Goal: Task Accomplishment & Management: Manage account settings

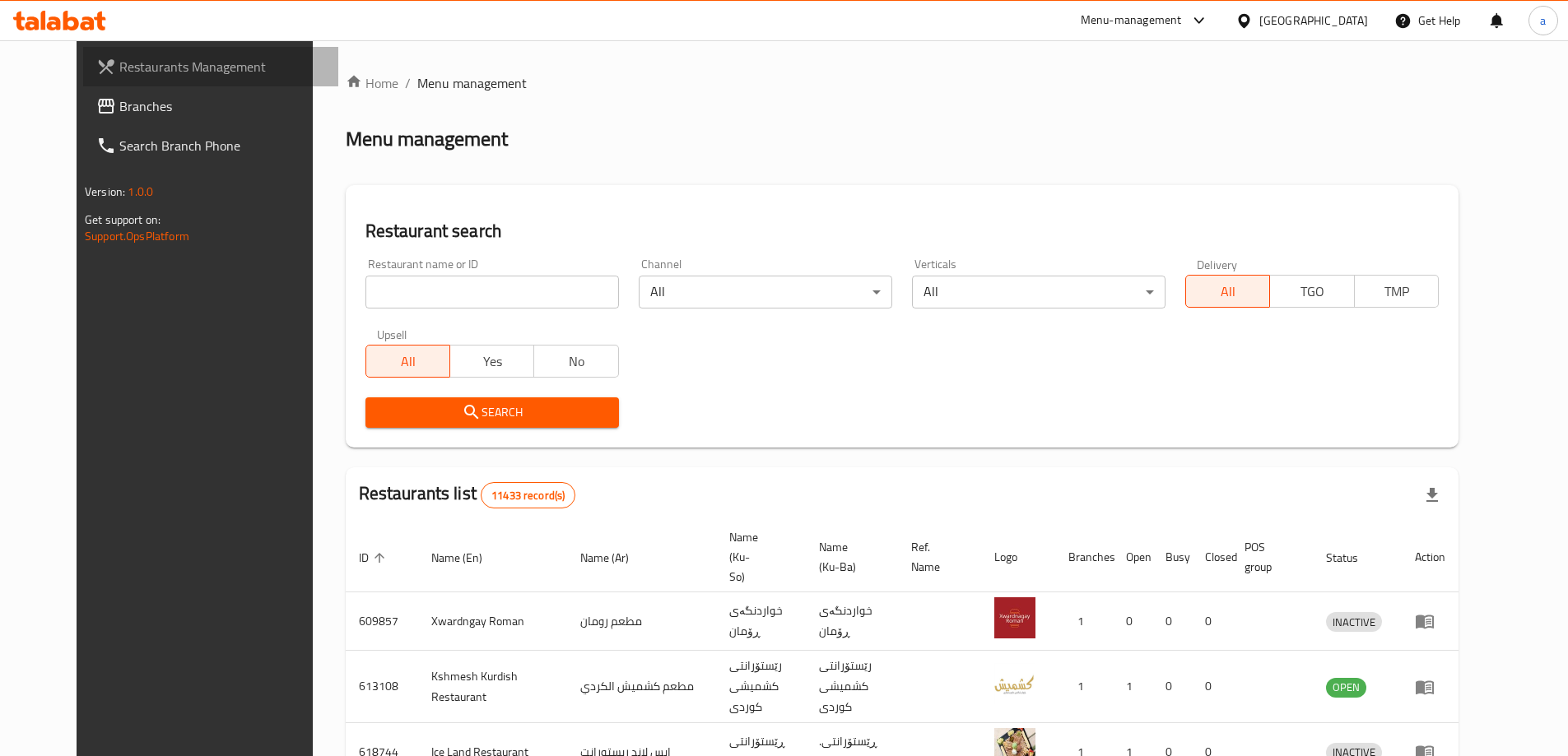
click at [125, 75] on span "Restaurants Management" at bounding box center [222, 67] width 205 height 20
click at [376, 302] on input "search" at bounding box center [492, 292] width 254 height 33
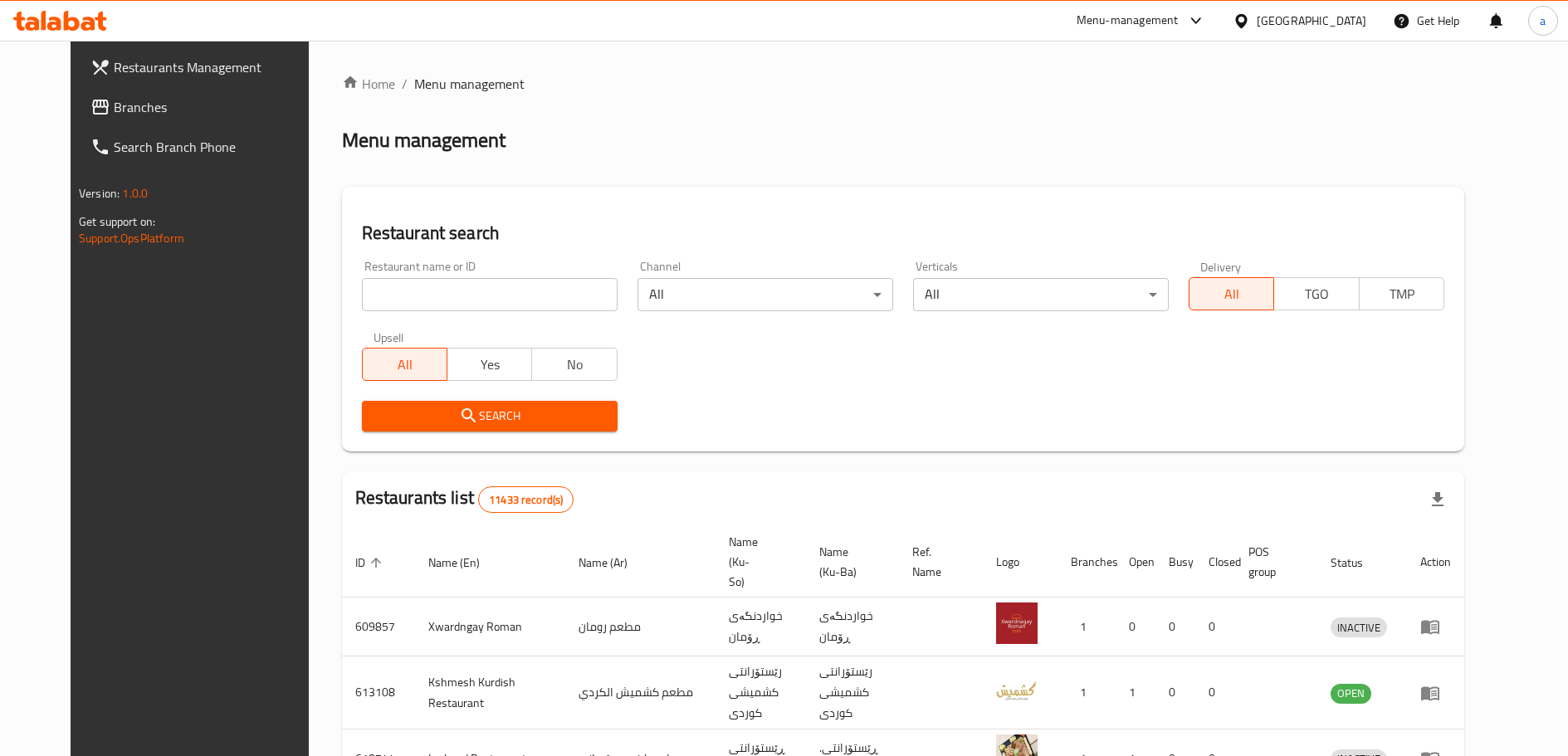
click at [210, 105] on span "Branches" at bounding box center [217, 106] width 205 height 20
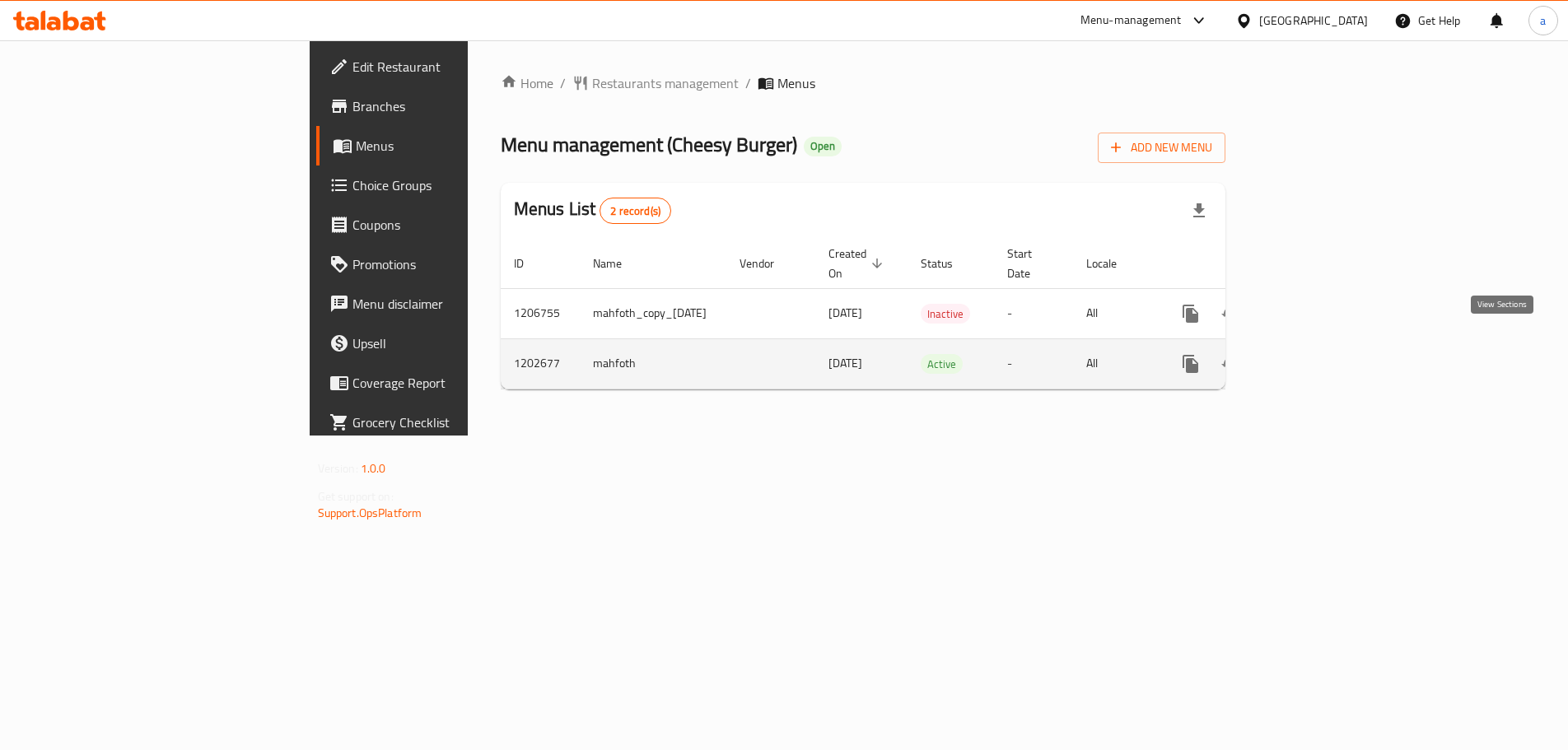
click at [1317, 357] on icon "enhanced table" at bounding box center [1309, 365] width 15 height 15
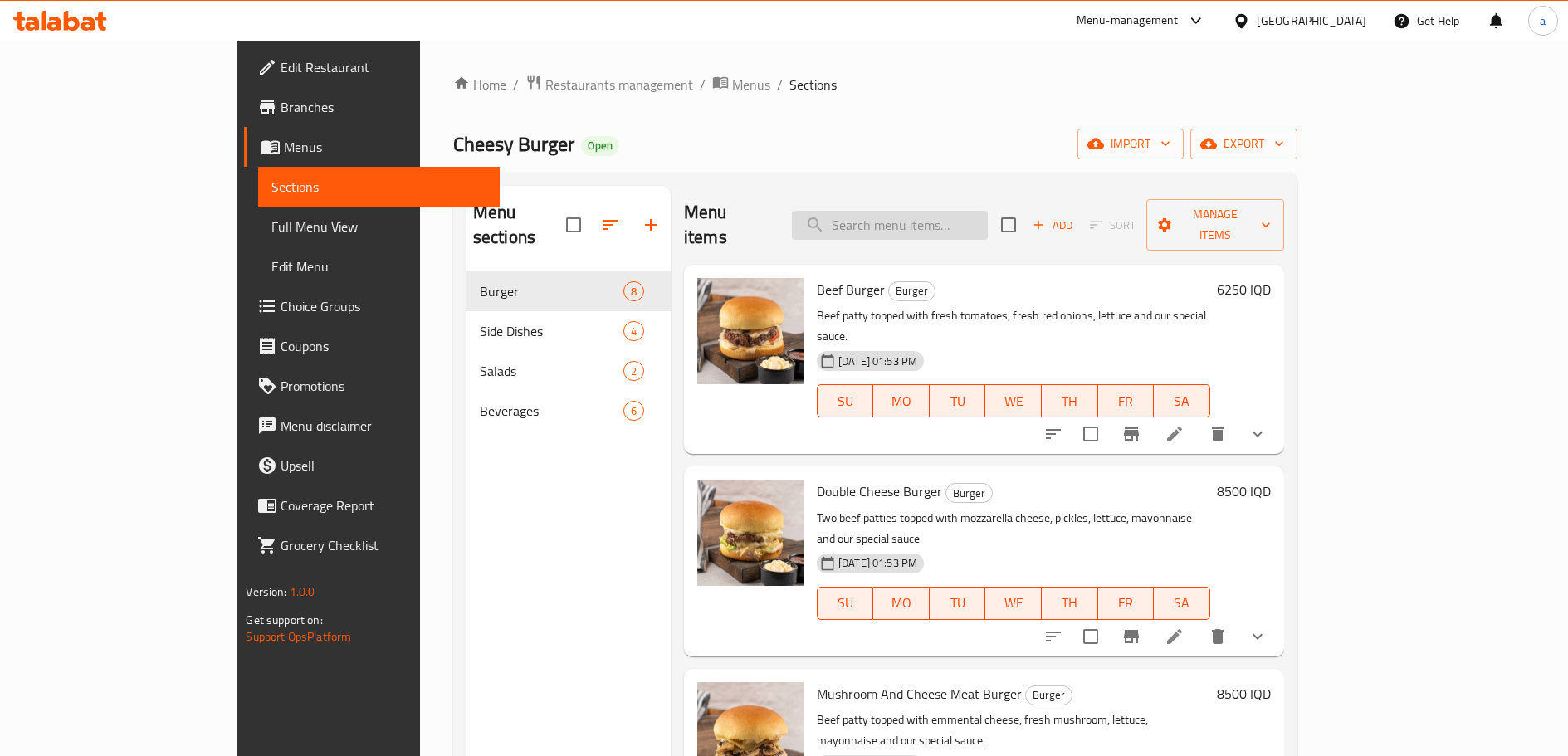
click at [916, 211] on input "search" at bounding box center [890, 225] width 196 height 29
paste input "Double Cheese Burger"
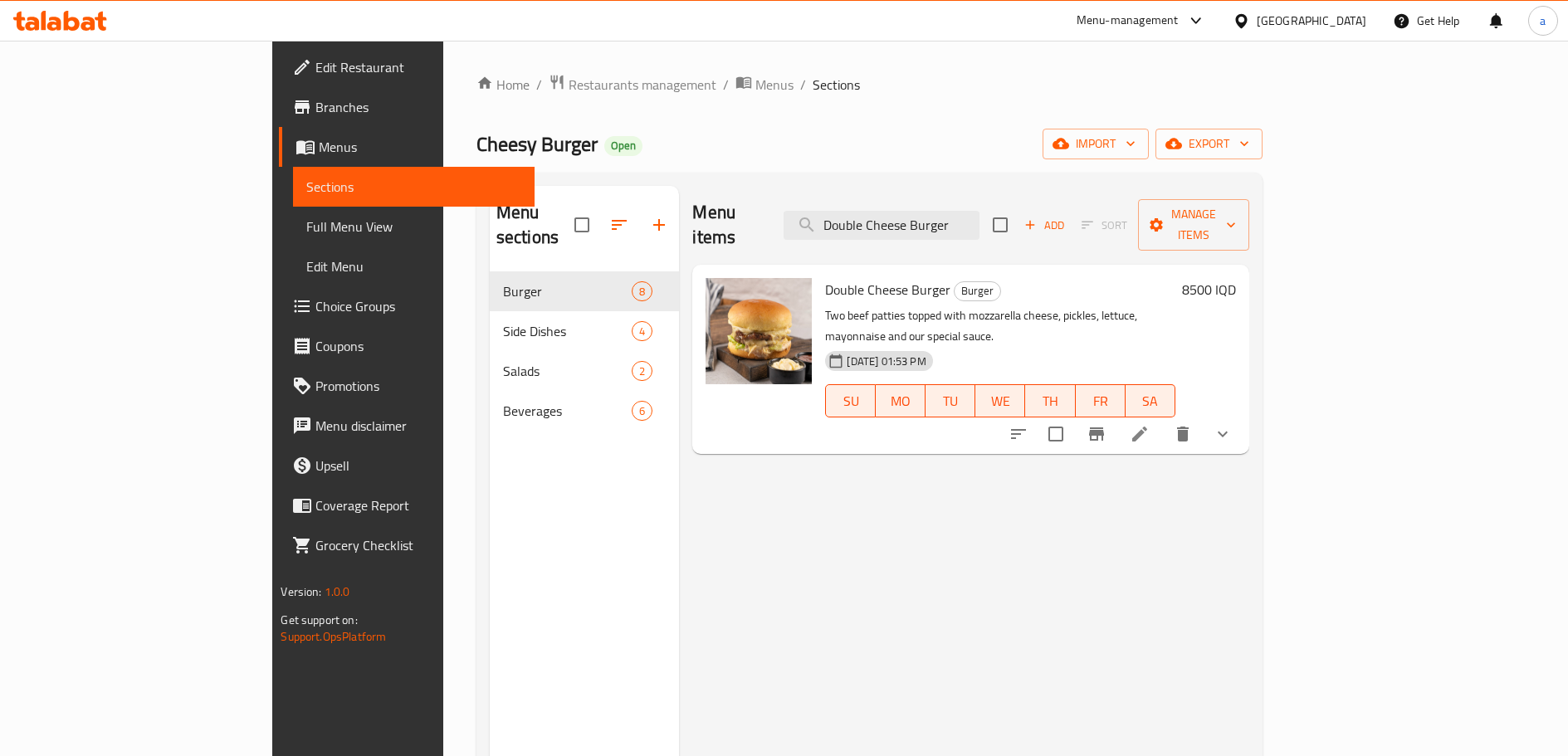
type input "Double Cheese Burger"
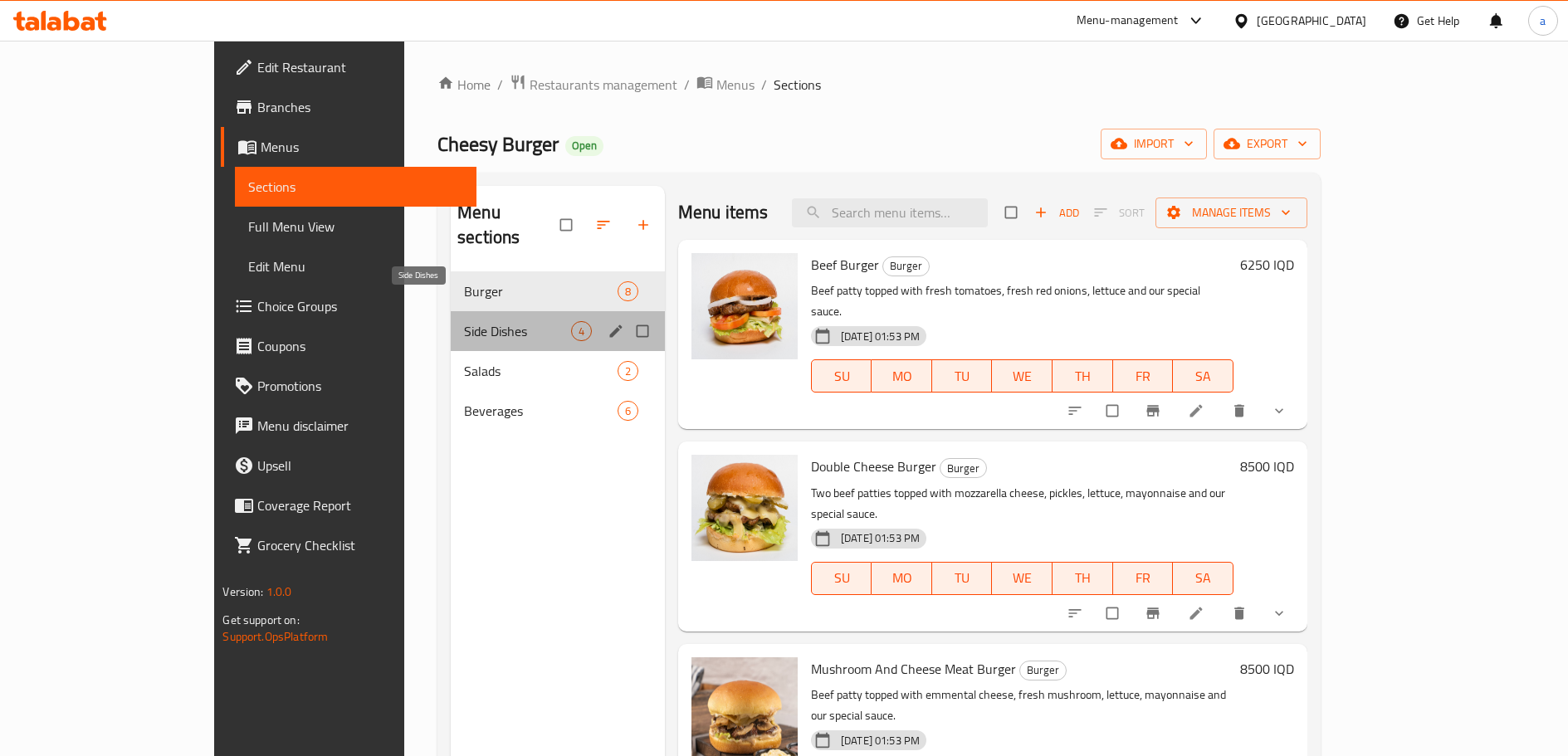
click at [484, 321] on span "Side Dishes" at bounding box center [518, 331] width 107 height 20
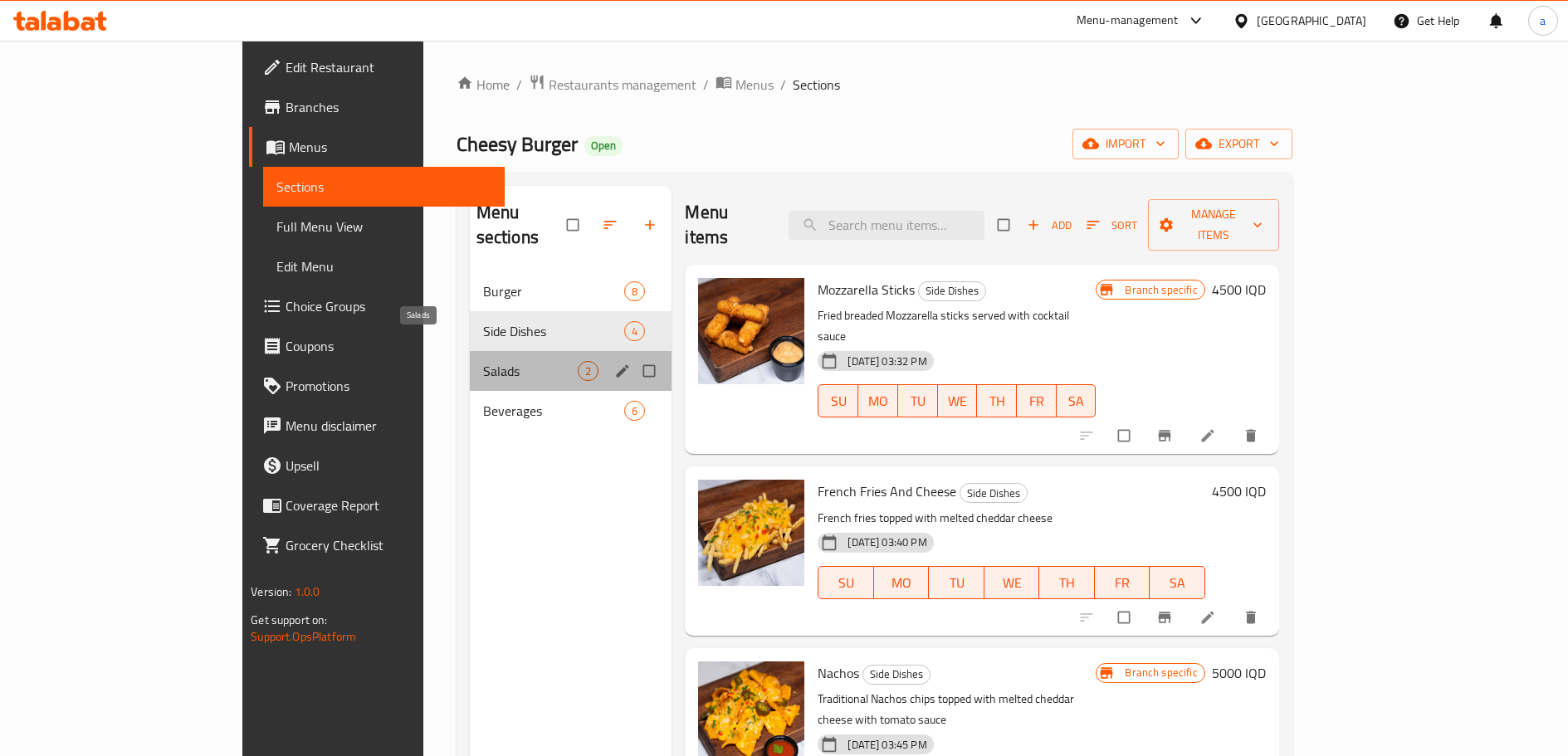
click at [483, 361] on span "Salads" at bounding box center [531, 370] width 96 height 20
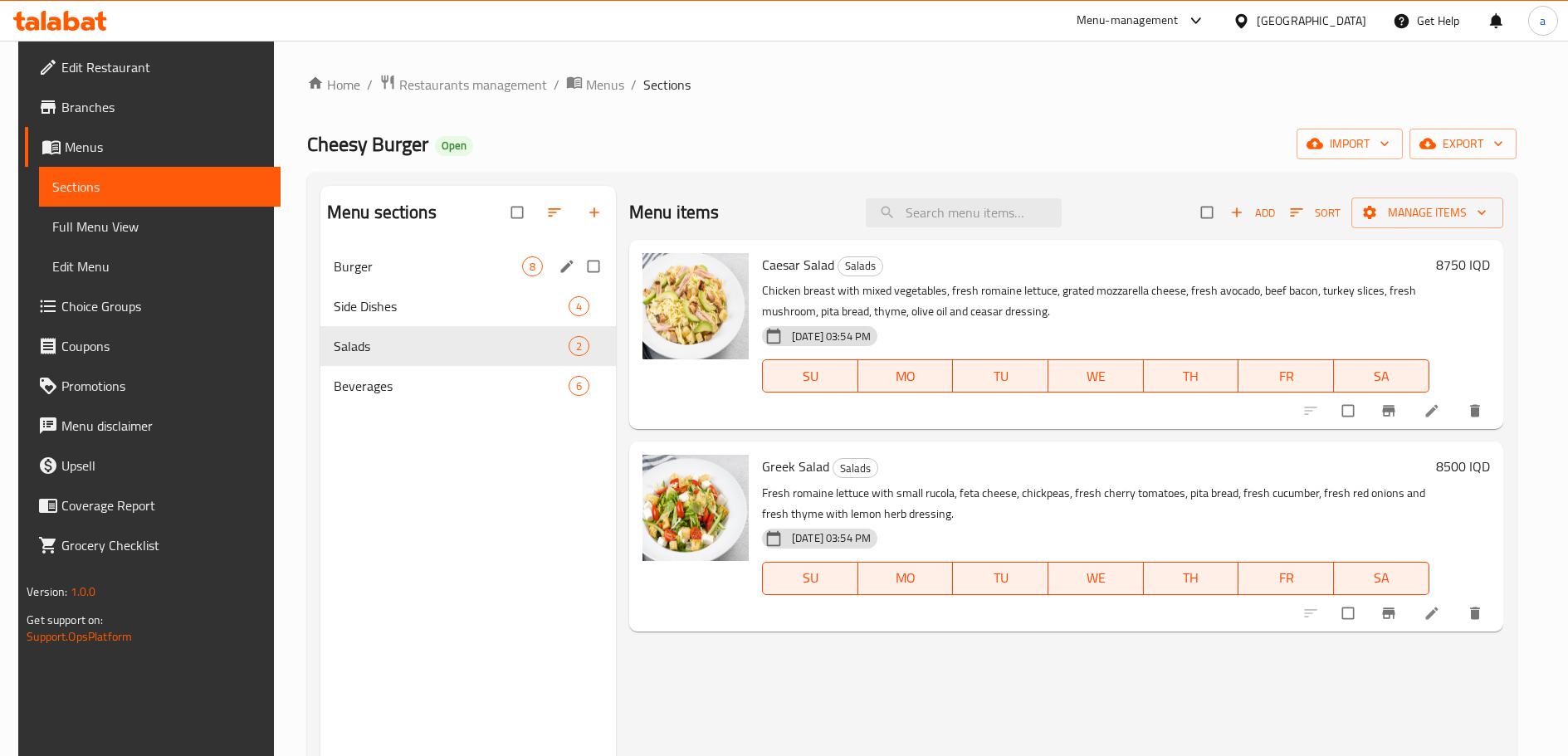
click at [465, 276] on div "Burger 8" at bounding box center [468, 267] width 295 height 40
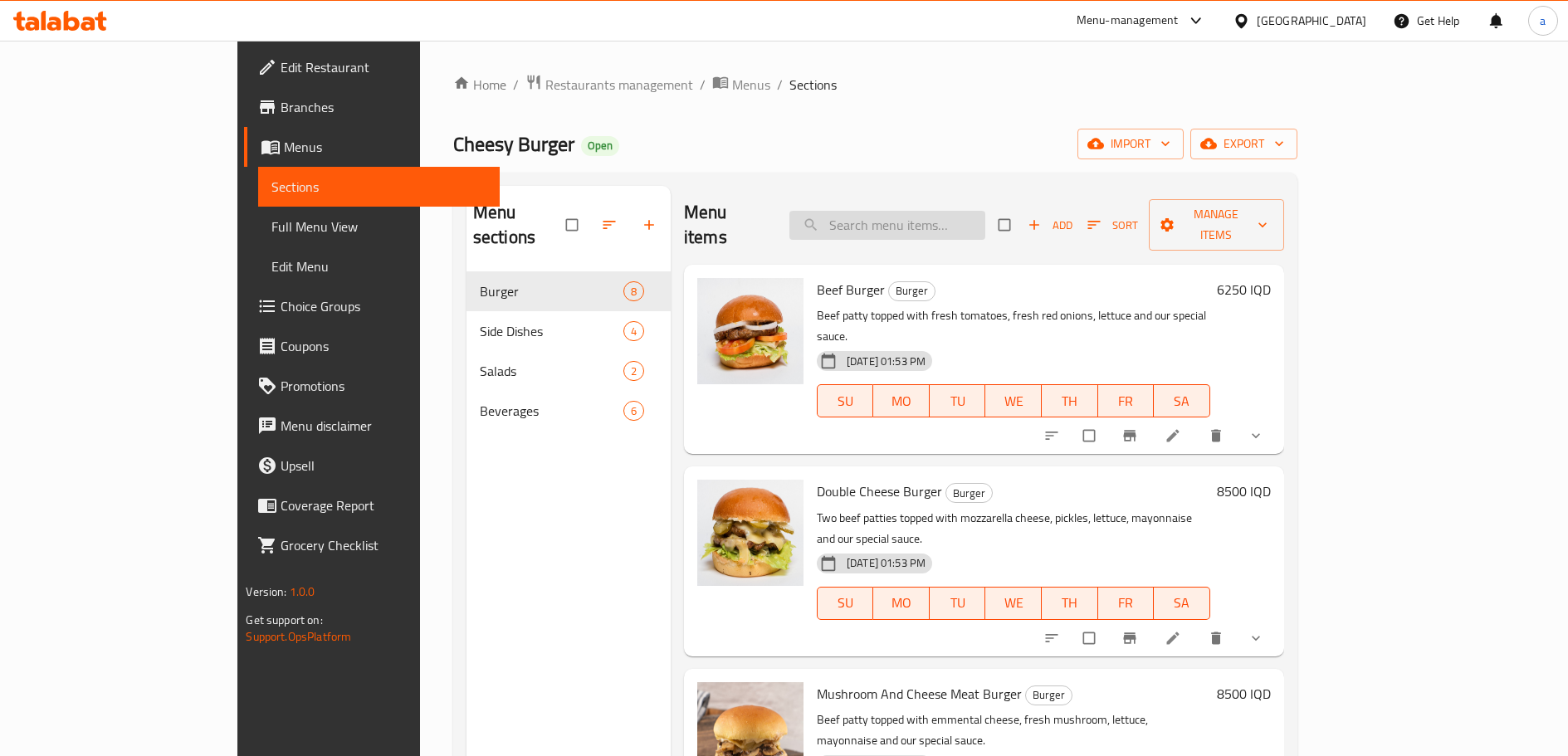
click at [934, 212] on input "search" at bounding box center [887, 225] width 196 height 29
click at [271, 221] on span "Full Menu View" at bounding box center [378, 226] width 214 height 20
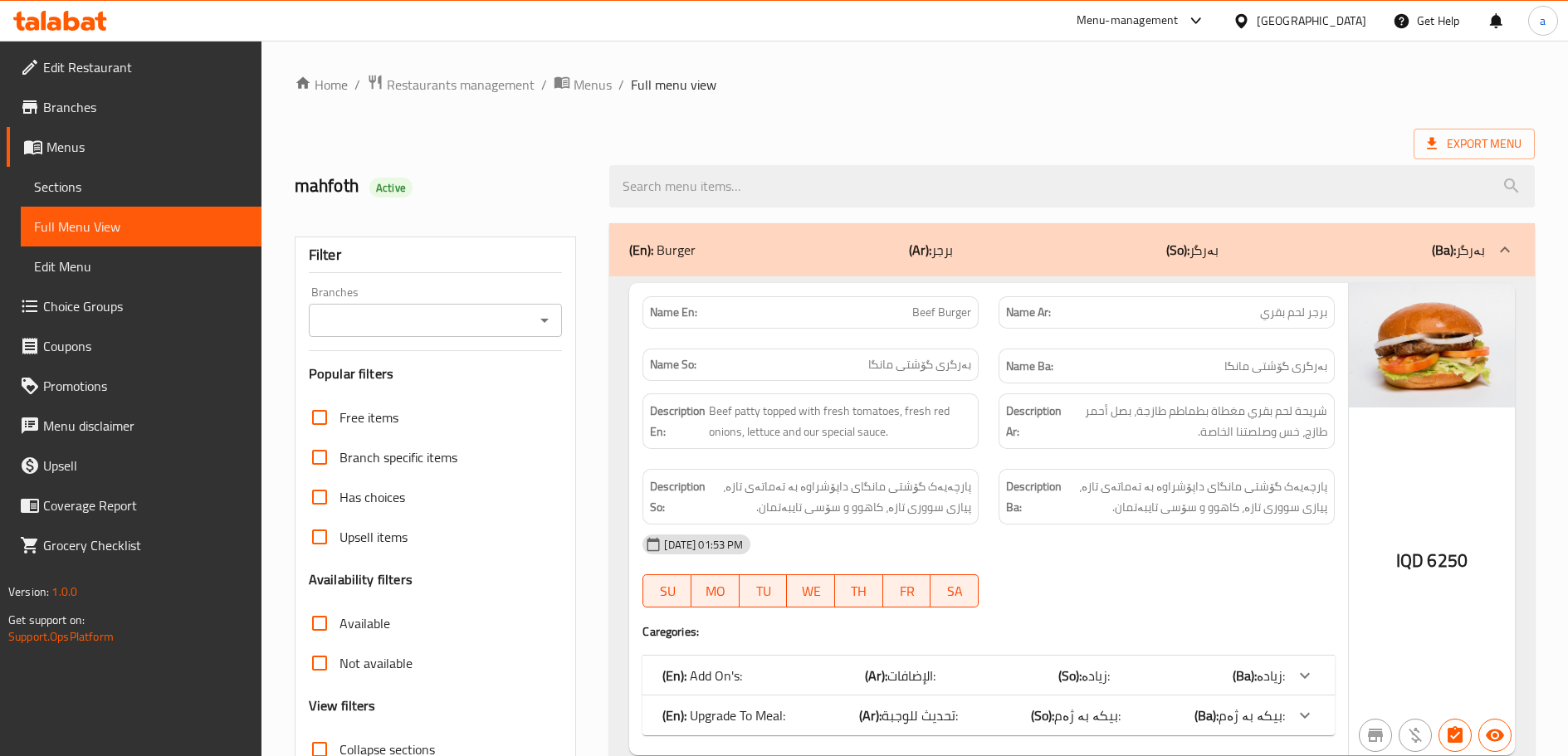
click at [546, 323] on icon "Open" at bounding box center [544, 320] width 20 height 20
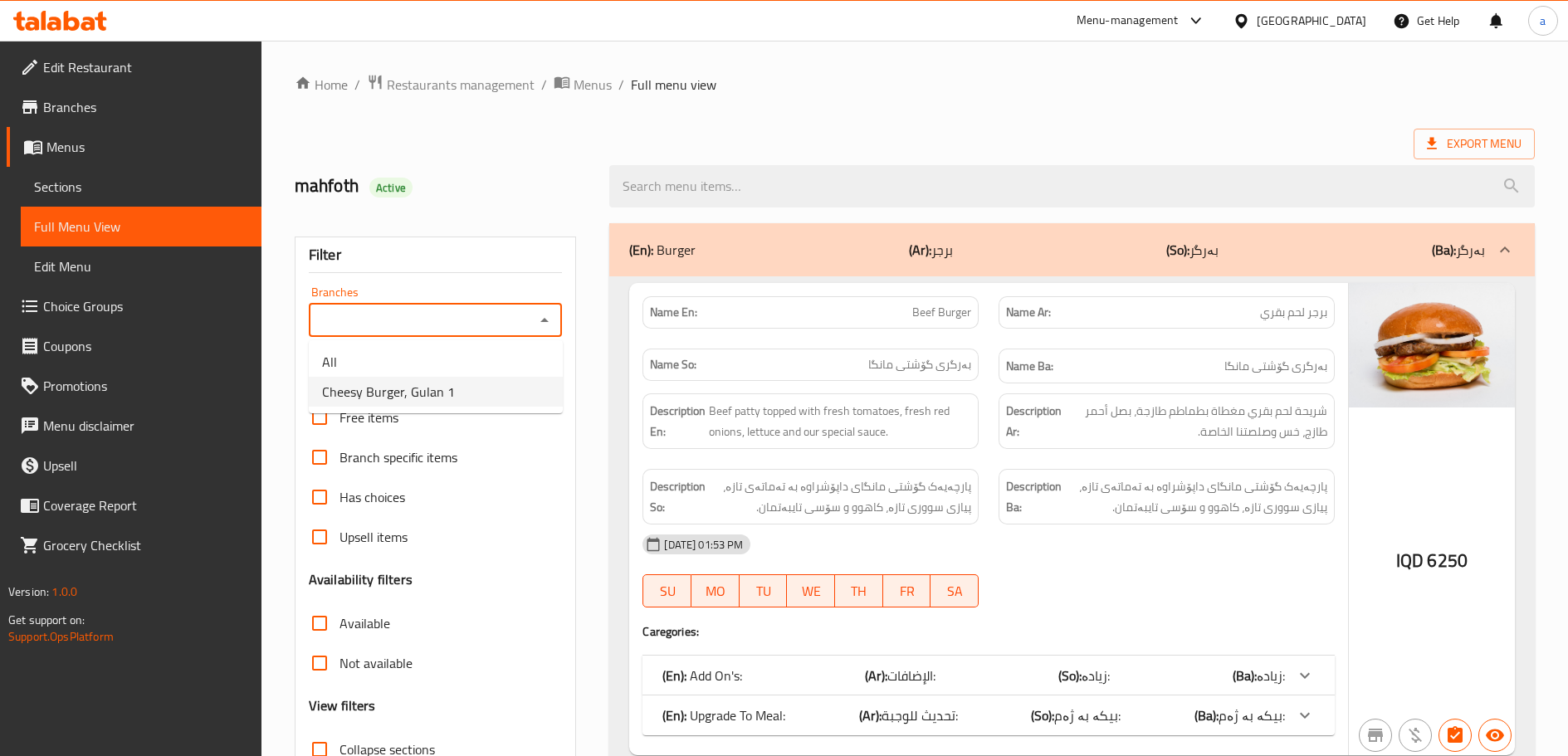
click at [484, 390] on li "Cheesy Burger, Gulan 1" at bounding box center [435, 391] width 254 height 30
type input "Cheesy Burger, Gulan 1"
click at [781, 195] on input "search" at bounding box center [1071, 186] width 925 height 42
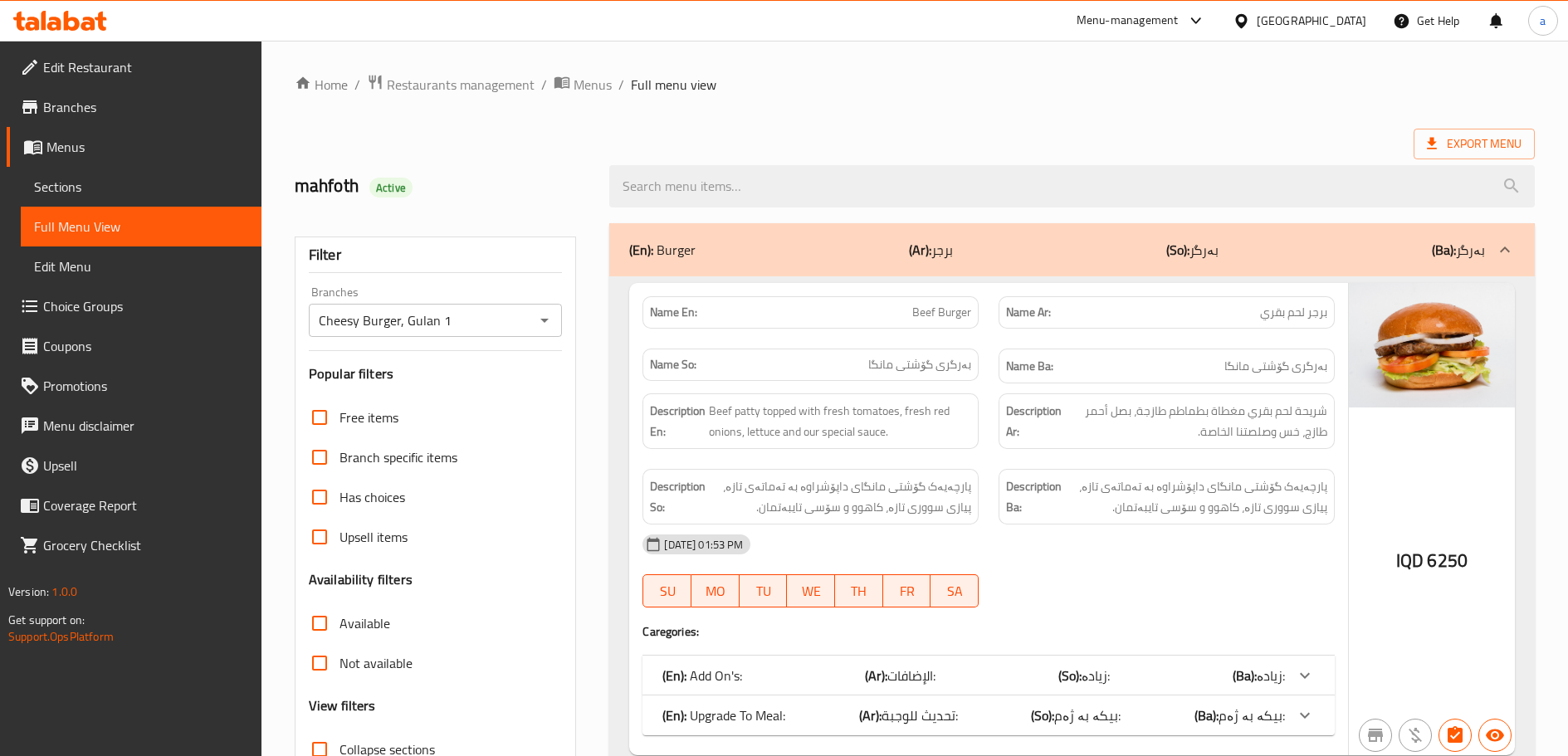
paste input "Double Cheese Burger"
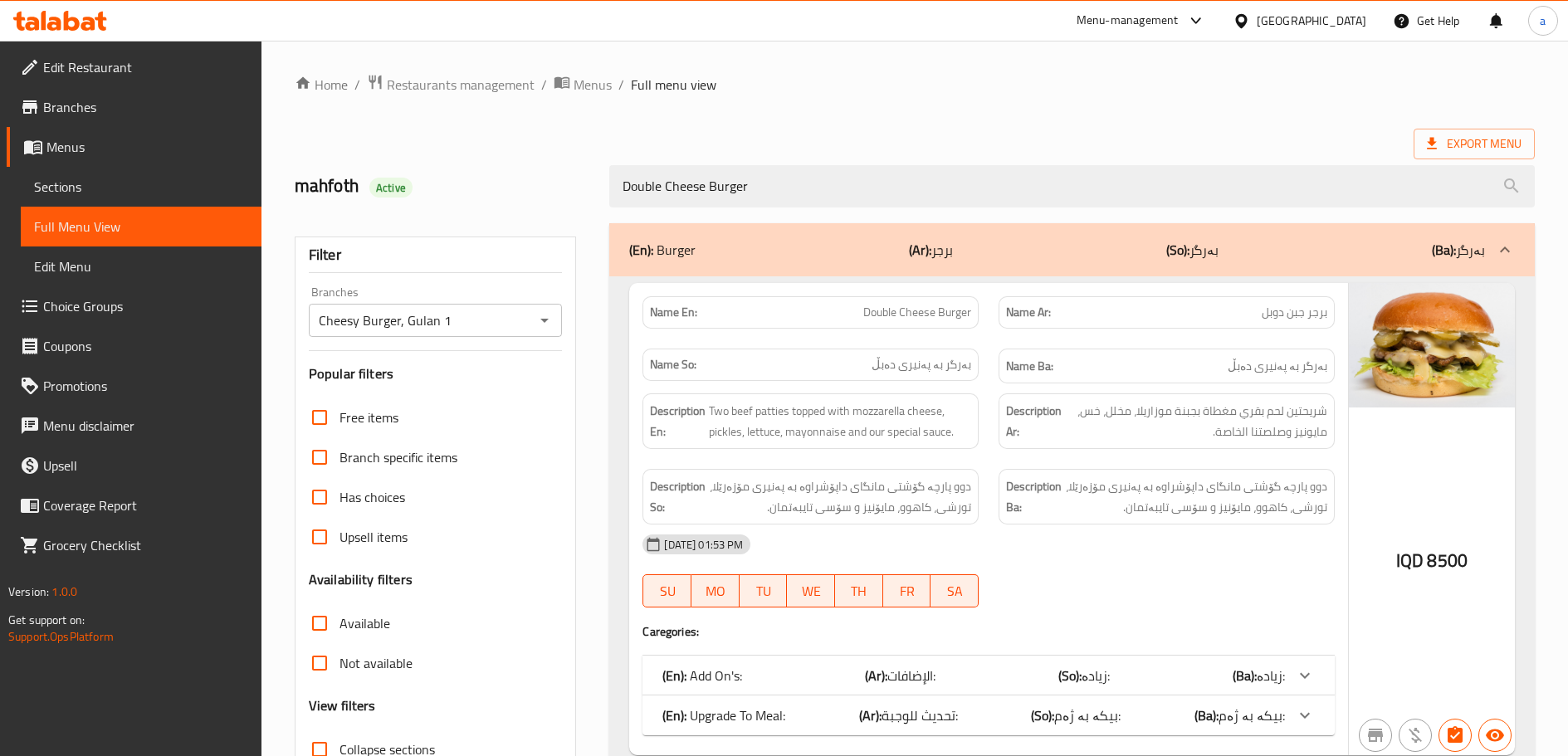
scroll to position [127, 0]
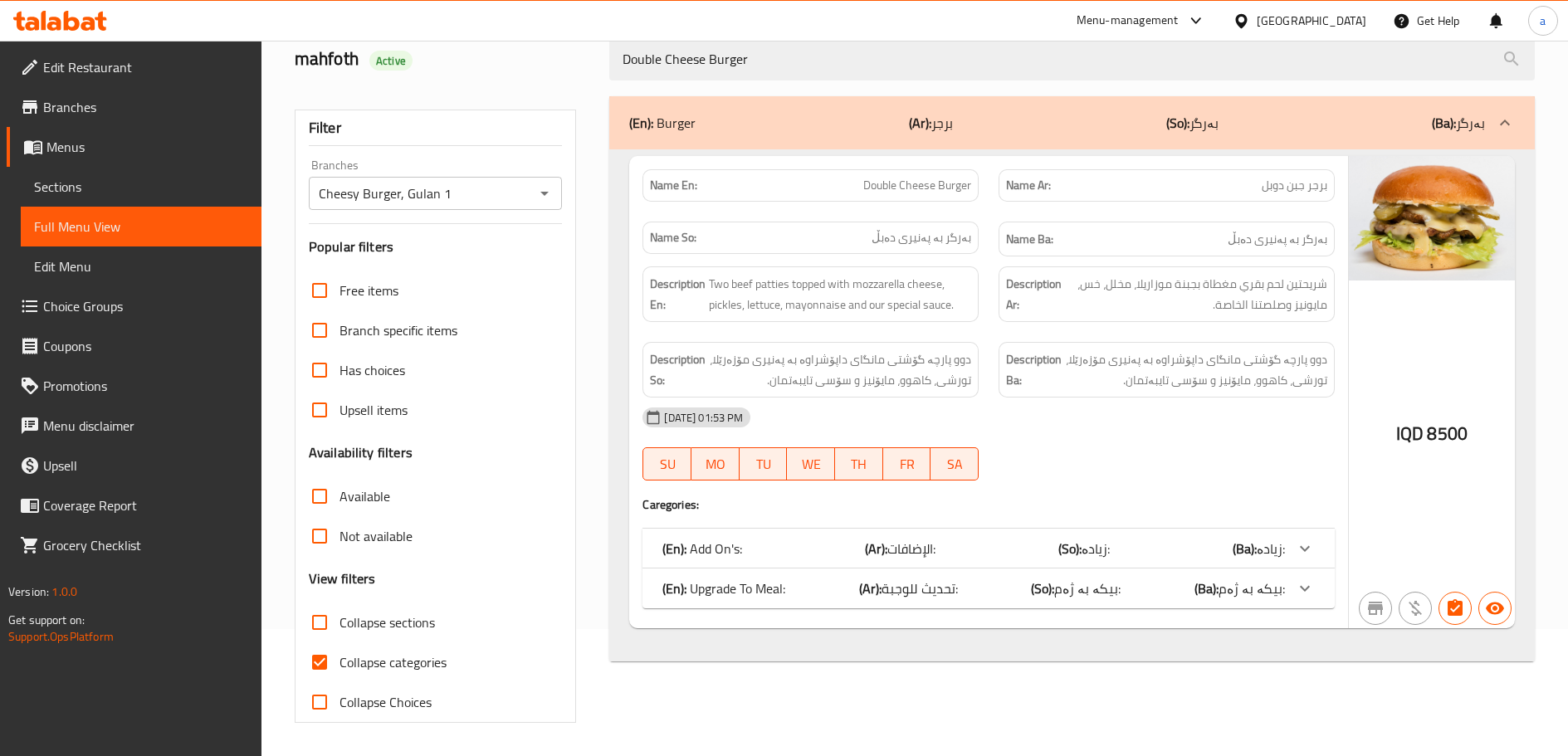
type input "Double Cheese Burger"
click at [429, 663] on span "Collapse categories" at bounding box center [393, 662] width 107 height 20
click at [339, 663] on input "Collapse categories" at bounding box center [319, 663] width 40 height 40
checkbox input "false"
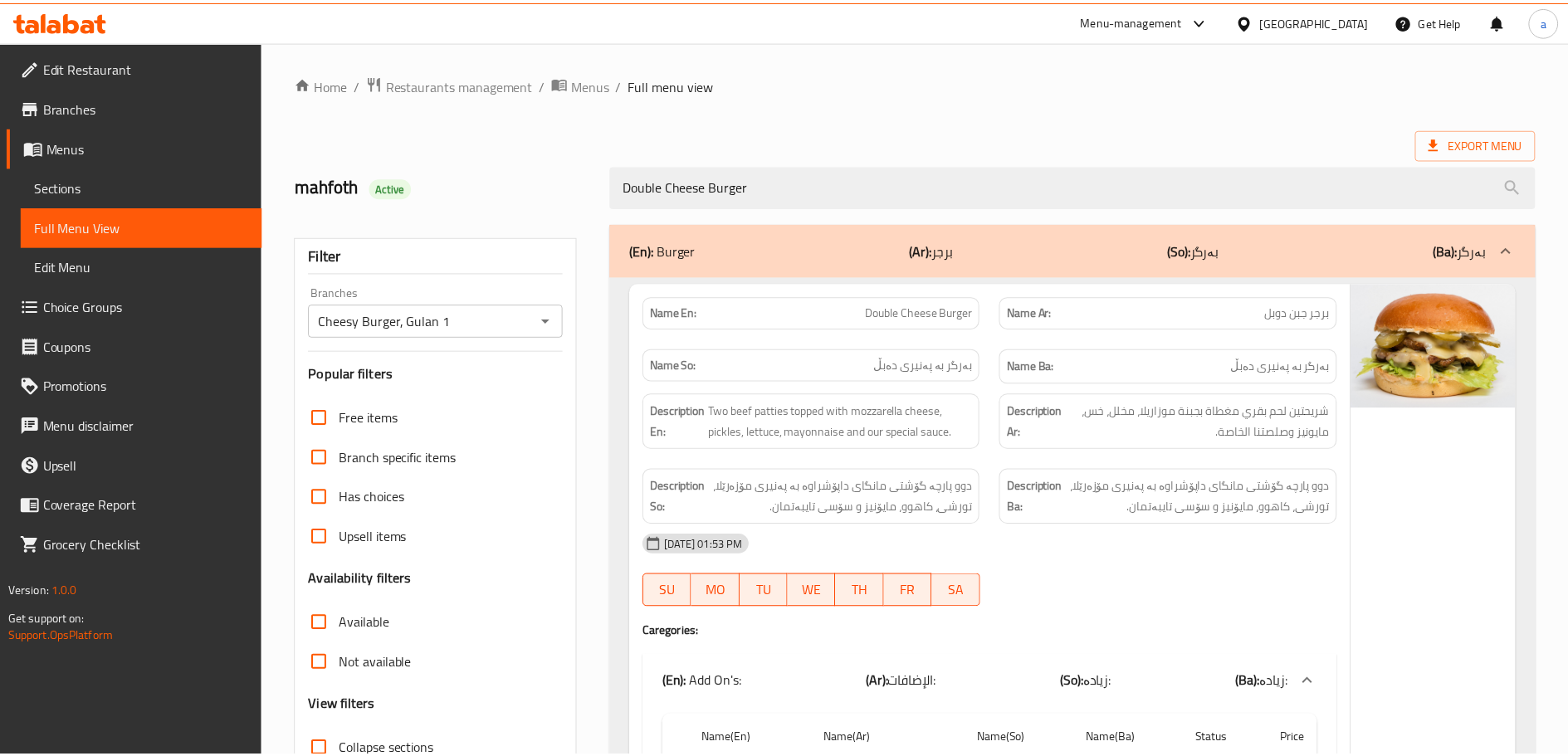
scroll to position [500, 0]
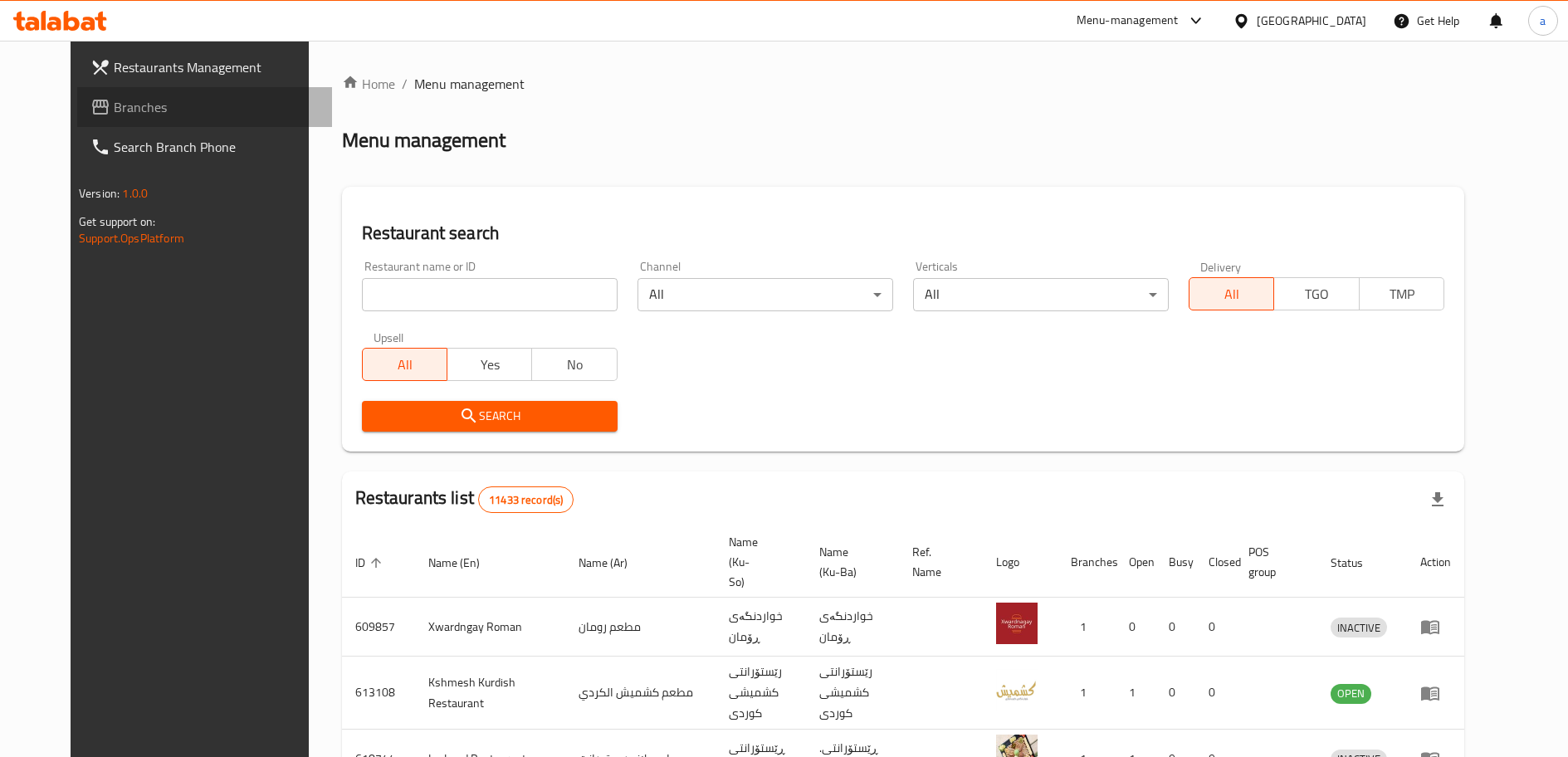
click at [151, 116] on span "Branches" at bounding box center [217, 106] width 205 height 20
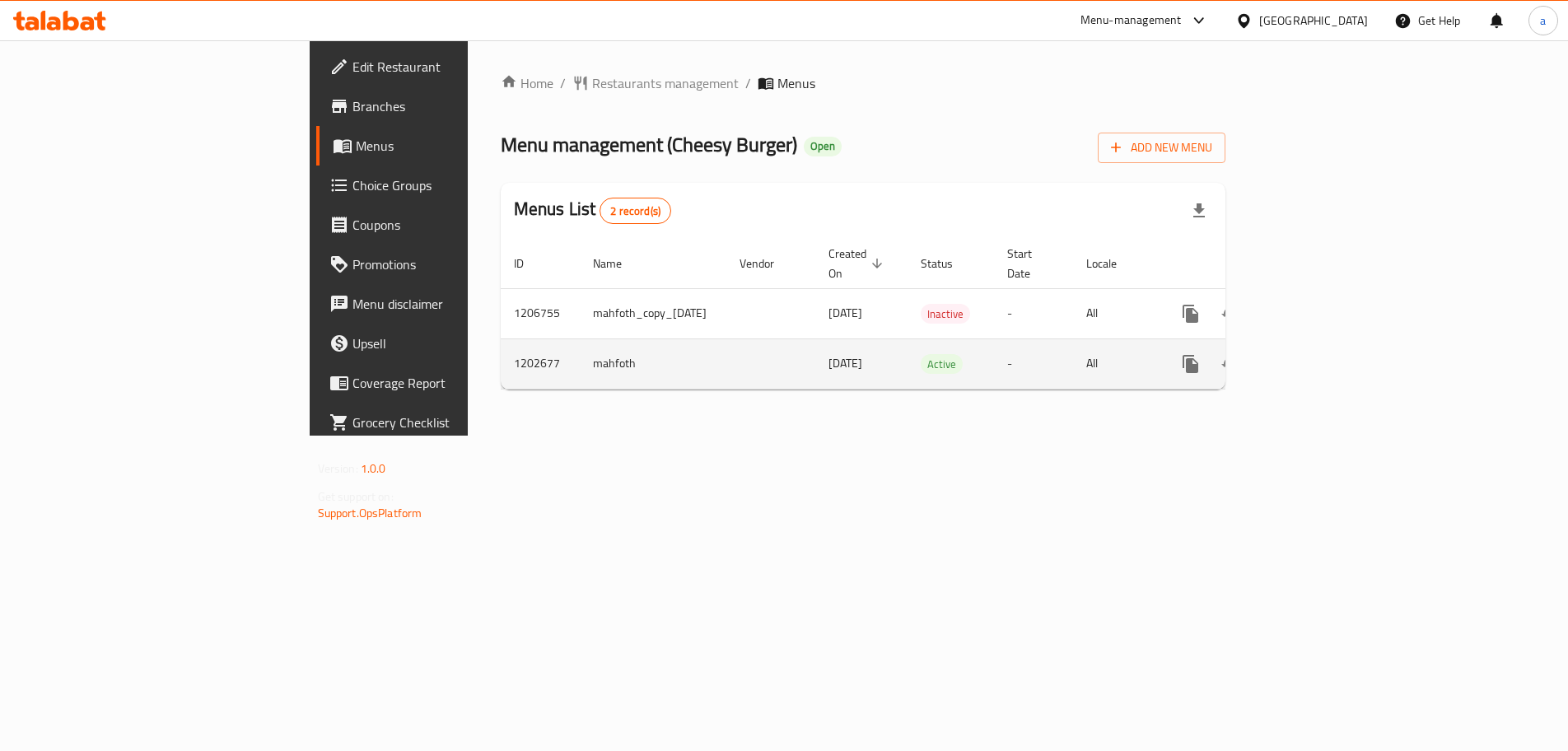
click at [1319, 354] on icon "enhanced table" at bounding box center [1309, 364] width 20 height 20
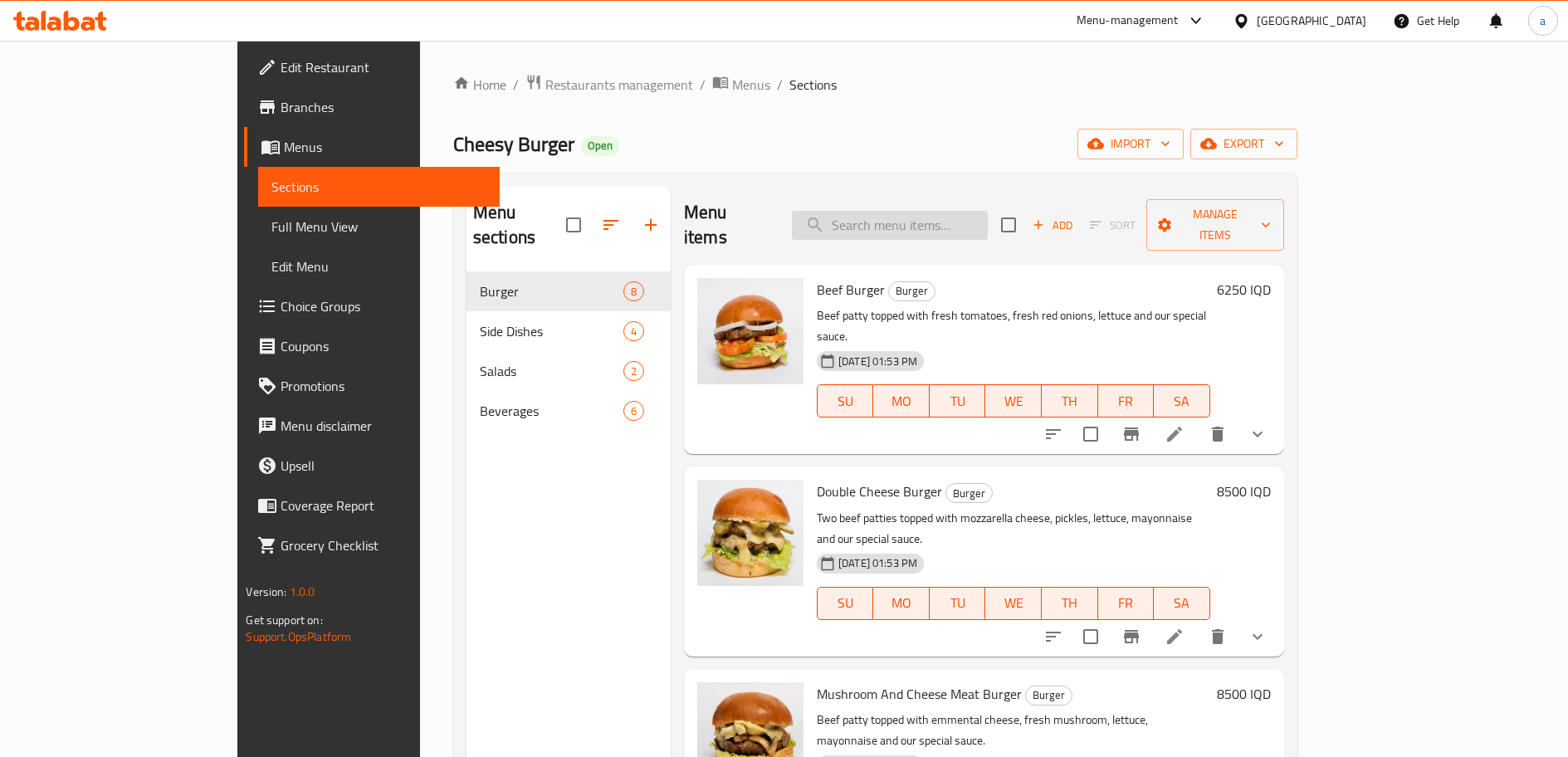
click at [923, 211] on input "search" at bounding box center [890, 225] width 196 height 29
paste input "Greek Salad"
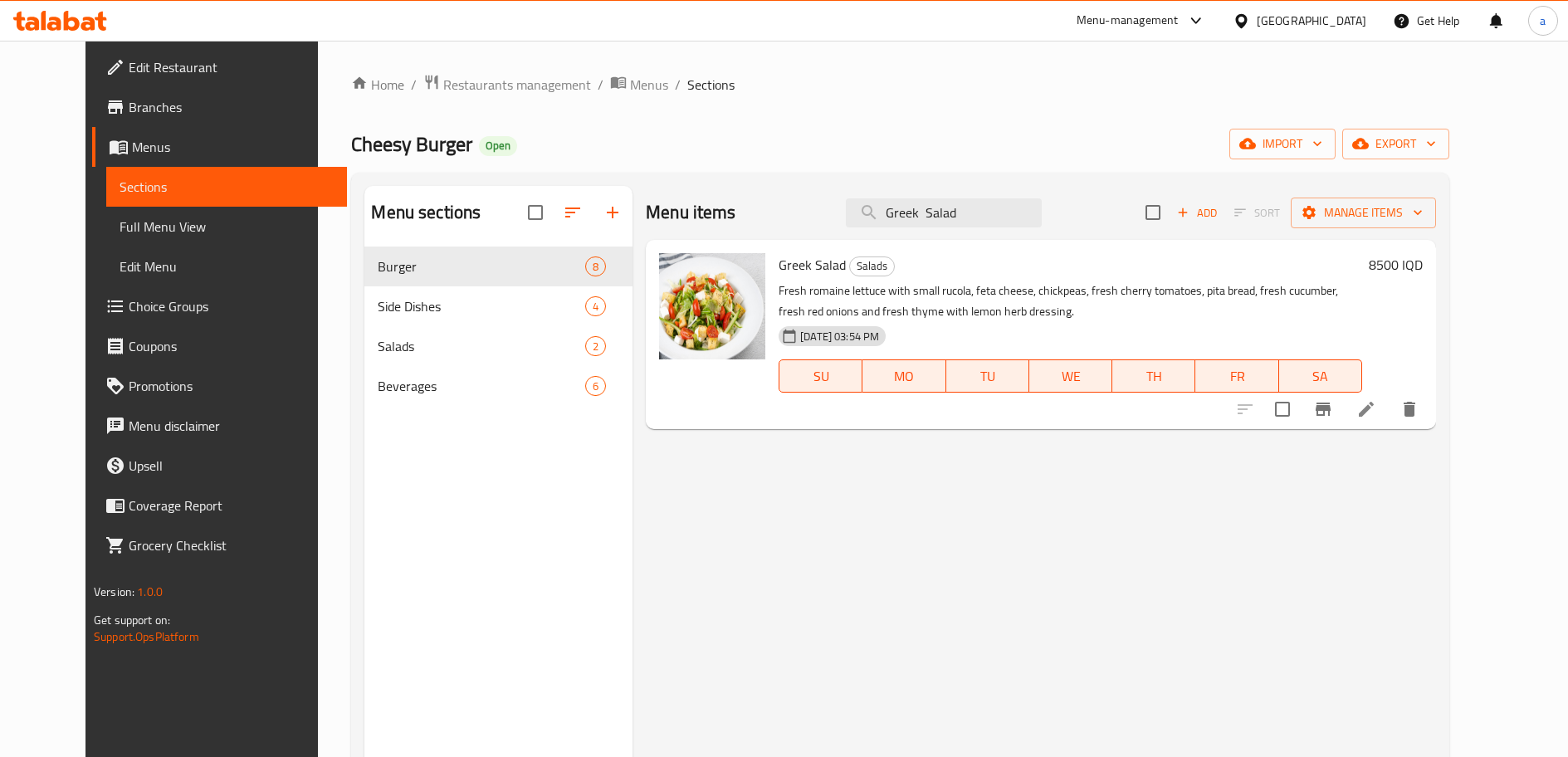
type input "Greek Salad"
click at [207, 220] on span "Full Menu View" at bounding box center [226, 226] width 214 height 20
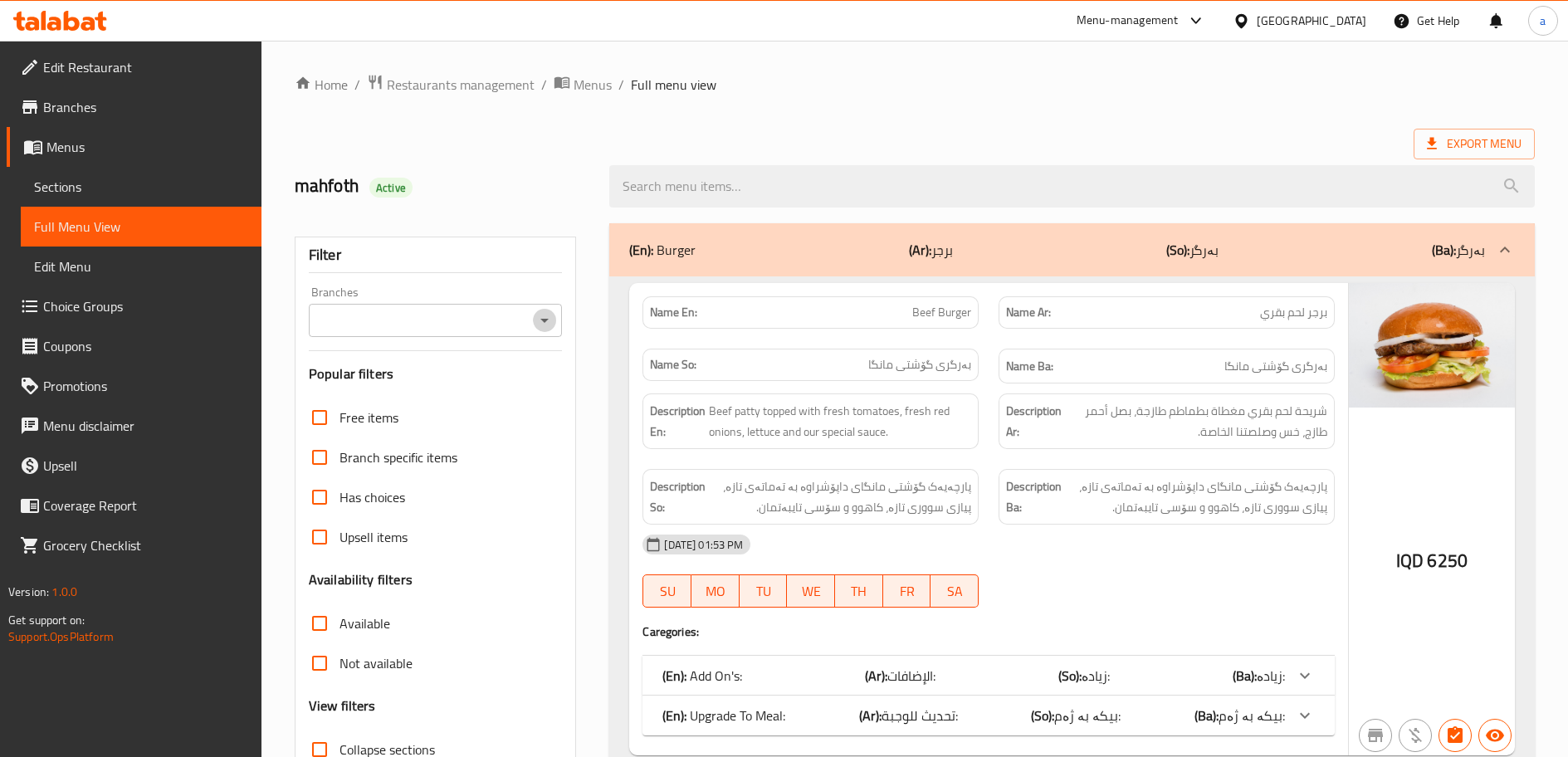
click at [543, 325] on icon "Open" at bounding box center [544, 320] width 20 height 20
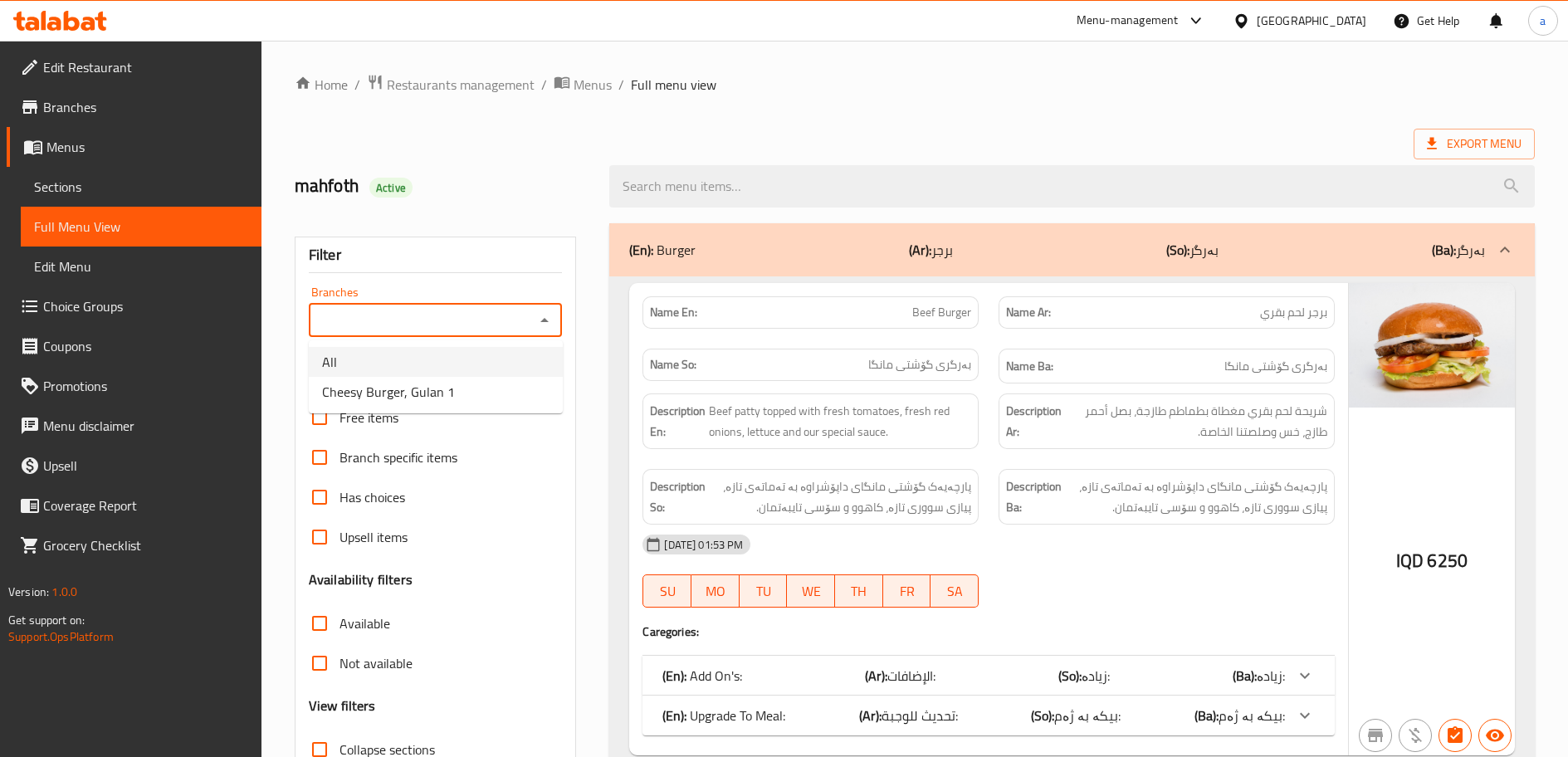
click at [497, 376] on li "All" at bounding box center [435, 362] width 254 height 30
click at [550, 322] on icon "Open" at bounding box center [544, 320] width 20 height 20
click at [509, 392] on li "Cheesy Burger, Gulan 1" at bounding box center [435, 391] width 254 height 30
type input "Cheesy Burger, Gulan 1"
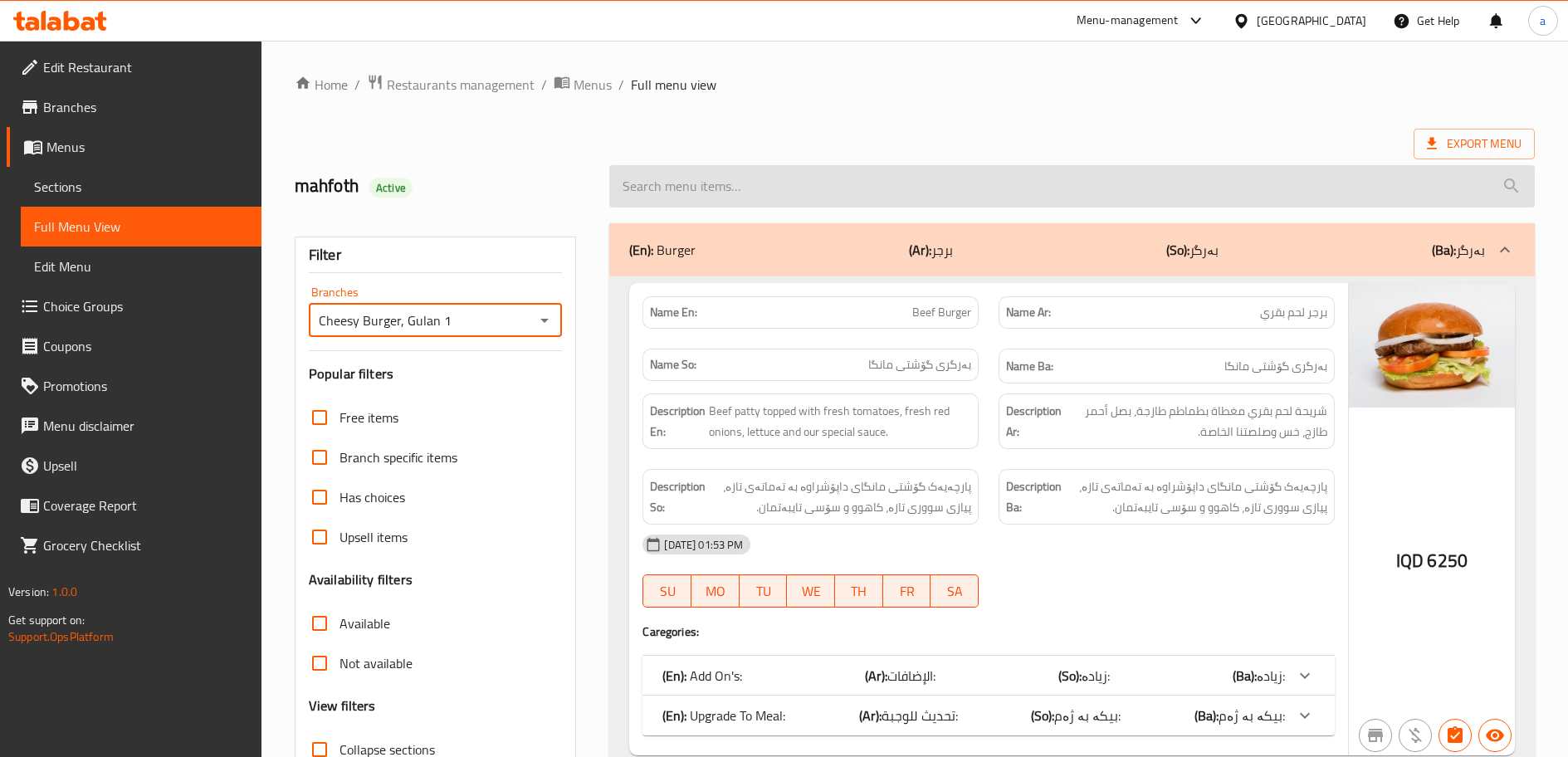
click at [817, 195] on input "search" at bounding box center [1071, 186] width 925 height 42
paste input "Greek Salad"
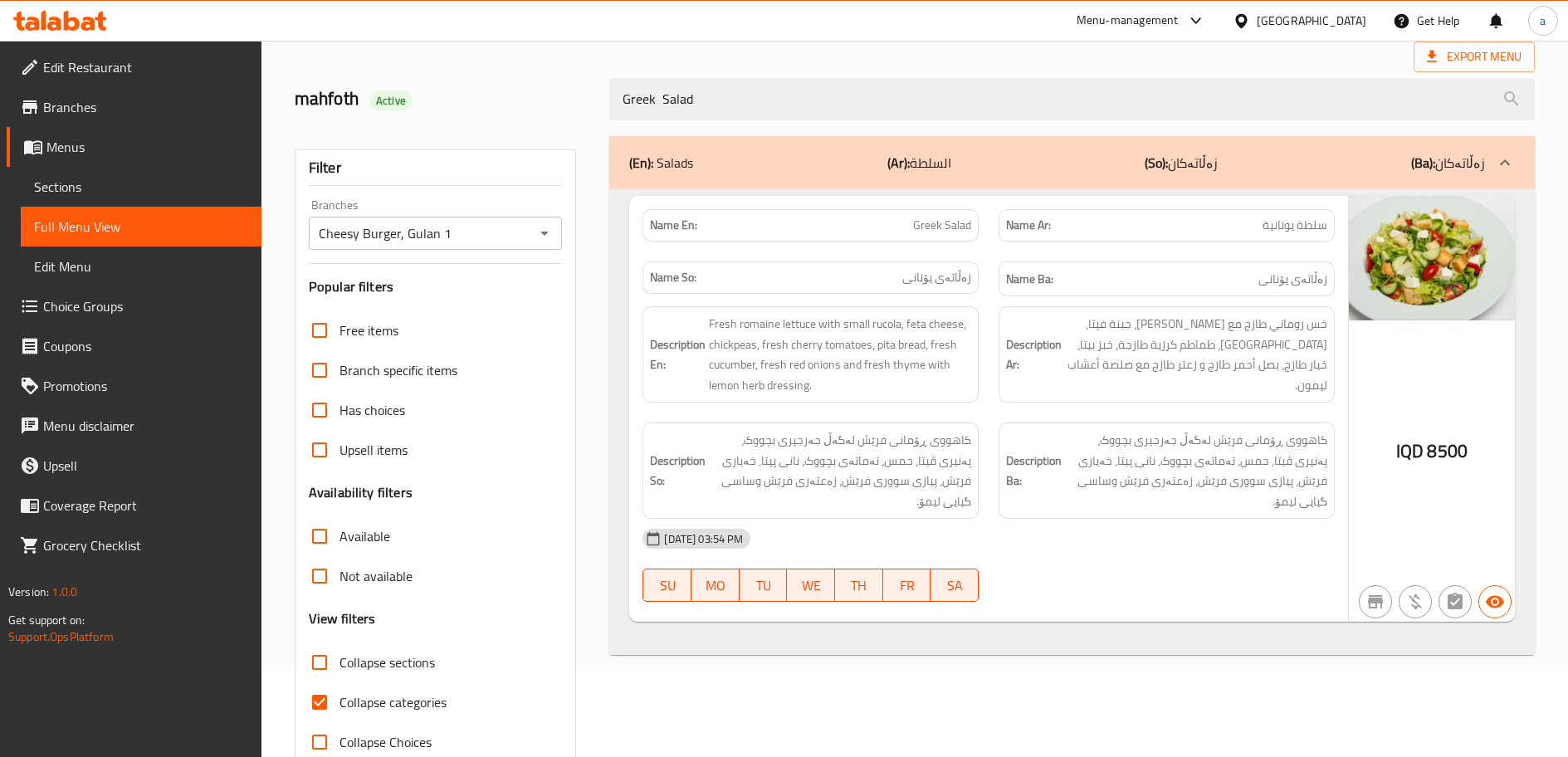
scroll to position [127, 0]
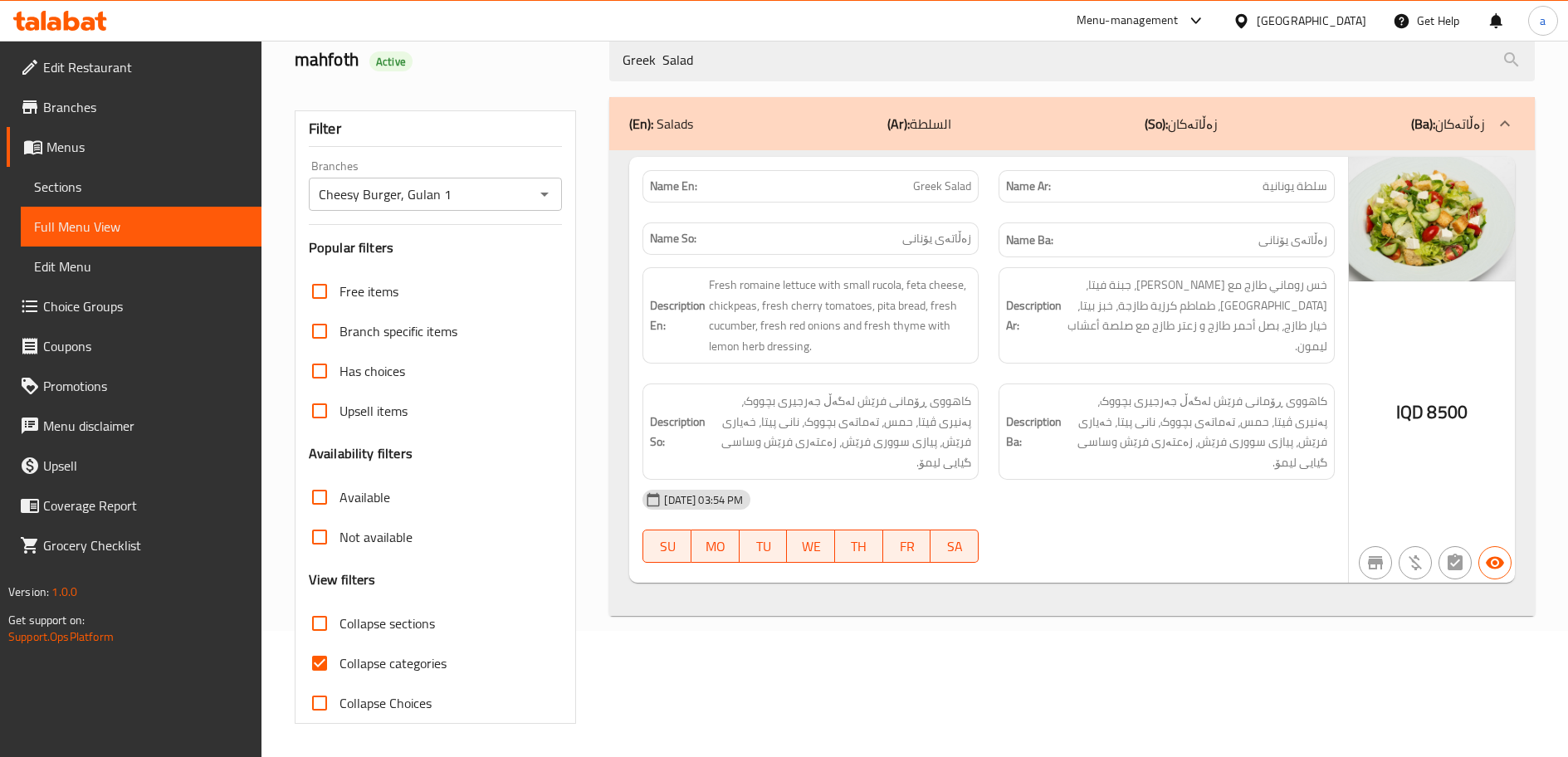
type input "Greek Salad"
click at [447, 651] on div "Collapse categories" at bounding box center [435, 664] width 254 height 40
click at [437, 659] on span "Collapse categories" at bounding box center [393, 663] width 107 height 20
click at [339, 659] on input "Collapse categories" at bounding box center [319, 664] width 40 height 40
checkbox input "false"
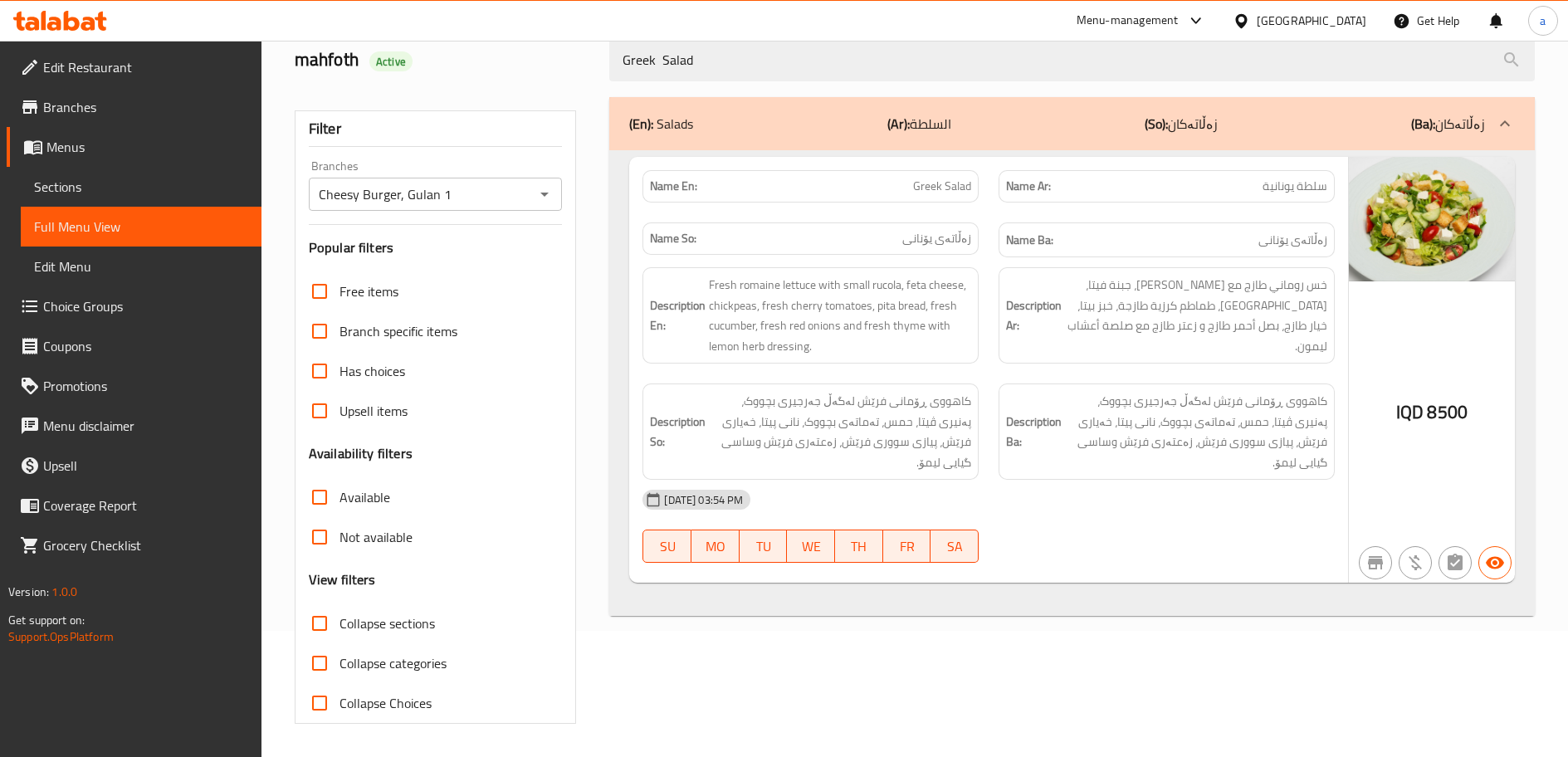
drag, startPoint x: 730, startPoint y: 54, endPoint x: 608, endPoint y: 114, distance: 136.0
click at [608, 114] on div "Home / Restaurants management / Menus / Full menu view Export Menu mahfoth Acti…" at bounding box center [914, 335] width 1240 height 776
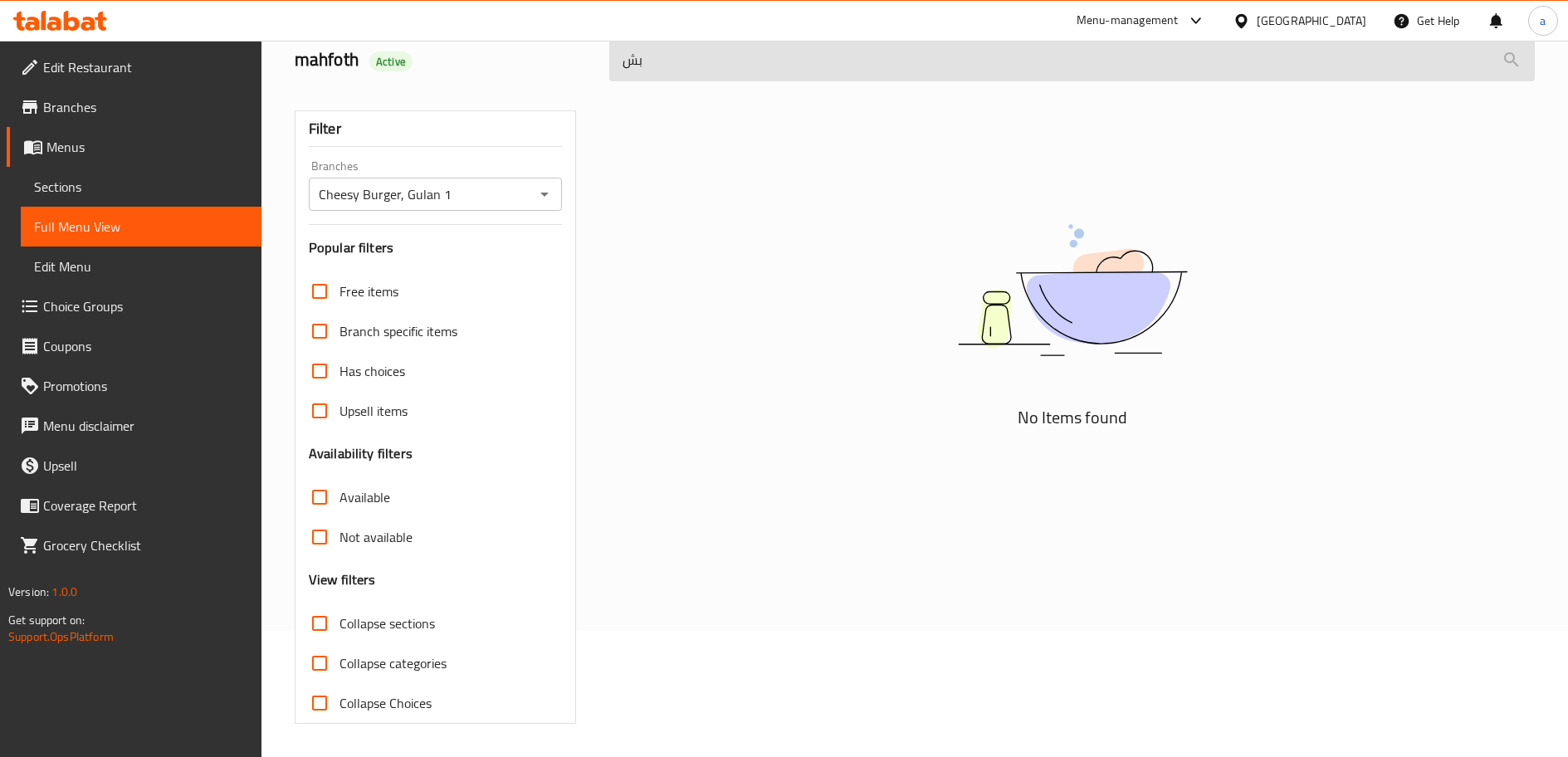
type input "ب"
type input "falafel"
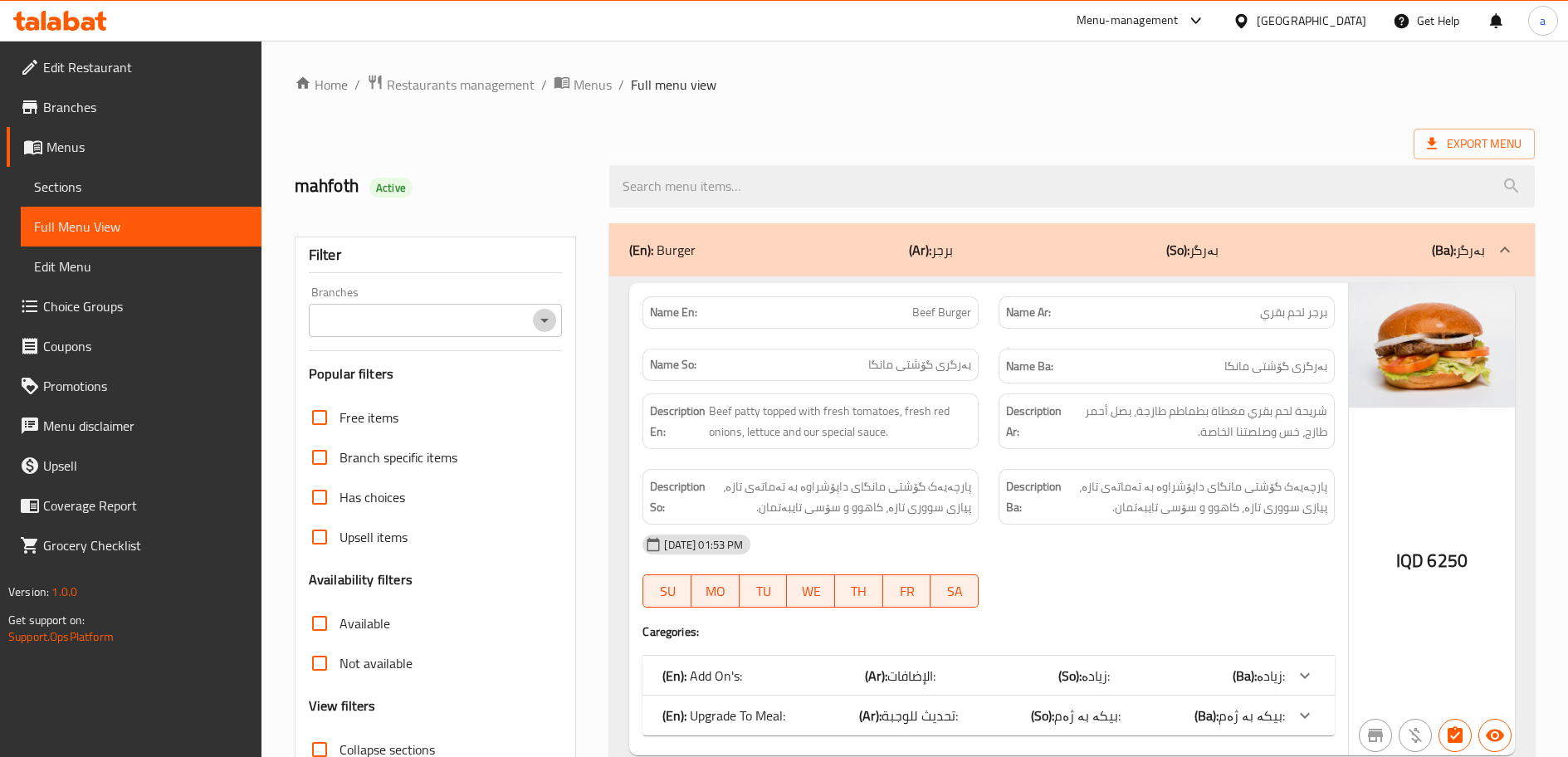
click at [548, 319] on icon "Open" at bounding box center [544, 320] width 20 height 20
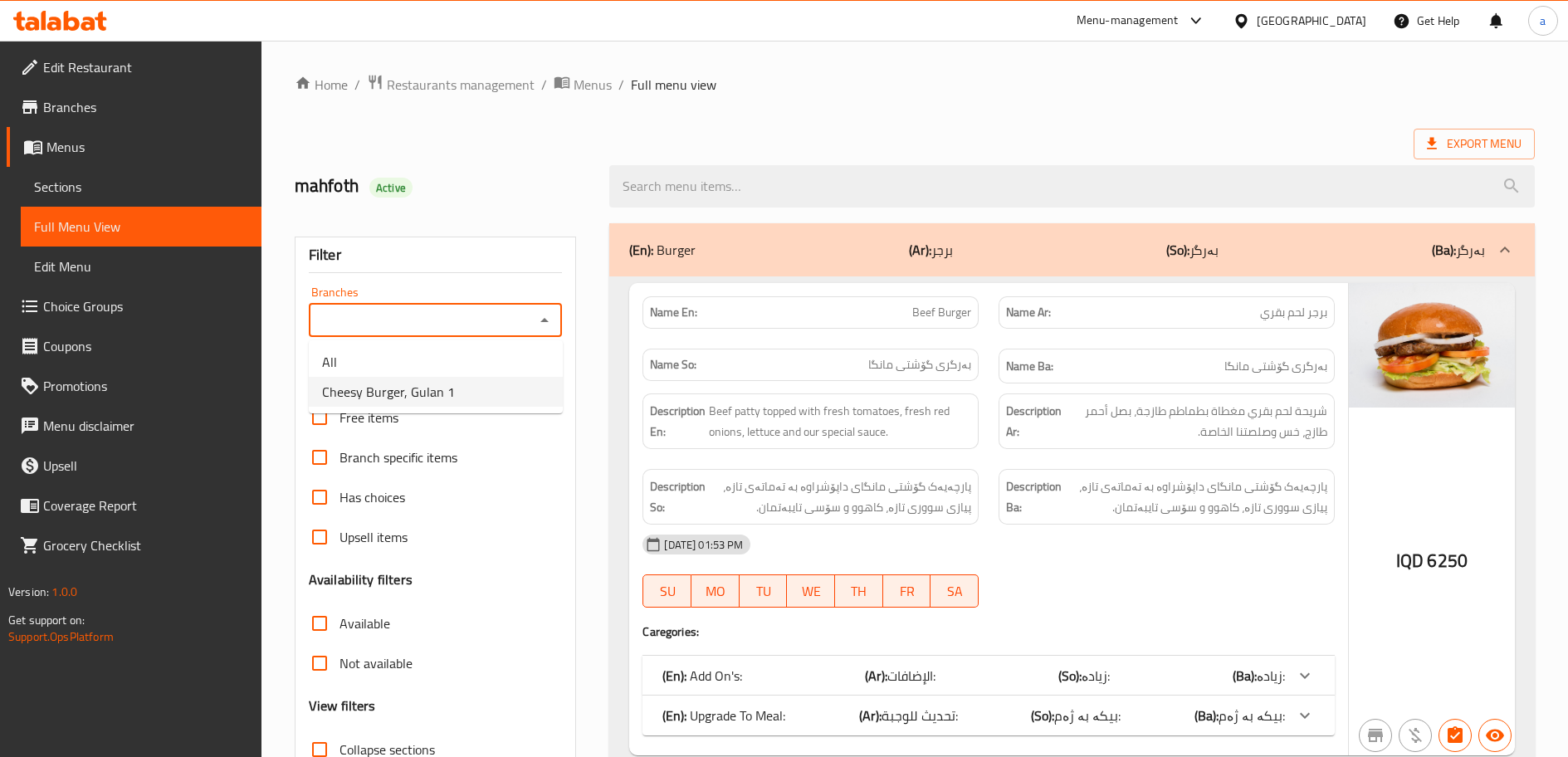
click at [486, 386] on li "Cheesy Burger, Gulan 1" at bounding box center [435, 391] width 254 height 30
type input "Cheesy Burger, Gulan 1"
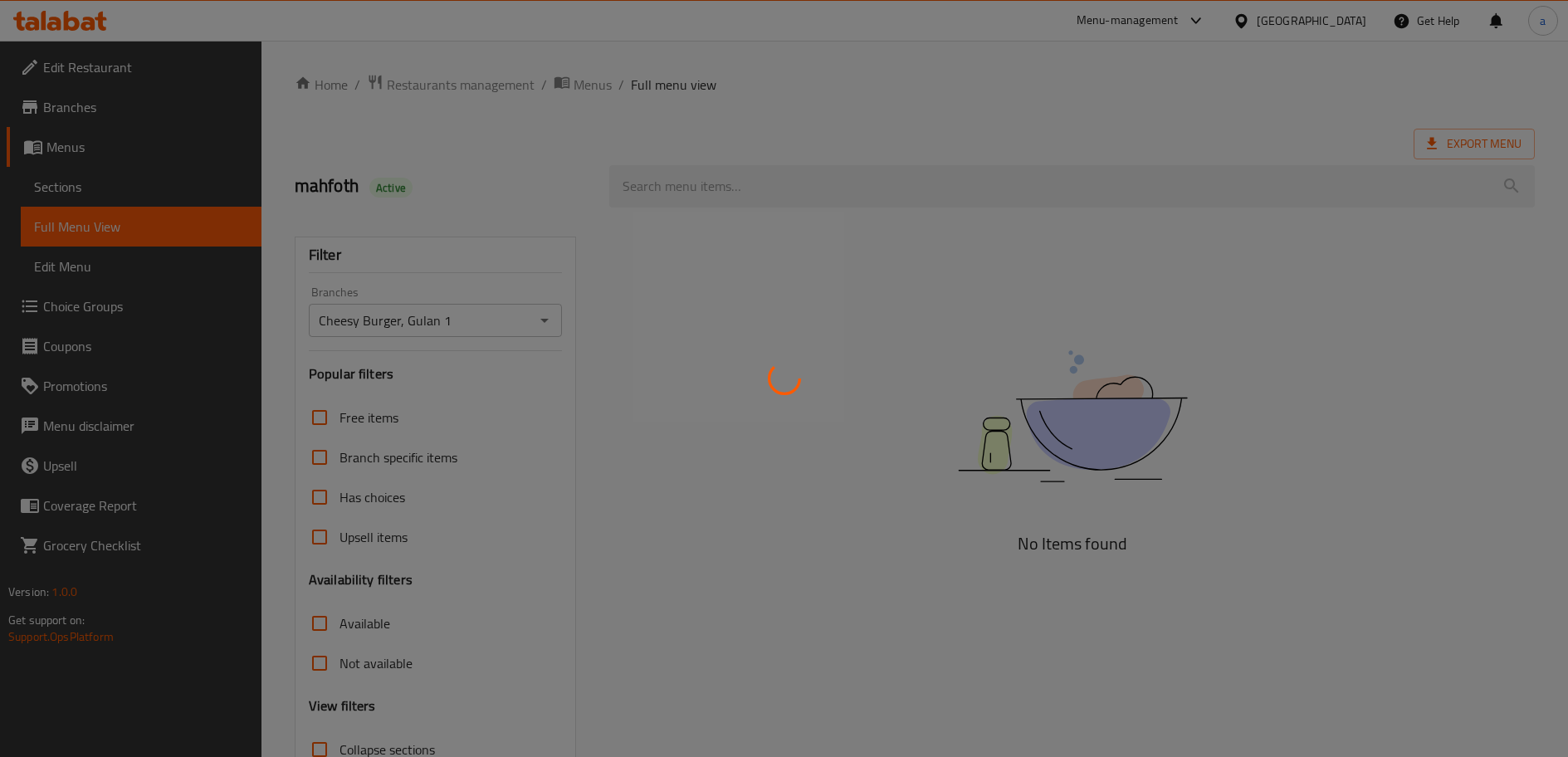
click at [795, 192] on div at bounding box center [784, 378] width 1568 height 757
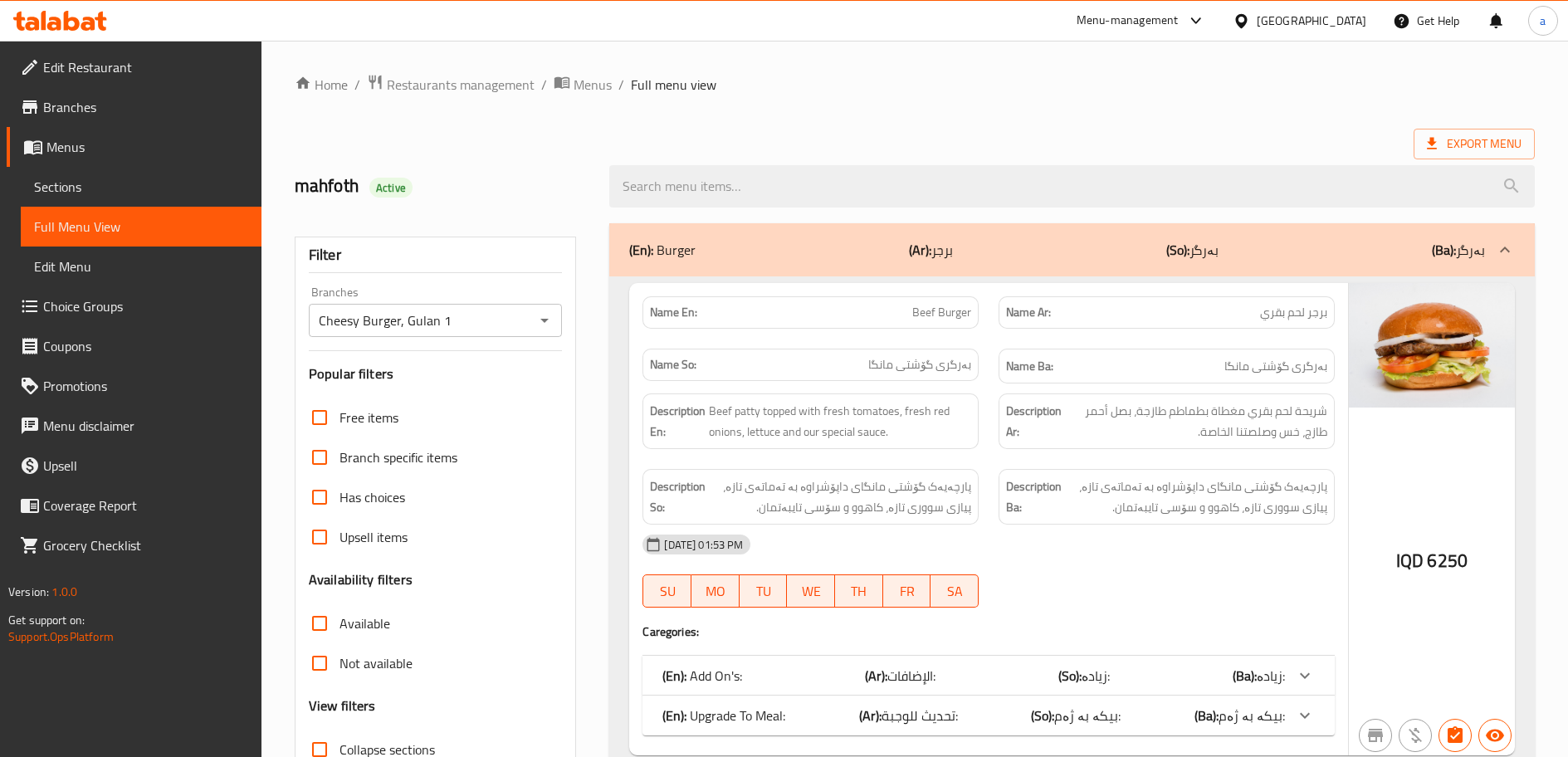
click at [795, 192] on input "search" at bounding box center [1071, 186] width 925 height 42
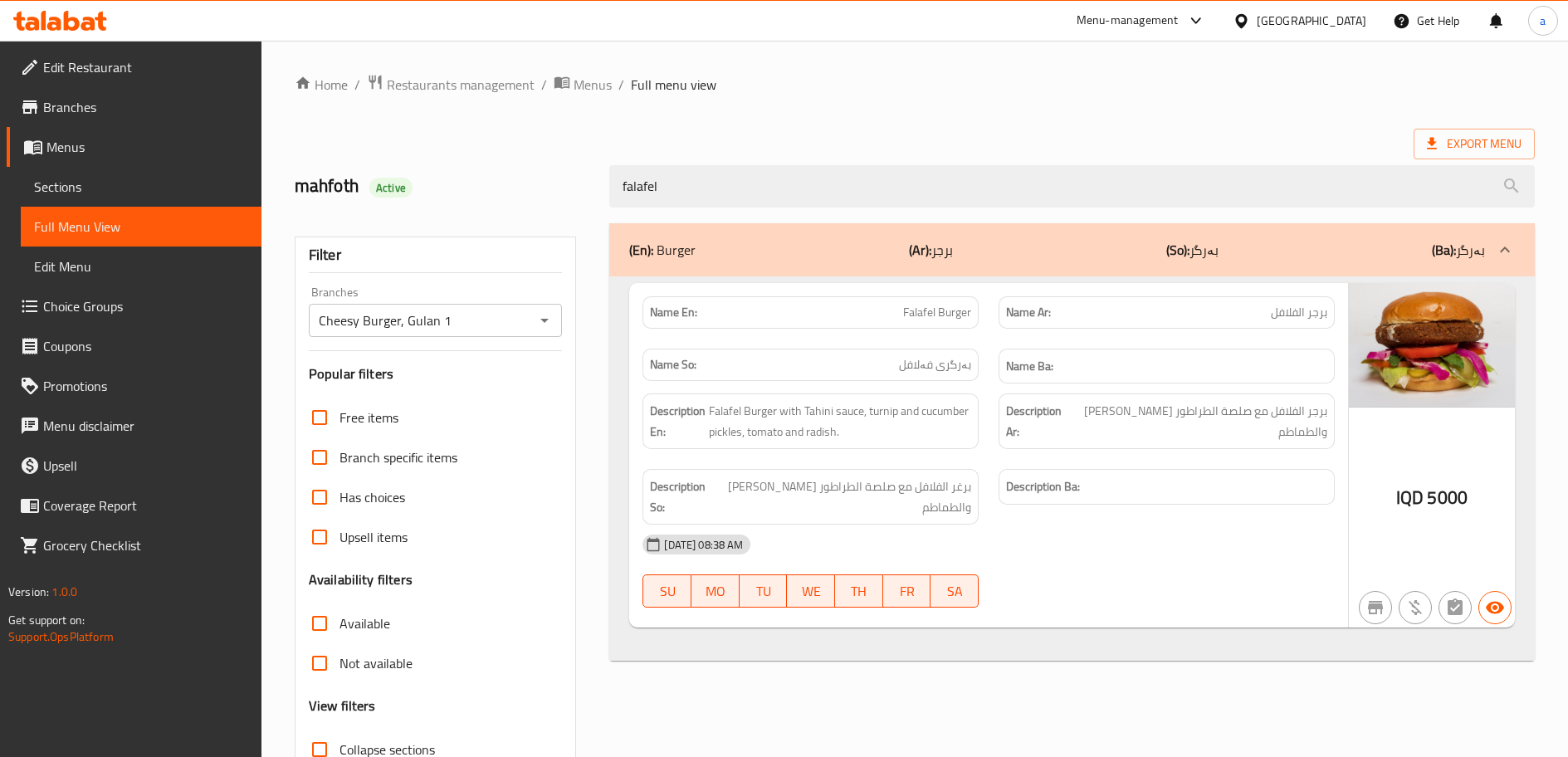
drag, startPoint x: 704, startPoint y: 188, endPoint x: 511, endPoint y: 272, distance: 210.5
click at [550, 203] on div "mahfoth Active falafel" at bounding box center [915, 186] width 1260 height 74
type input "falafel"
click at [1148, 411] on span "برجر الفلافل مع صلصة الطراطور [PERSON_NAME] والطماطم" at bounding box center [1199, 421] width 256 height 40
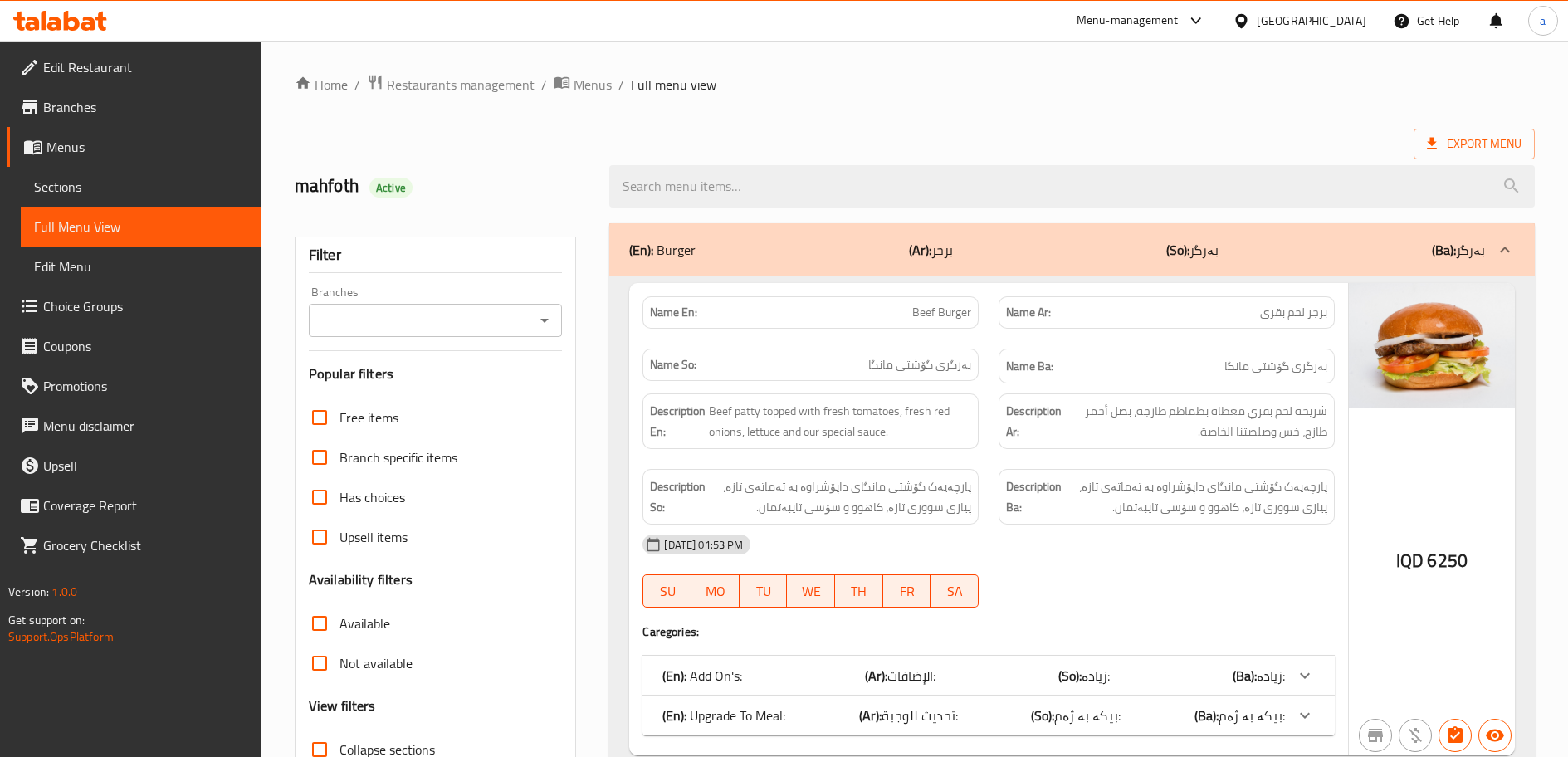
click at [134, 191] on span "Sections" at bounding box center [140, 186] width 214 height 20
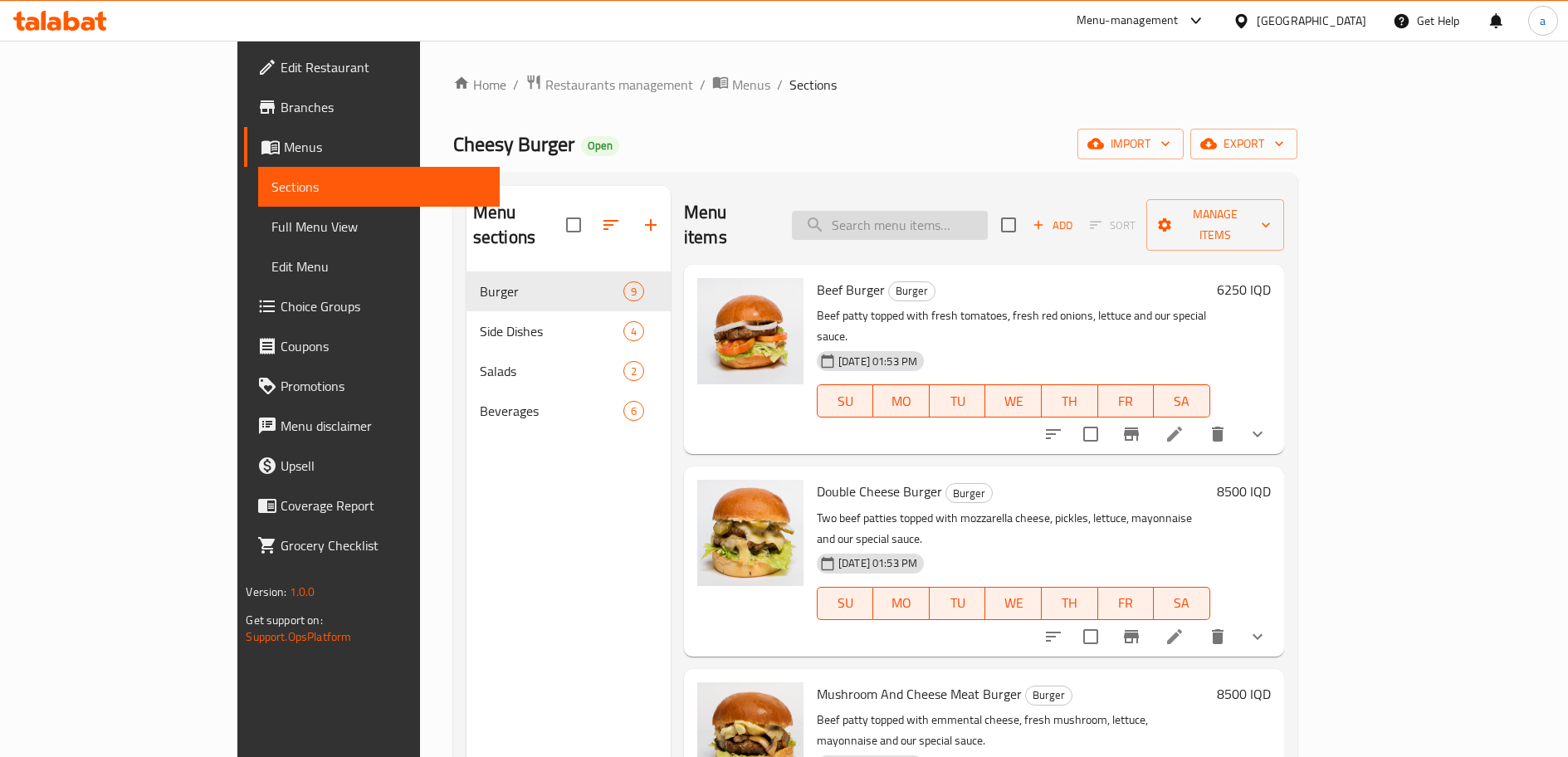
click at [949, 222] on input "search" at bounding box center [890, 225] width 196 height 29
paste input "falafel"
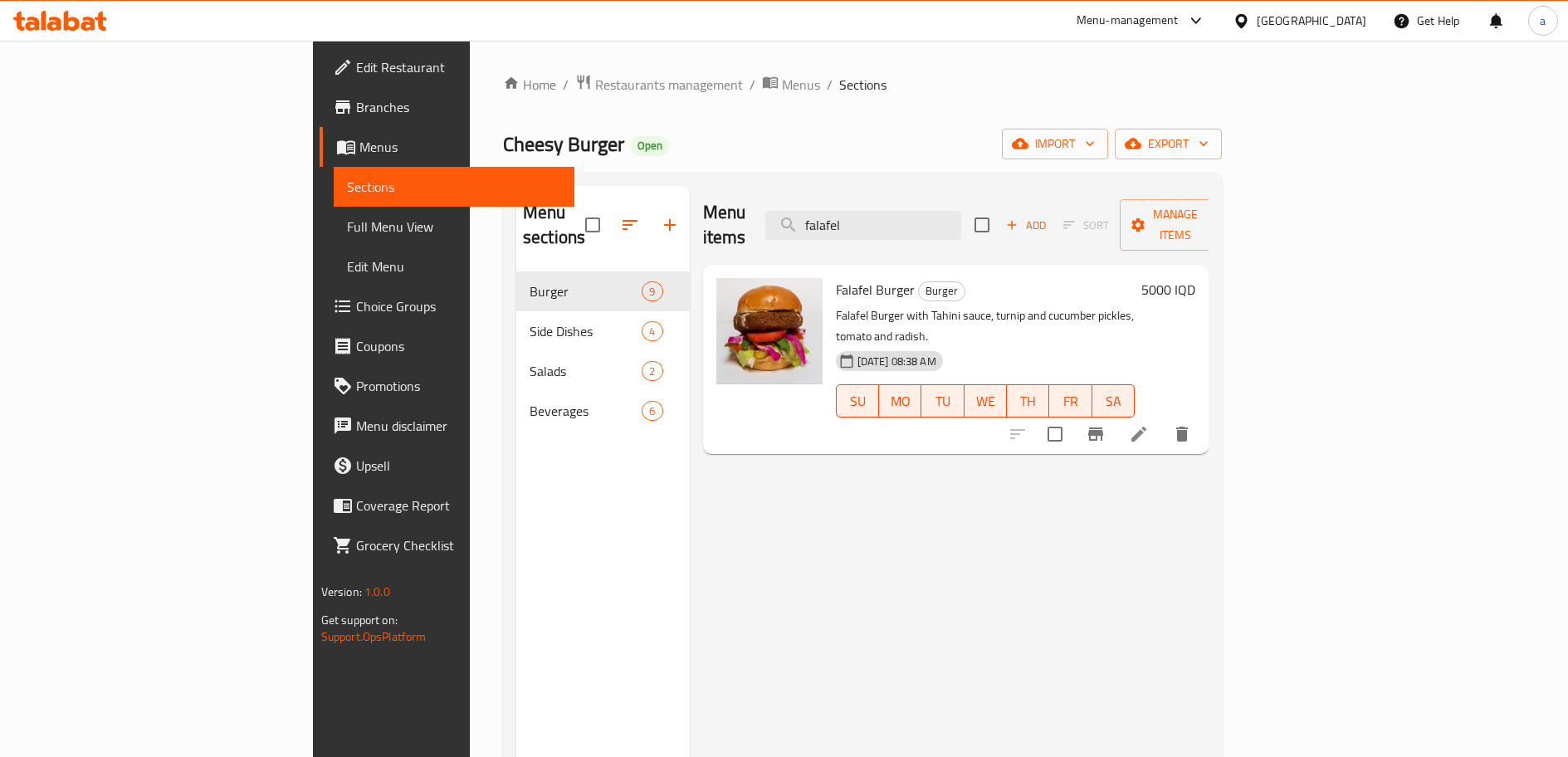
type input "falafel"
click at [1146, 427] on icon at bounding box center [1139, 435] width 15 height 15
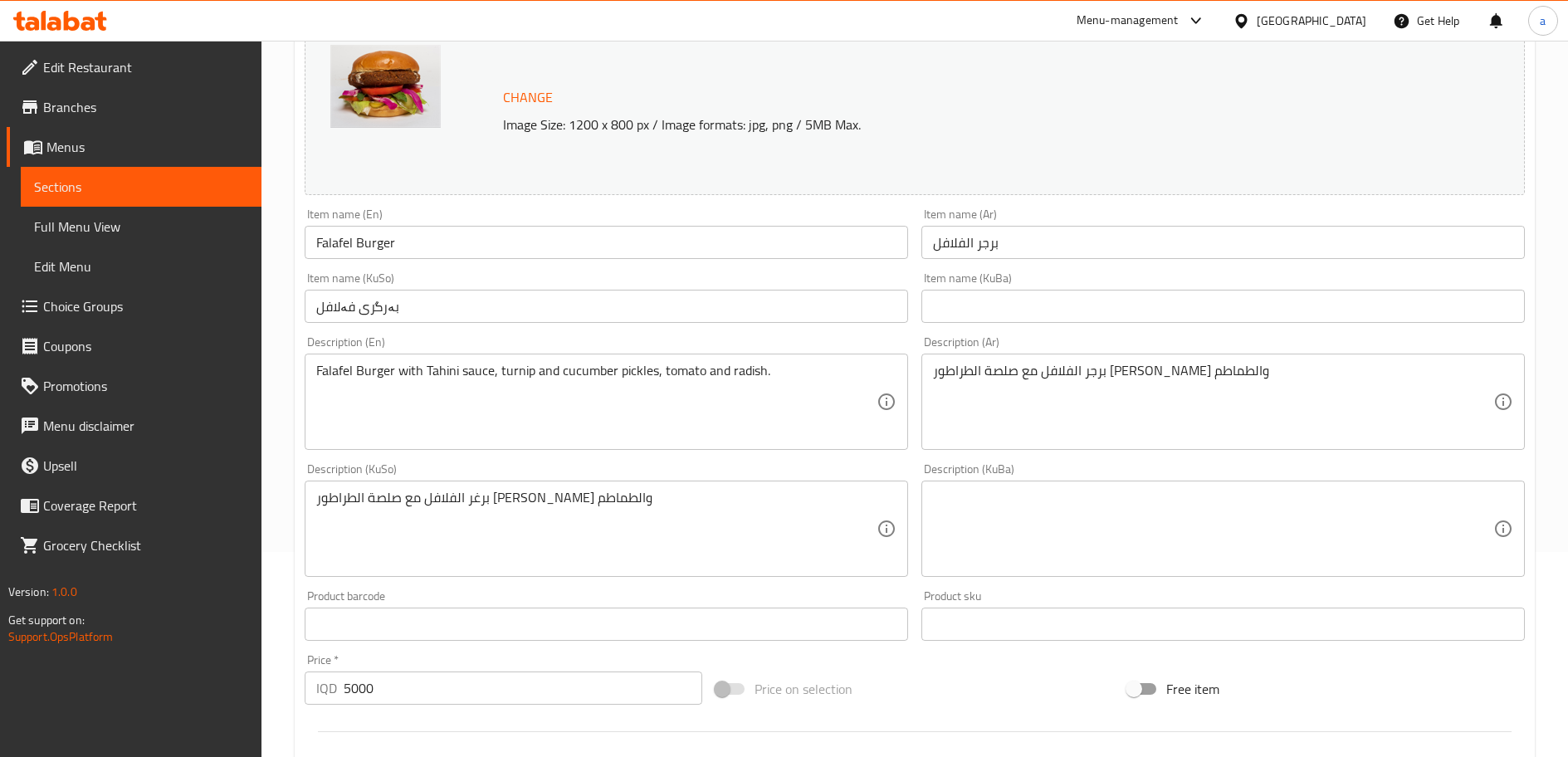
scroll to position [276, 0]
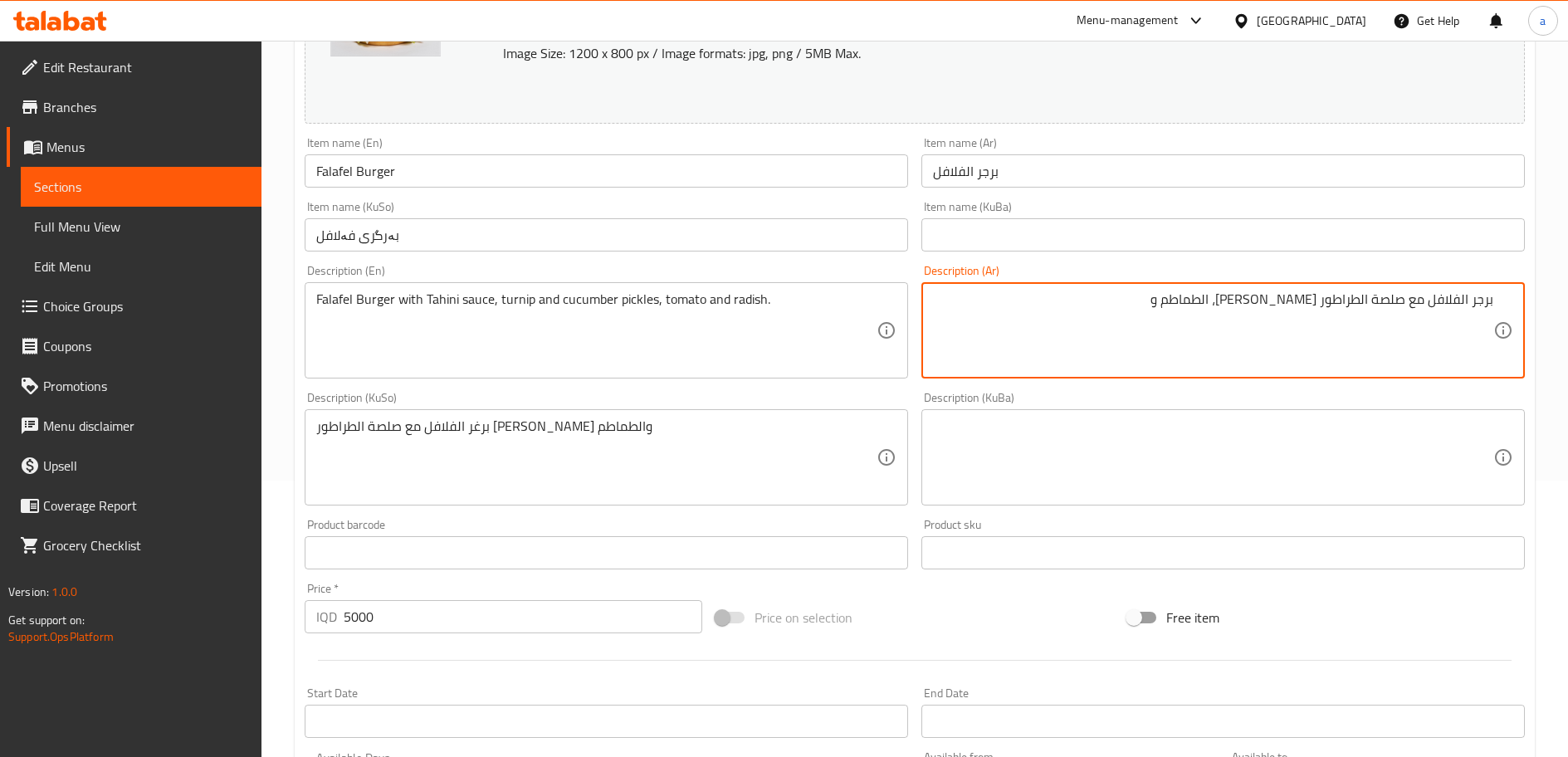
paste textarea "فجل"
click at [1496, 332] on icon at bounding box center [1503, 330] width 16 height 16
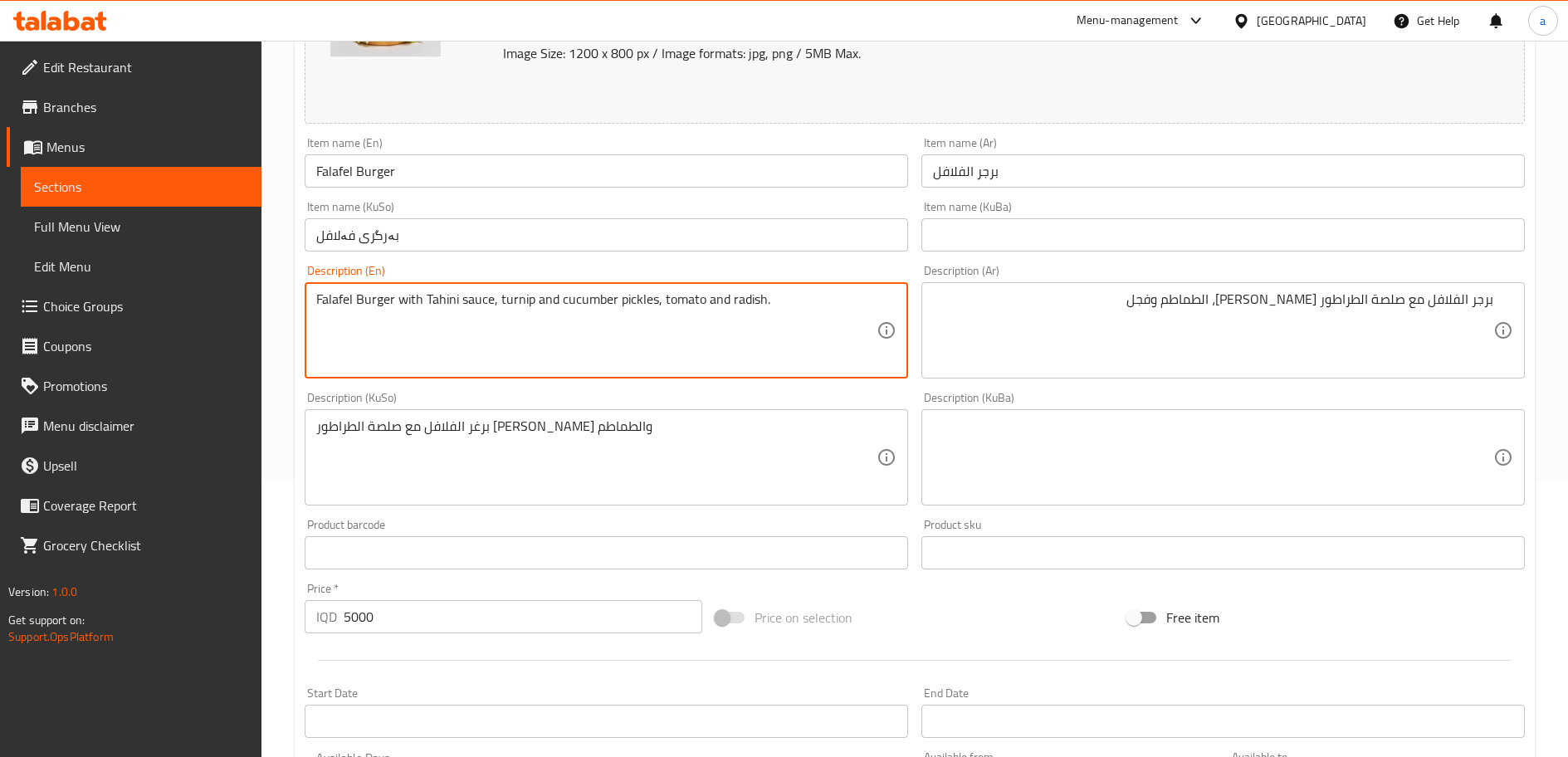
click at [442, 300] on textarea "Falafel Burger with Tahini sauce, turnip and cucumber pickles, tomato and radis…" at bounding box center [597, 331] width 560 height 79
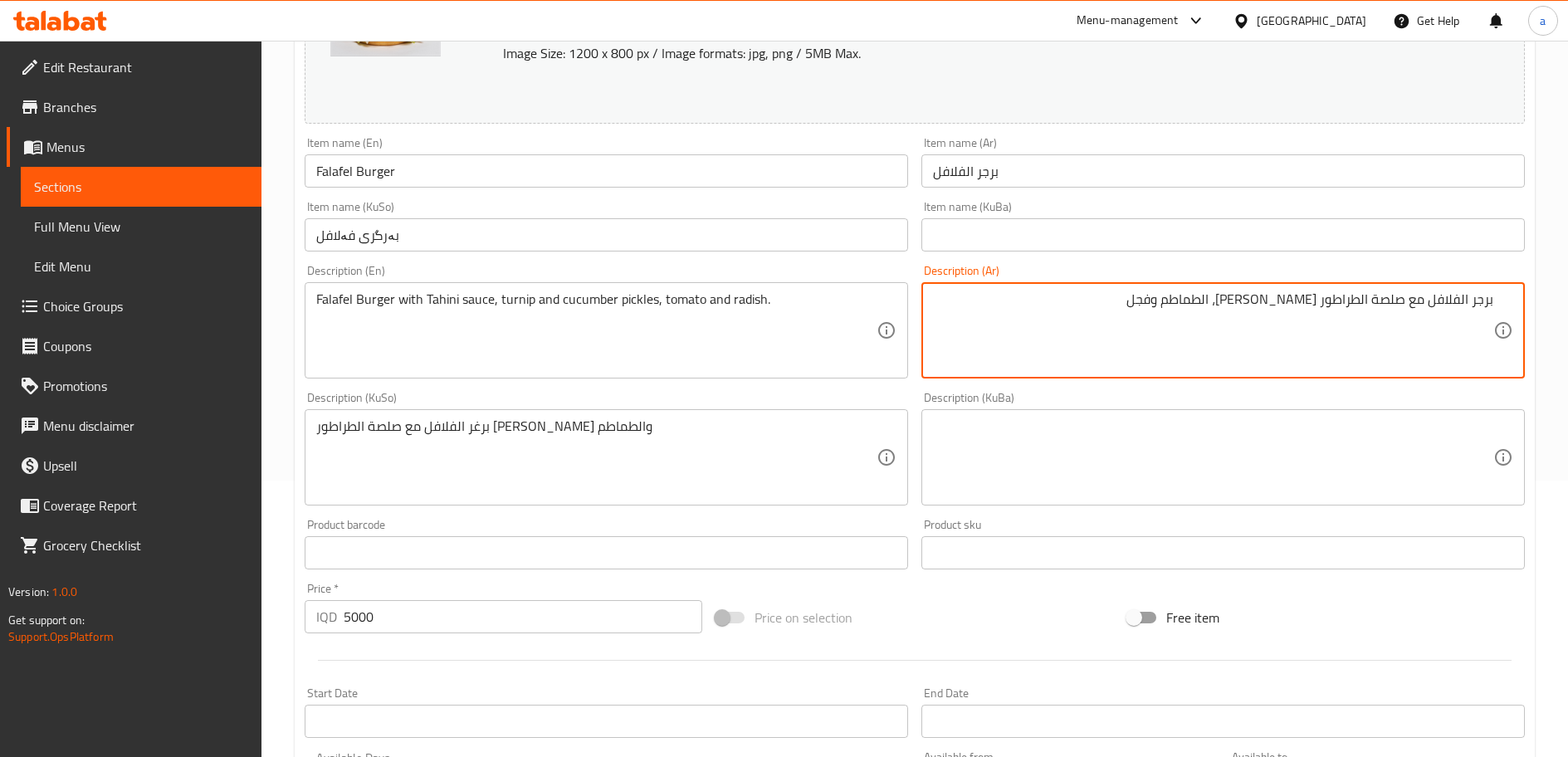
drag, startPoint x: 1369, startPoint y: 299, endPoint x: 1322, endPoint y: 307, distance: 47.7
click at [1322, 307] on textarea "برجر الفلافل مع صلصة الطراطور والكبيس، الطماطم وفجل" at bounding box center [1213, 331] width 560 height 79
paste textarea "طحينة"
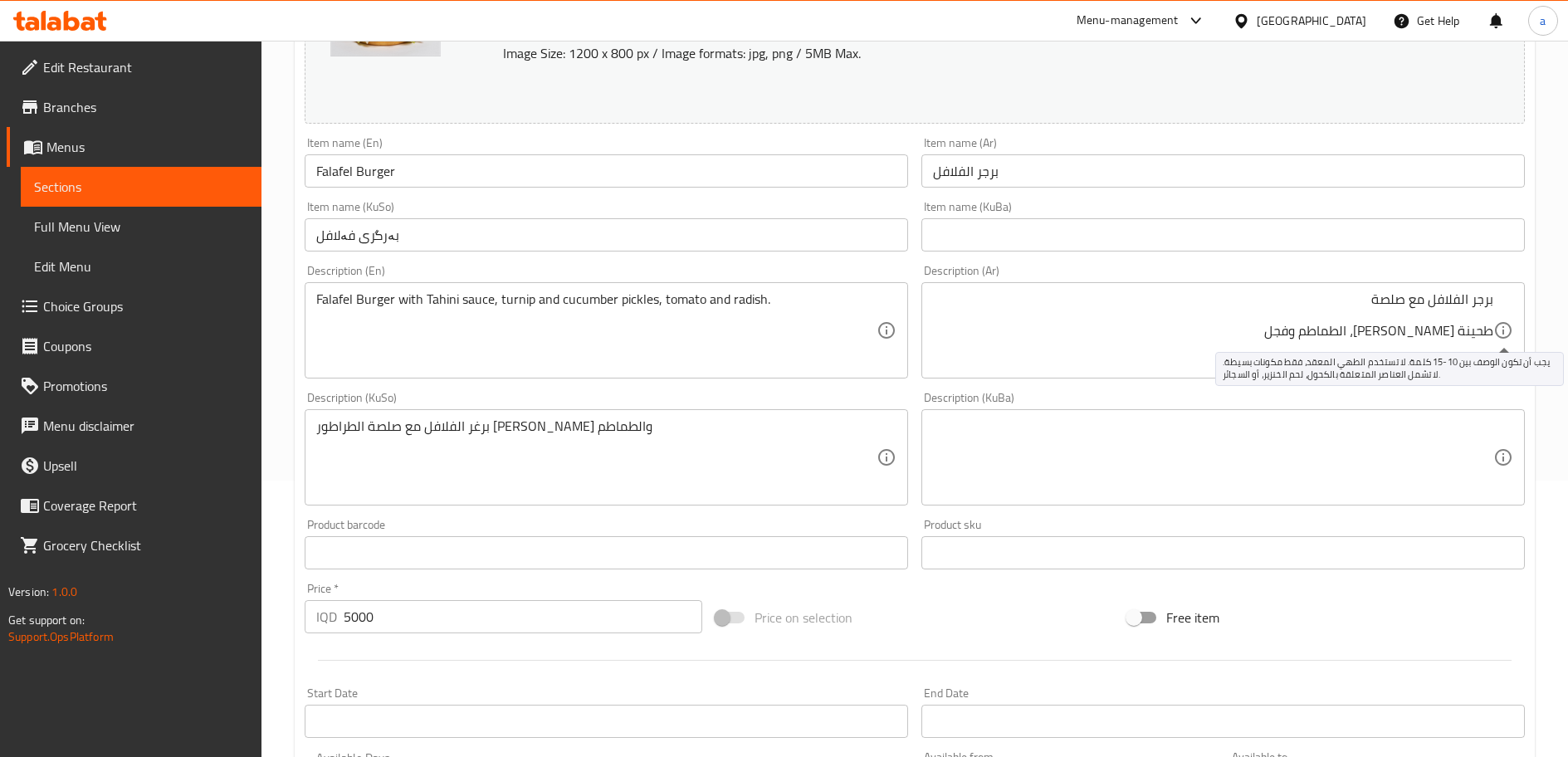
click at [1493, 335] on icon at bounding box center [1503, 330] width 20 height 20
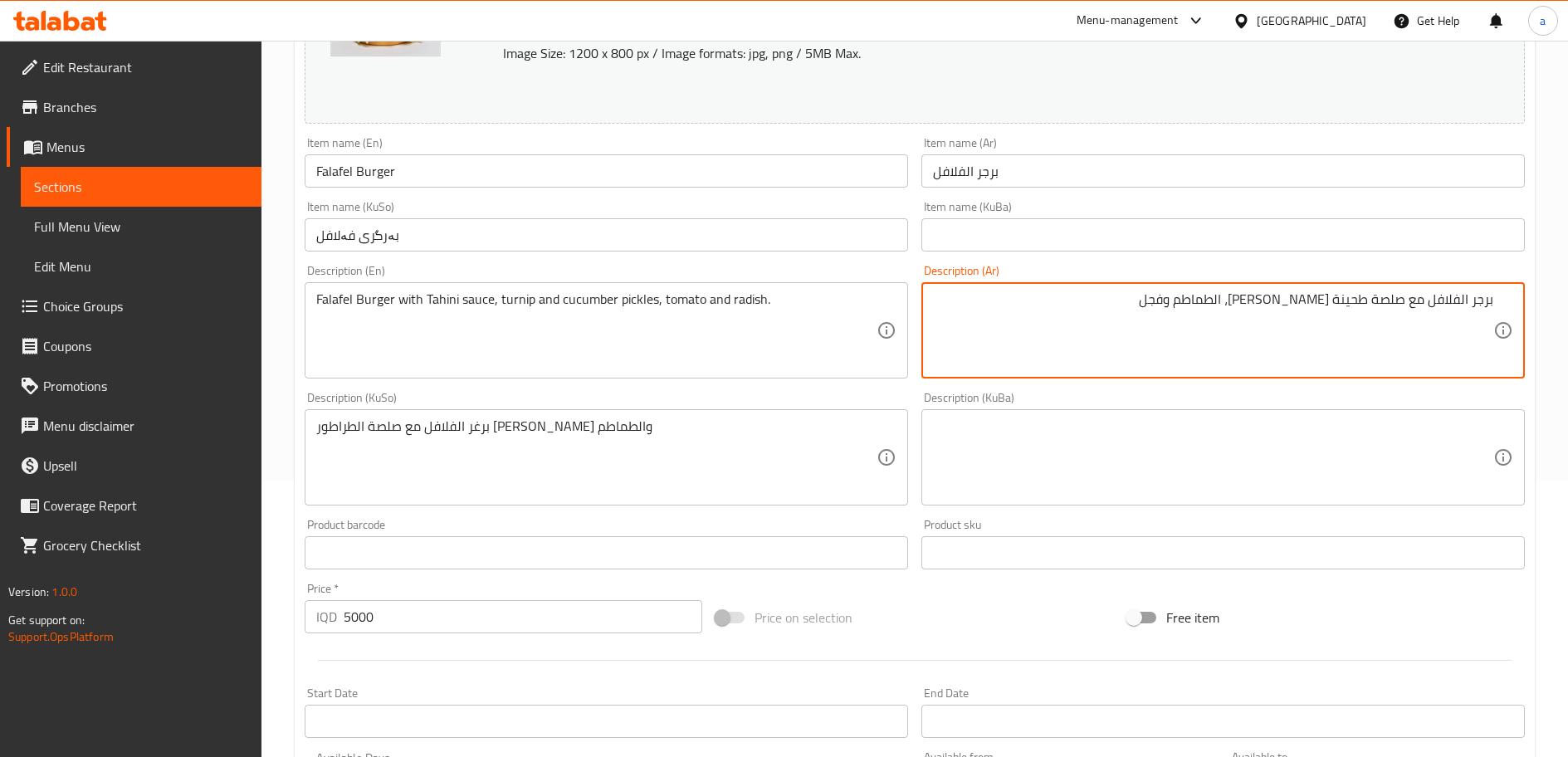
click at [1328, 300] on textarea "برجر الفلافل مع صلصة طحينة والكبيس، الطماطم وفجل" at bounding box center [1213, 331] width 560 height 79
drag, startPoint x: 1336, startPoint y: 381, endPoint x: 1331, endPoint y: 302, distance: 79.2
click at [1331, 302] on textarea "برجر الفلافل مع صلصة طحينةالكبيس، الطماطم وفجل" at bounding box center [1213, 331] width 560 height 79
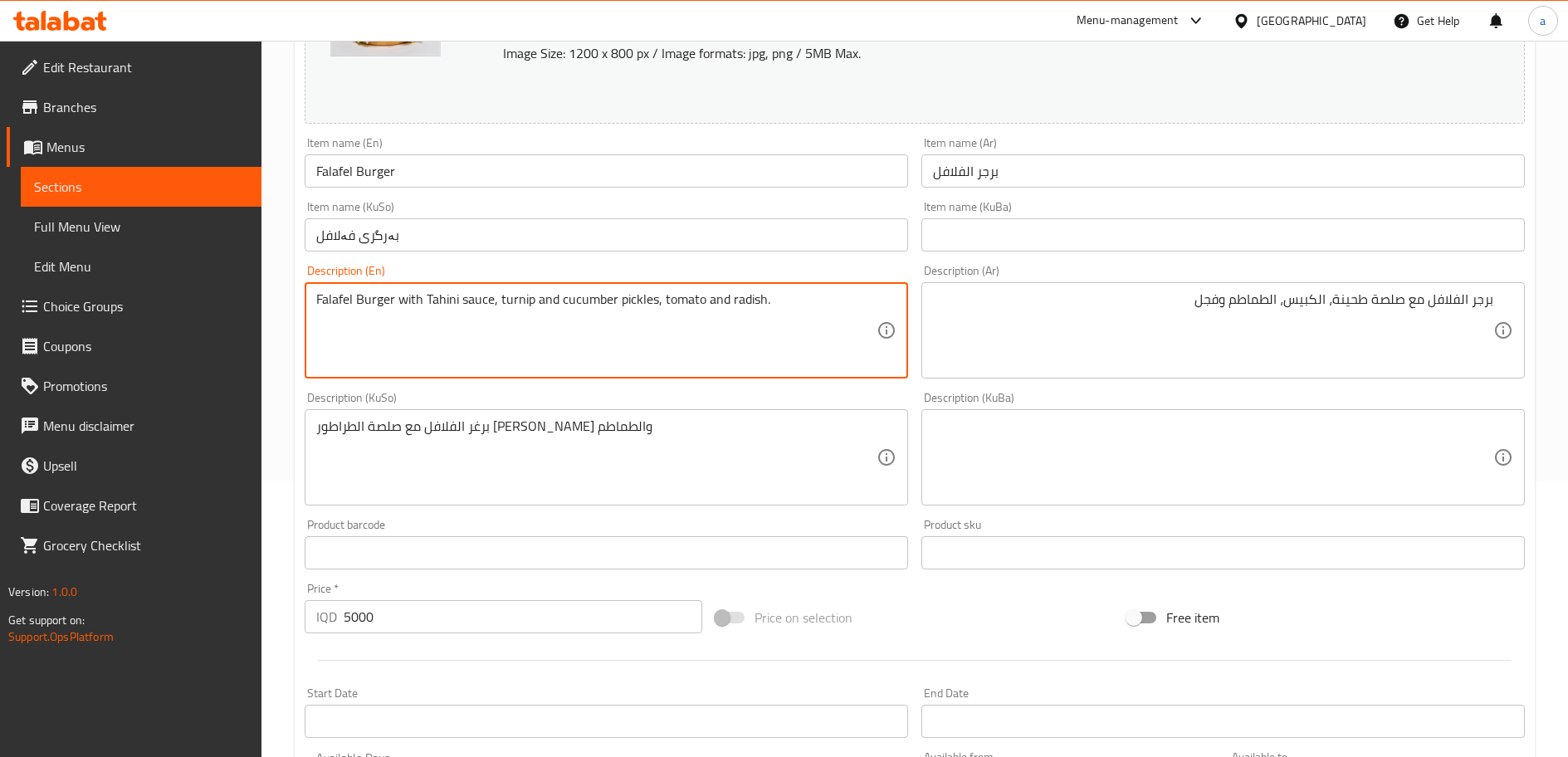
drag, startPoint x: 651, startPoint y: 299, endPoint x: 558, endPoint y: 300, distance: 93.0
click at [807, 313] on textarea "Falafel Burger with Tahini sauce, turnip and cucumber pickles, tomato and radis…" at bounding box center [597, 331] width 560 height 79
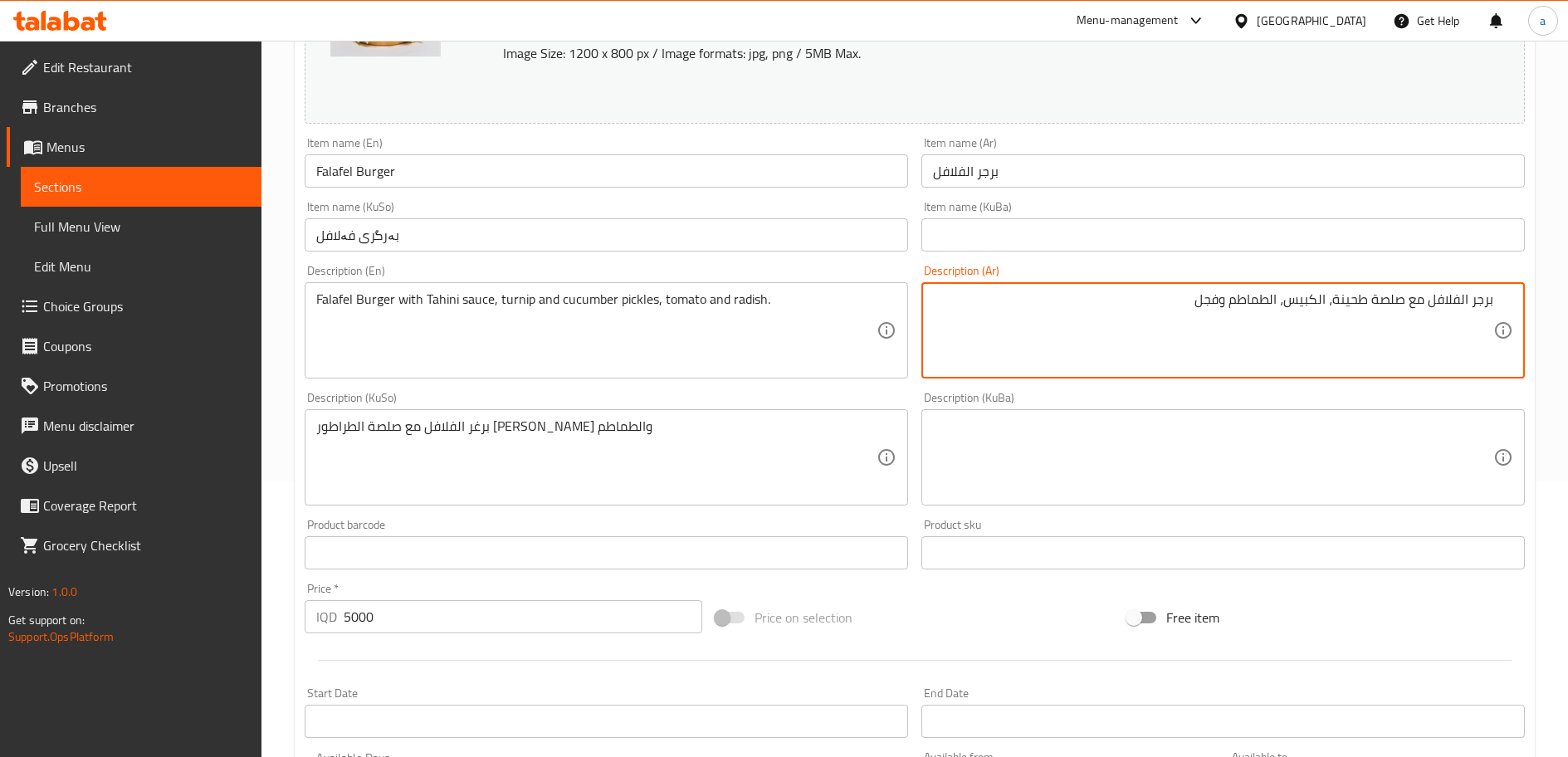
drag, startPoint x: 1329, startPoint y: 301, endPoint x: 1287, endPoint y: 305, distance: 42.2
paste textarea "مخلل خيار"
type textarea "برجر الفلافل مع صلصة طحينة، مخلل خيار، الطماطم وفجل"
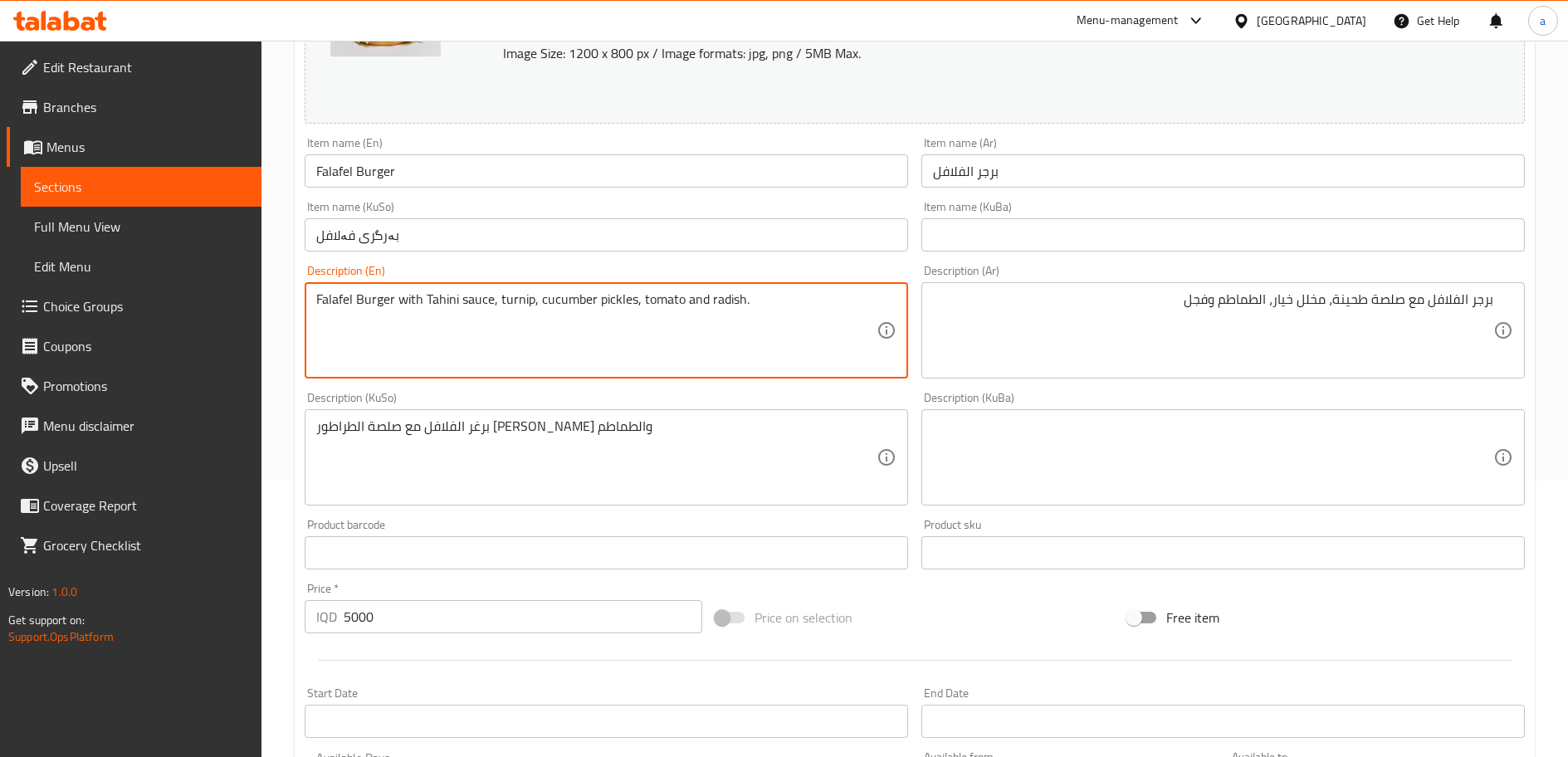
click at [523, 299] on textarea "Falafel Burger with Tahini sauce, turnip, cucumber pickles, tomato and radish." at bounding box center [597, 331] width 560 height 79
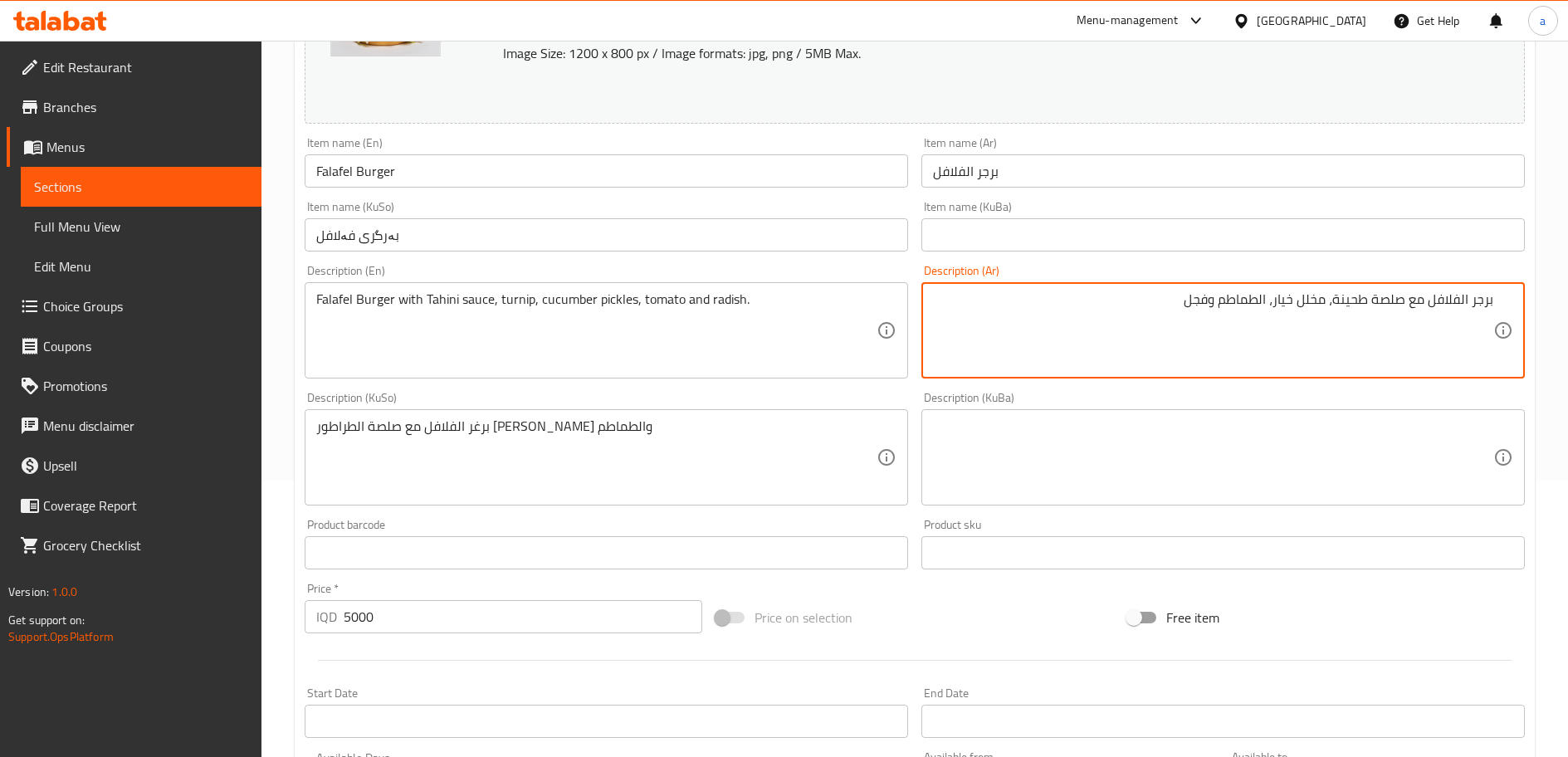
drag, startPoint x: 1209, startPoint y: 297, endPoint x: 1169, endPoint y: 302, distance: 40.3
click at [1178, 300] on textarea "برجر الفلافل مع صلصة طحينة، مخلل خيار، الطماطم وفجل" at bounding box center [1213, 331] width 560 height 79
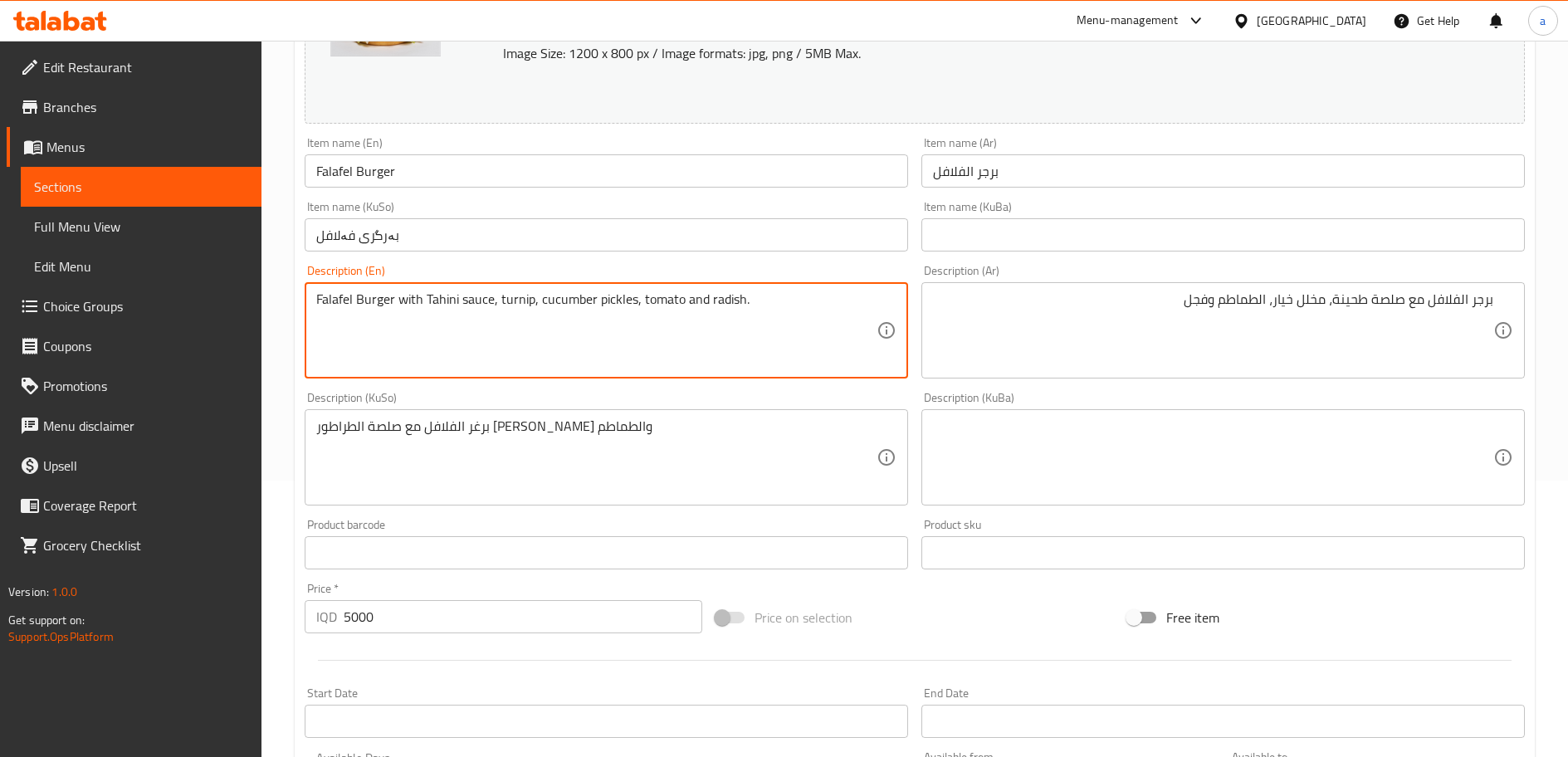
drag, startPoint x: 534, startPoint y: 298, endPoint x: 498, endPoint y: 295, distance: 36.1
click at [720, 297] on textarea "Falafel Burger with Tahini sauce, cucumber pickles, tomato and radish." at bounding box center [597, 331] width 560 height 79
type textarea "Falafel Burger with Tahini sauce, cucumber pickles, tomato and radish"
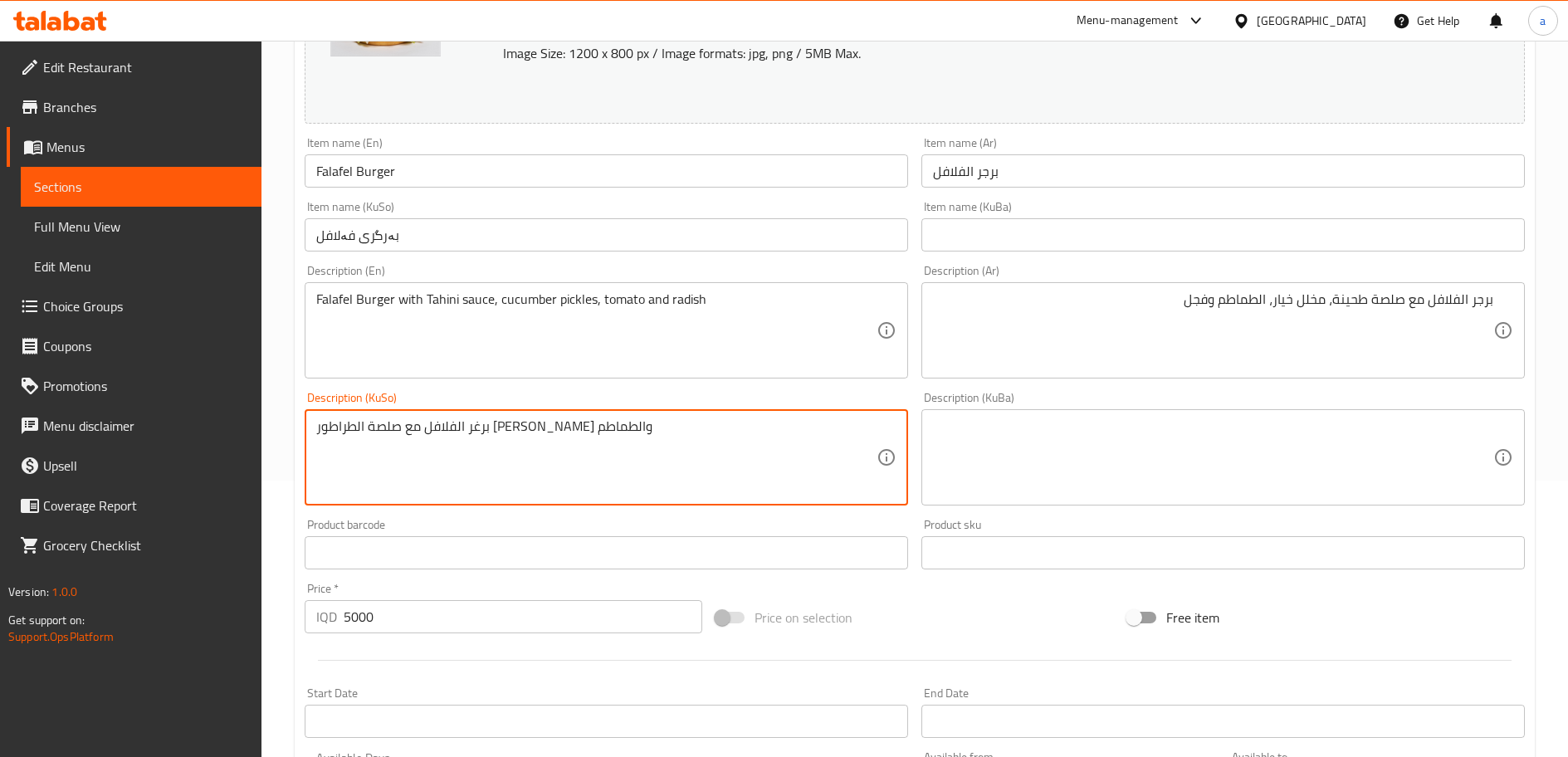
drag, startPoint x: 632, startPoint y: 429, endPoint x: 277, endPoint y: 428, distance: 355.0
click at [277, 428] on div "Home / Restaurants management / Menus / Sections / item / update Burger section…" at bounding box center [915, 438] width 1306 height 1348
click at [669, 422] on textarea at bounding box center [597, 458] width 560 height 79
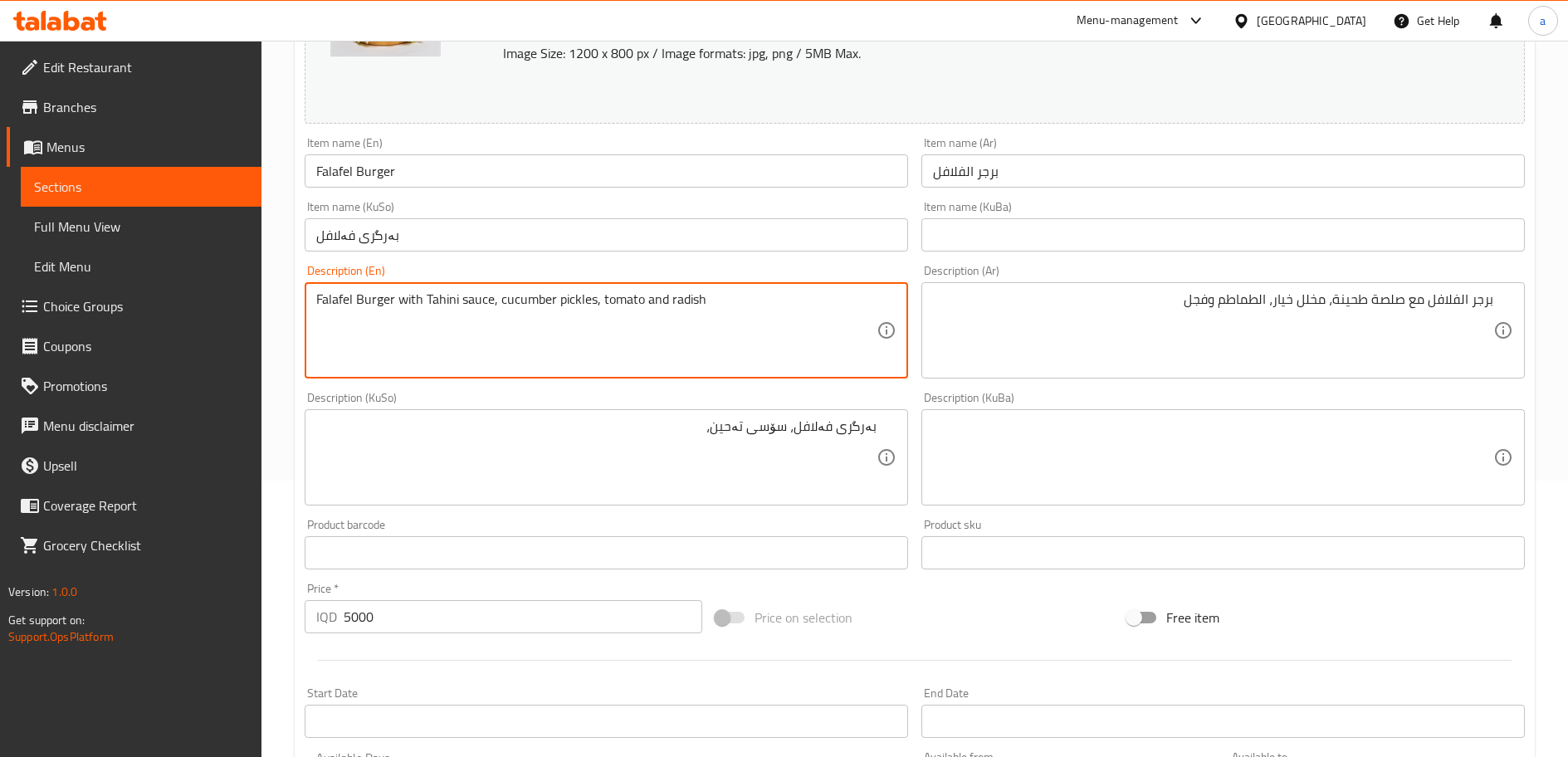
drag, startPoint x: 592, startPoint y: 296, endPoint x: 501, endPoint y: 304, distance: 91.4
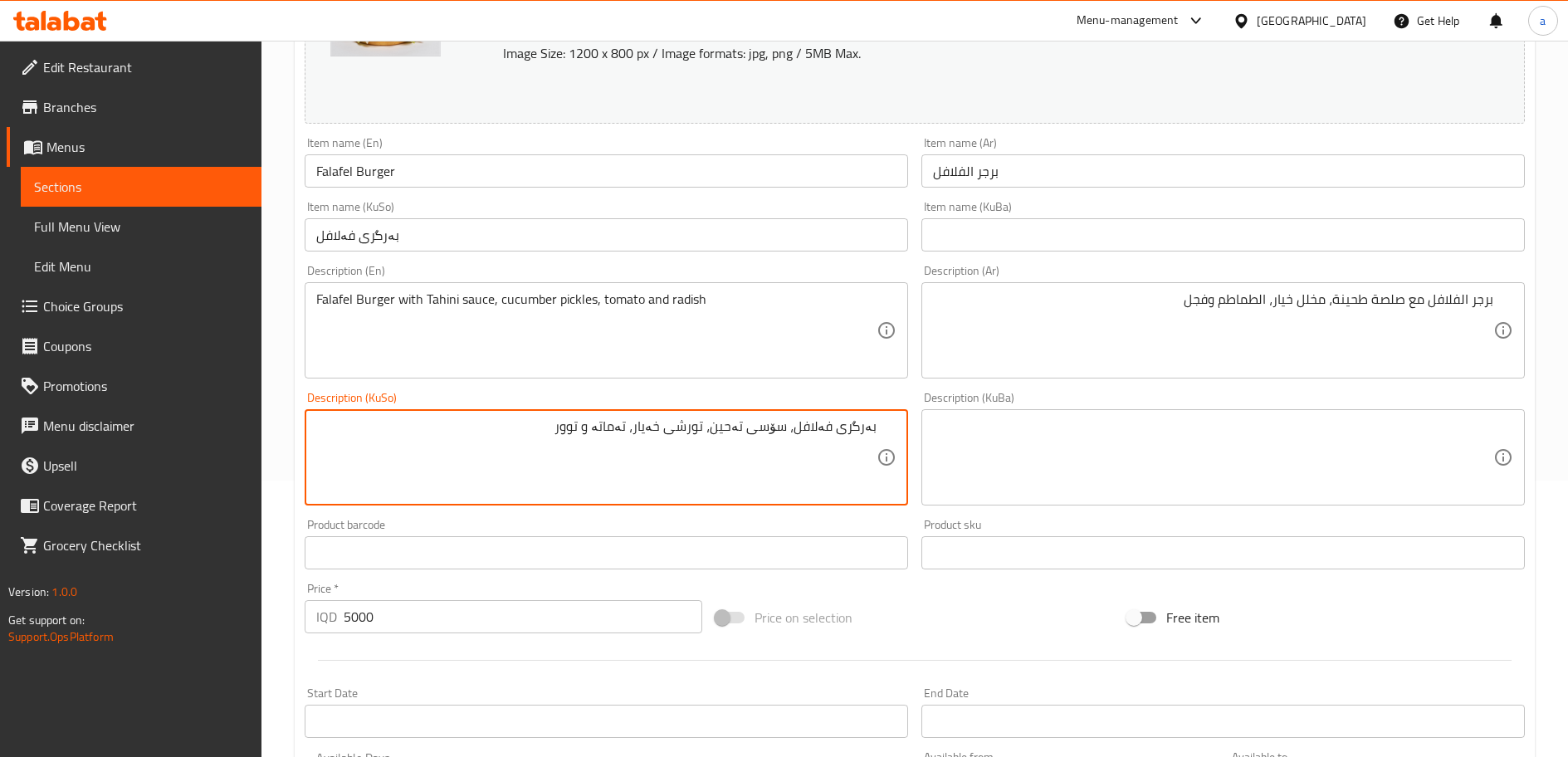
type textarea "بەرگری فەلافل، سۆسی تەحین، تورشی خەیار، تەماتە و توور"
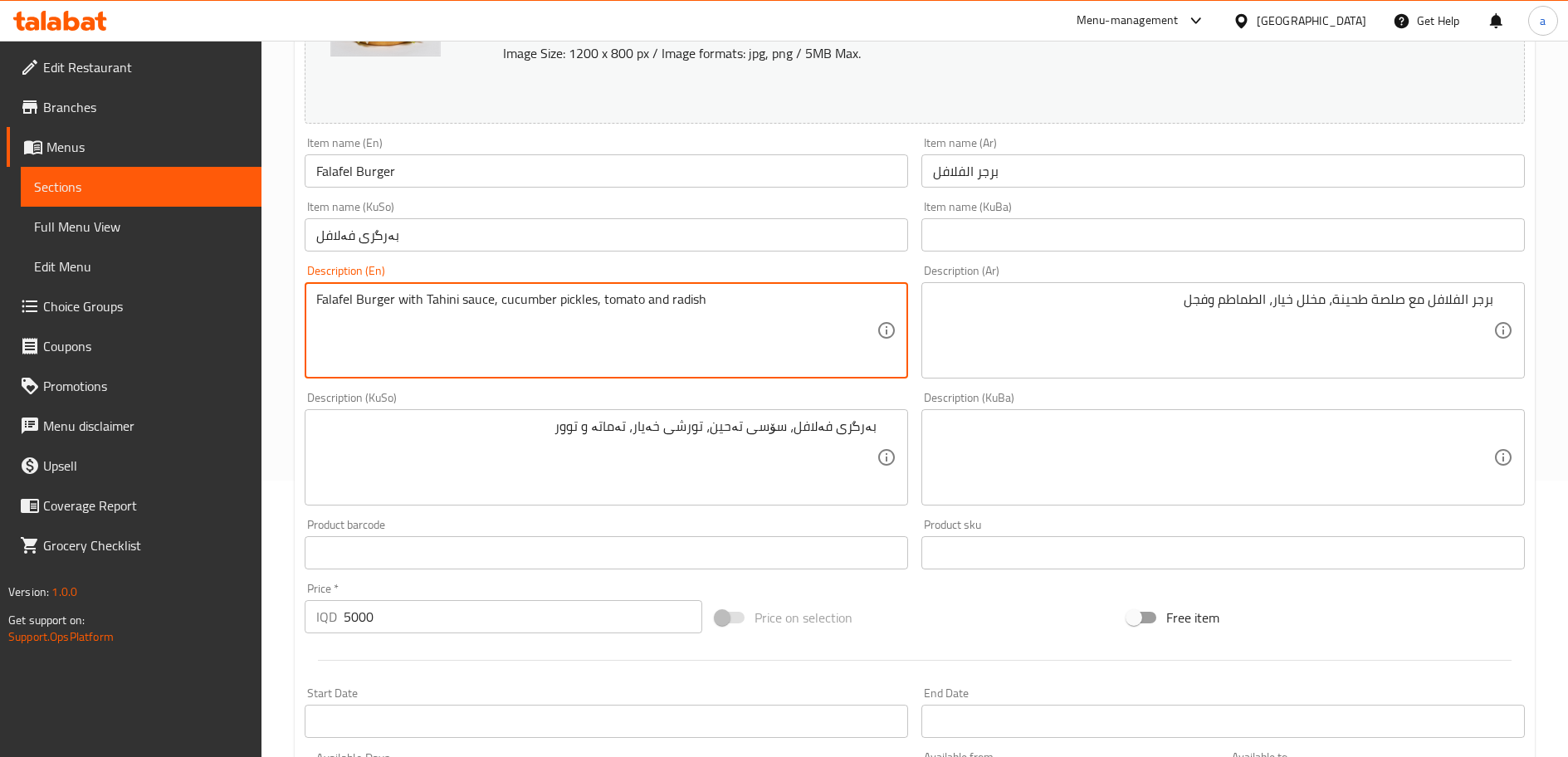
click at [687, 305] on textarea "Falafel Burger with Tahini sauce, cucumber pickles, tomato and radish" at bounding box center [597, 331] width 560 height 79
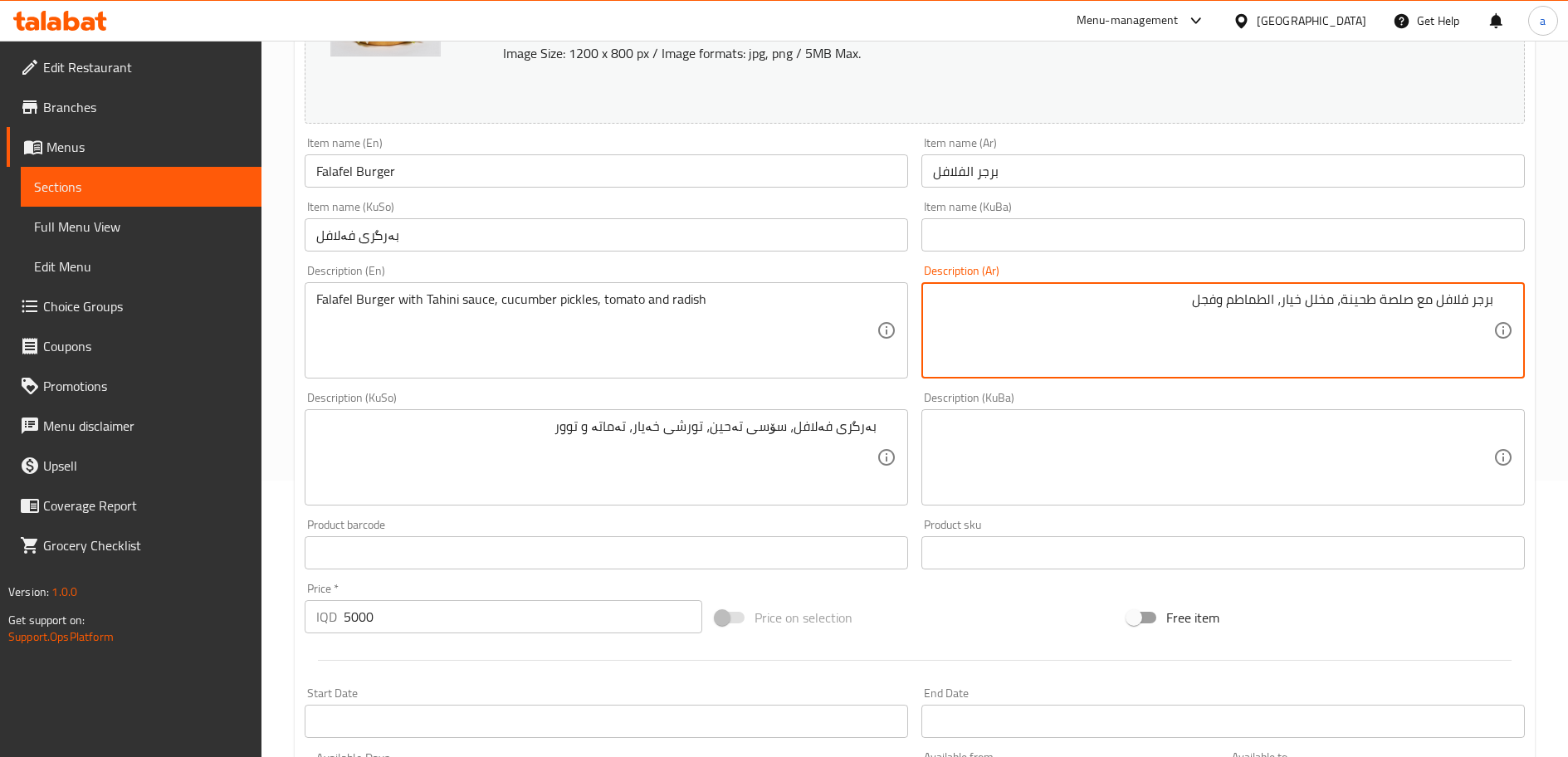
click at [1270, 302] on textarea "برجر فلافل مع صلصة طحينة، مخلل خيار، الطماطم وفجل" at bounding box center [1213, 331] width 560 height 79
type textarea "برجر فلافل مع صلصة طحينة، مخلل خيار، طماطم وفجل"
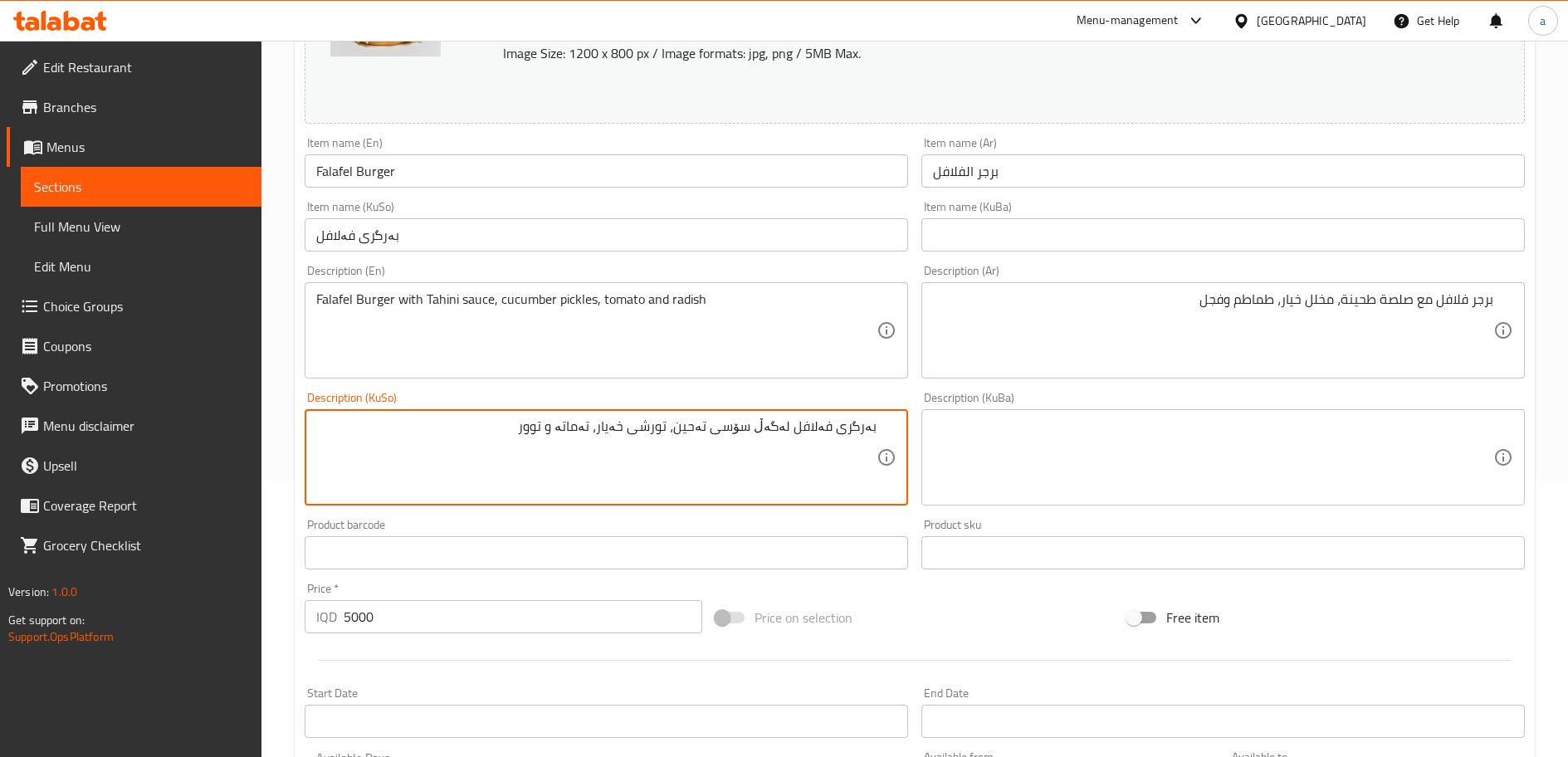
drag, startPoint x: 549, startPoint y: 431, endPoint x: 978, endPoint y: 450, distance: 429.4
click at [978, 450] on div "Change Image Size: 1200 x 800 px / Image formats: jpg, png / 5MB Max. Item name…" at bounding box center [915, 407] width 1233 height 931
type textarea "بەرگری فەلافل لەگەڵ سۆسی تەحین، تورشی خەیار، تەماتە و توور"
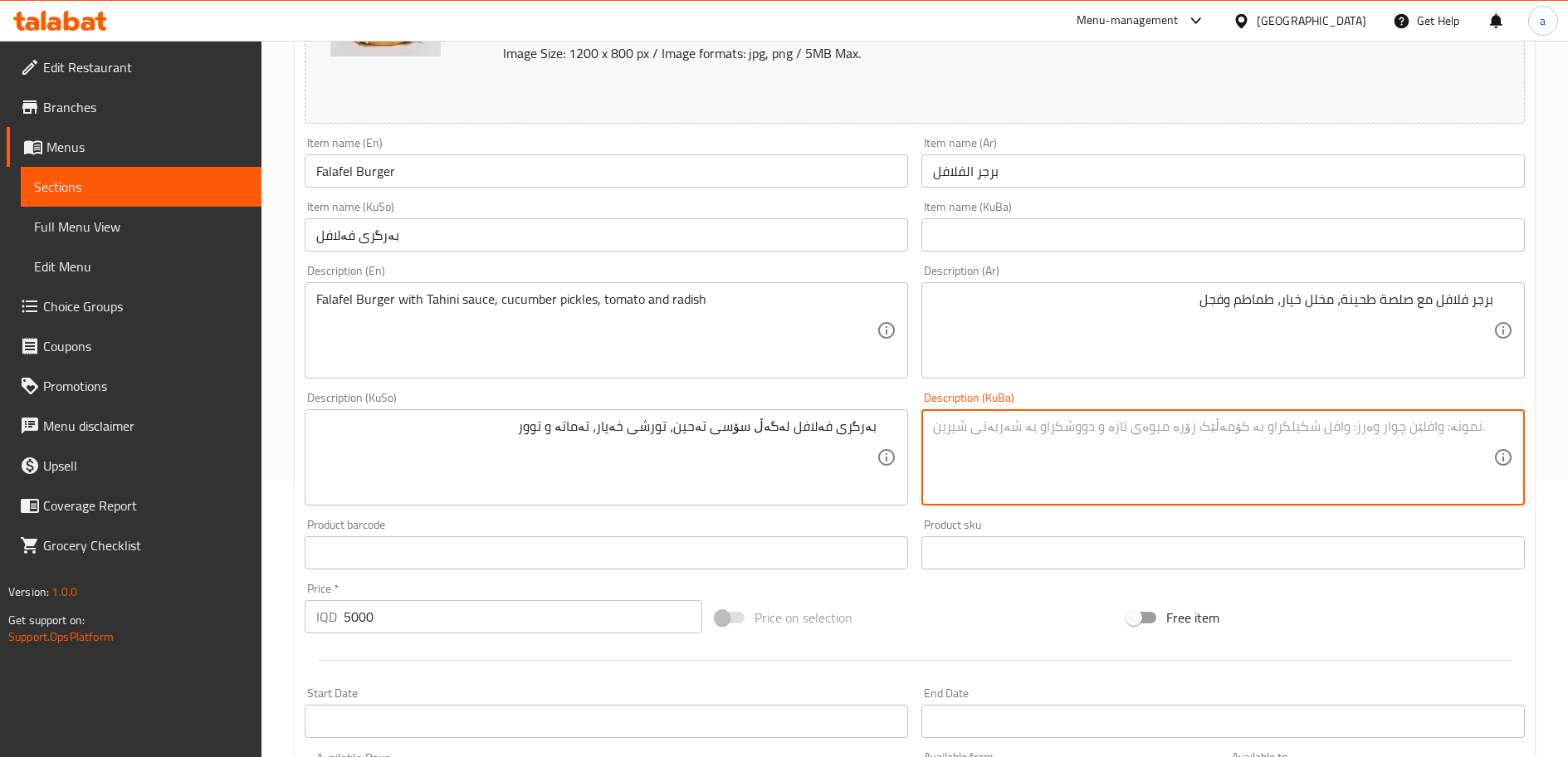
click at [1046, 438] on textarea at bounding box center [1213, 458] width 560 height 79
paste textarea "بەرگری فەلافل لەگەڵ سۆسی تەحین، تورشی خەیار، تەماتە و توور"
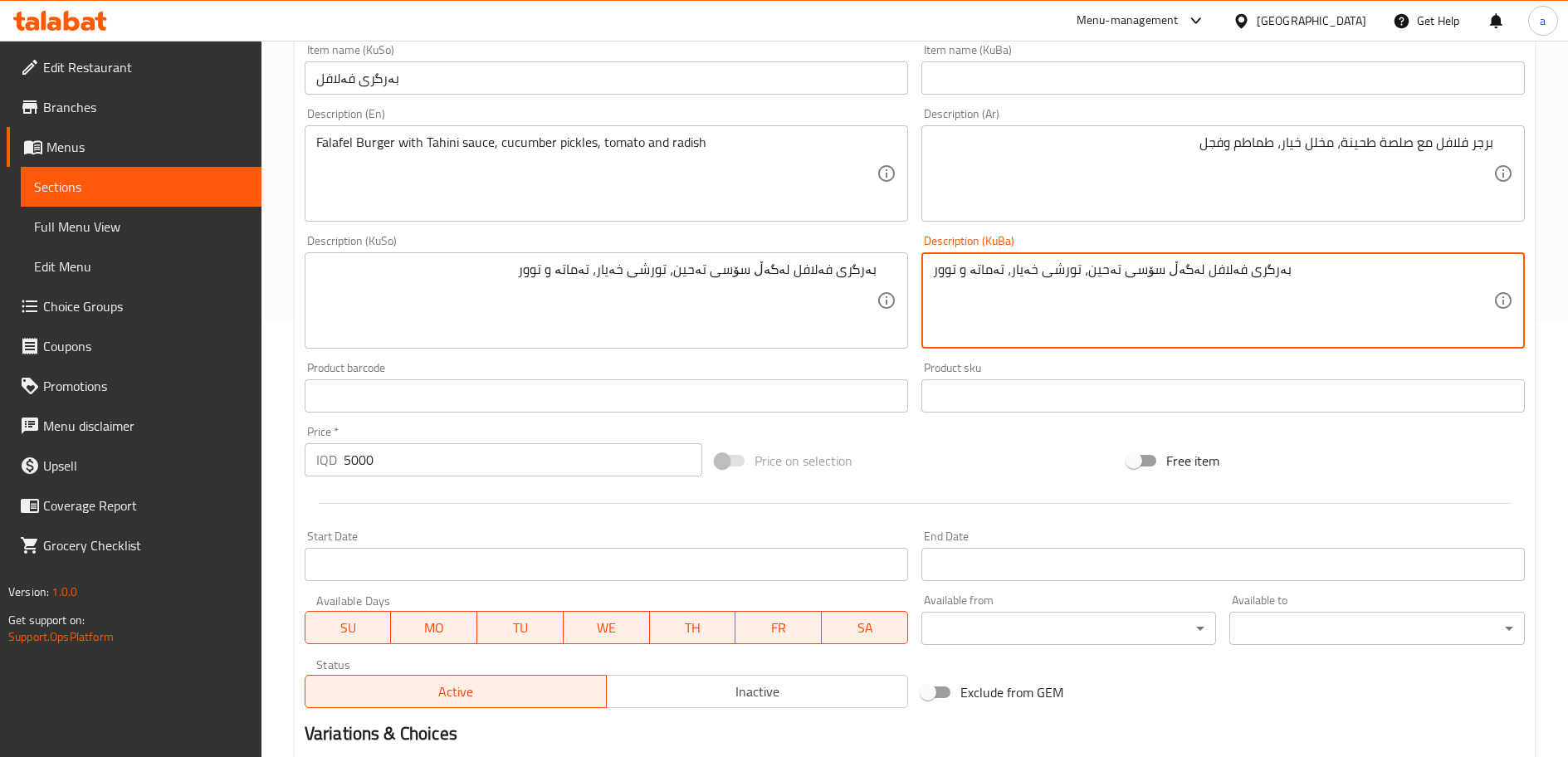
scroll to position [631, 0]
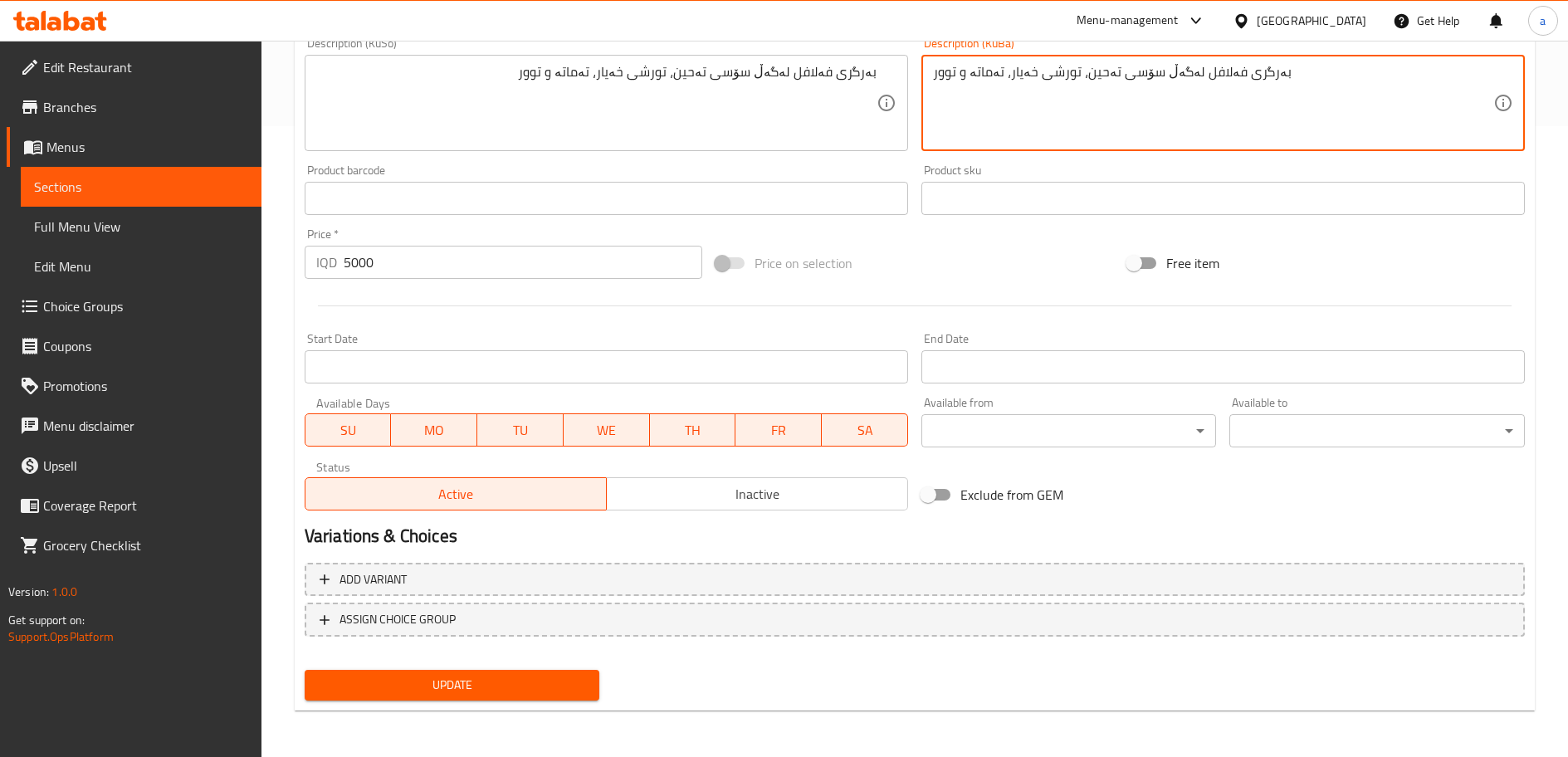
type textarea "بەرگری فەلافل لەگەڵ سۆسی تەحین، تورشی خەیار، تەماتە و توور"
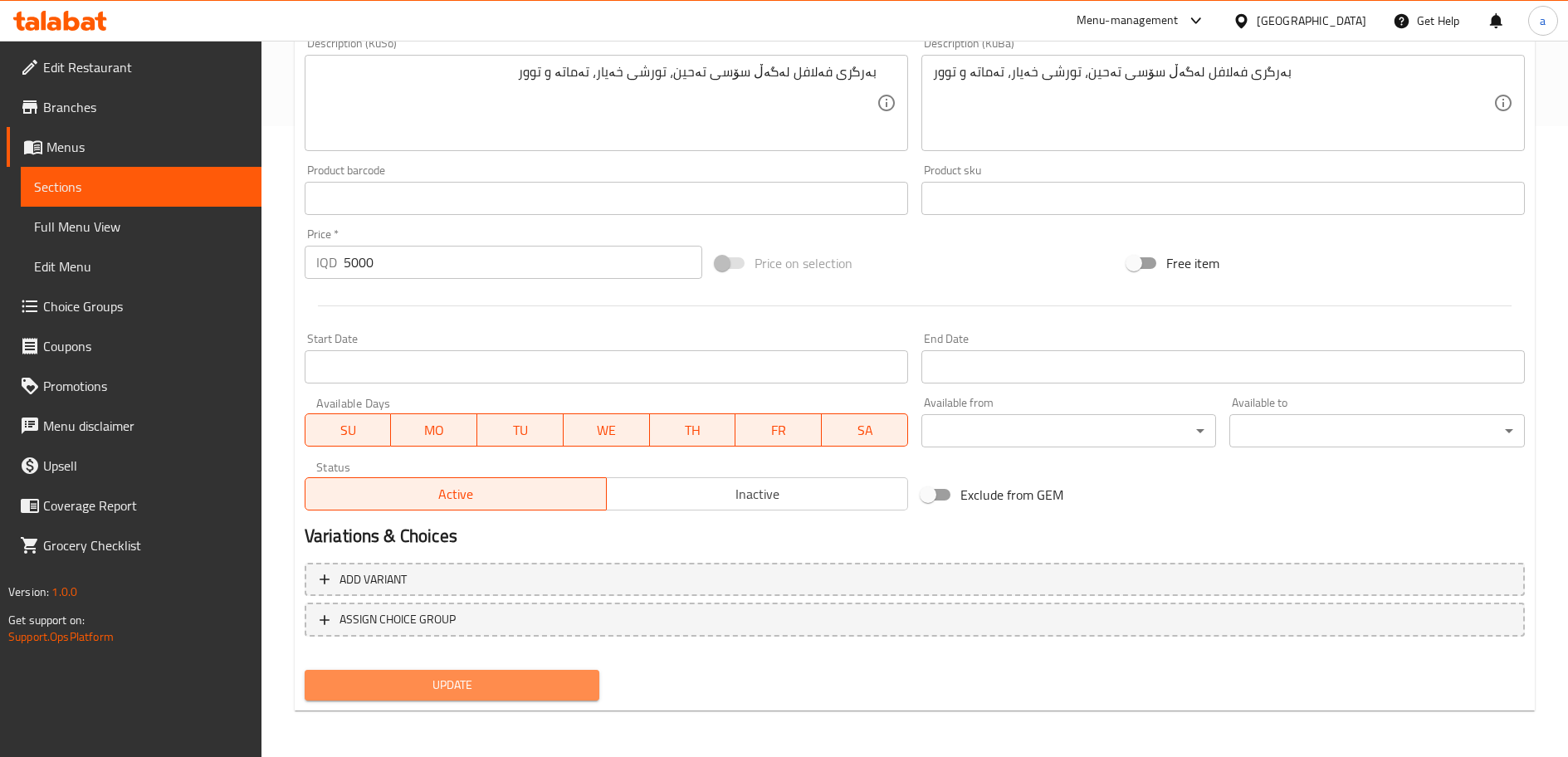
click at [527, 700] on button "Update" at bounding box center [453, 685] width 295 height 31
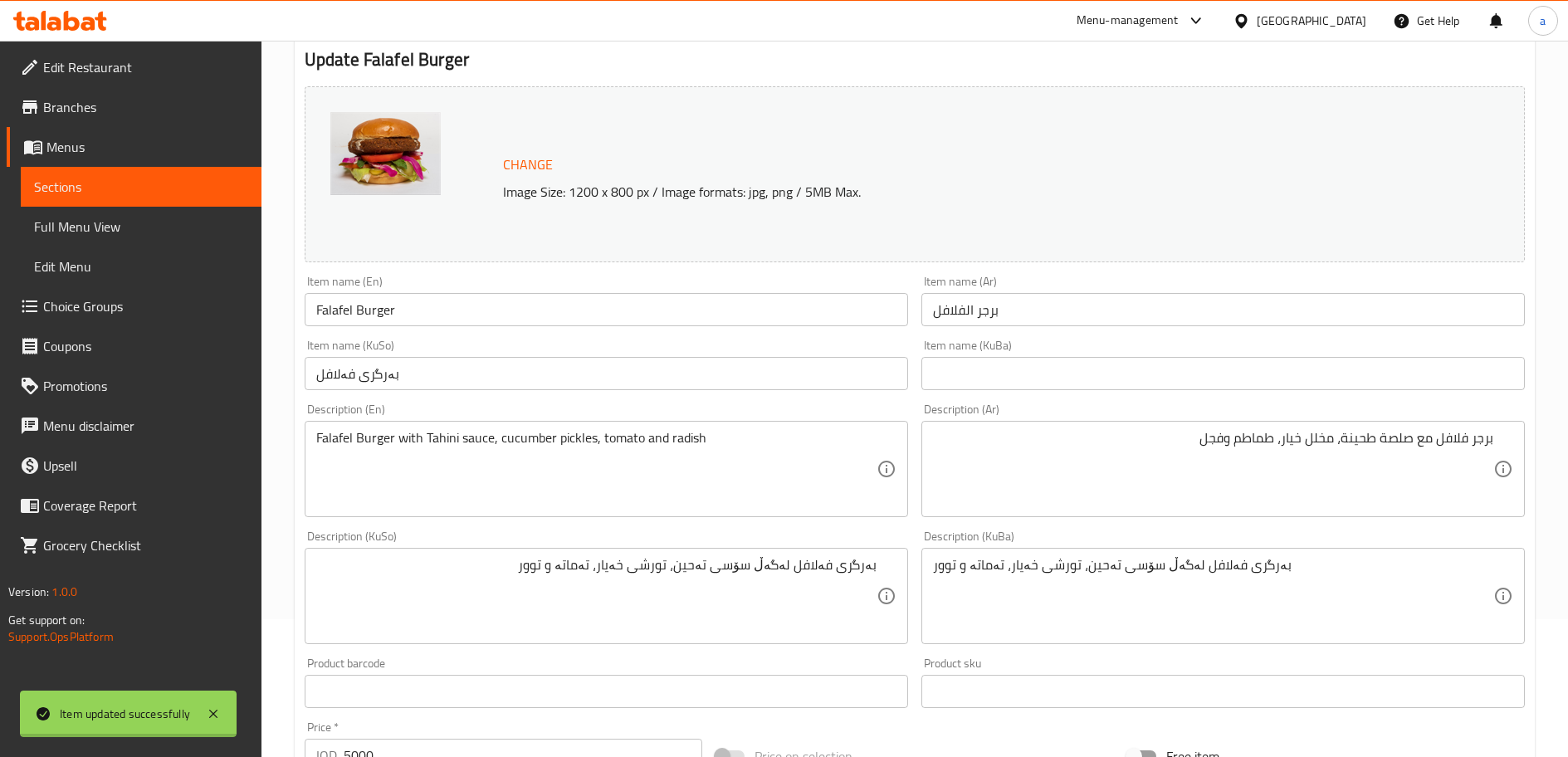
scroll to position [77, 0]
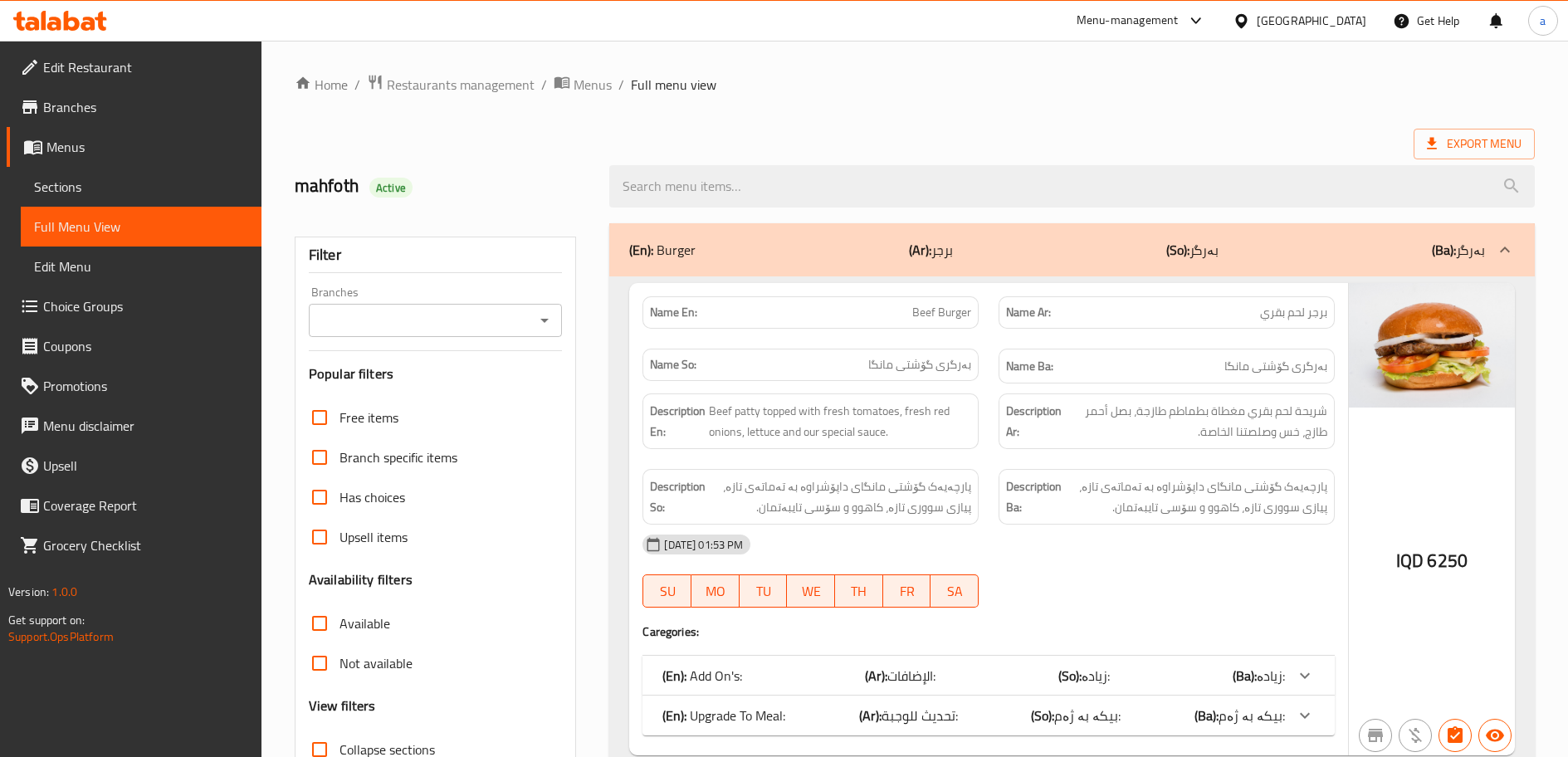
click at [551, 318] on icon "Open" at bounding box center [544, 320] width 20 height 20
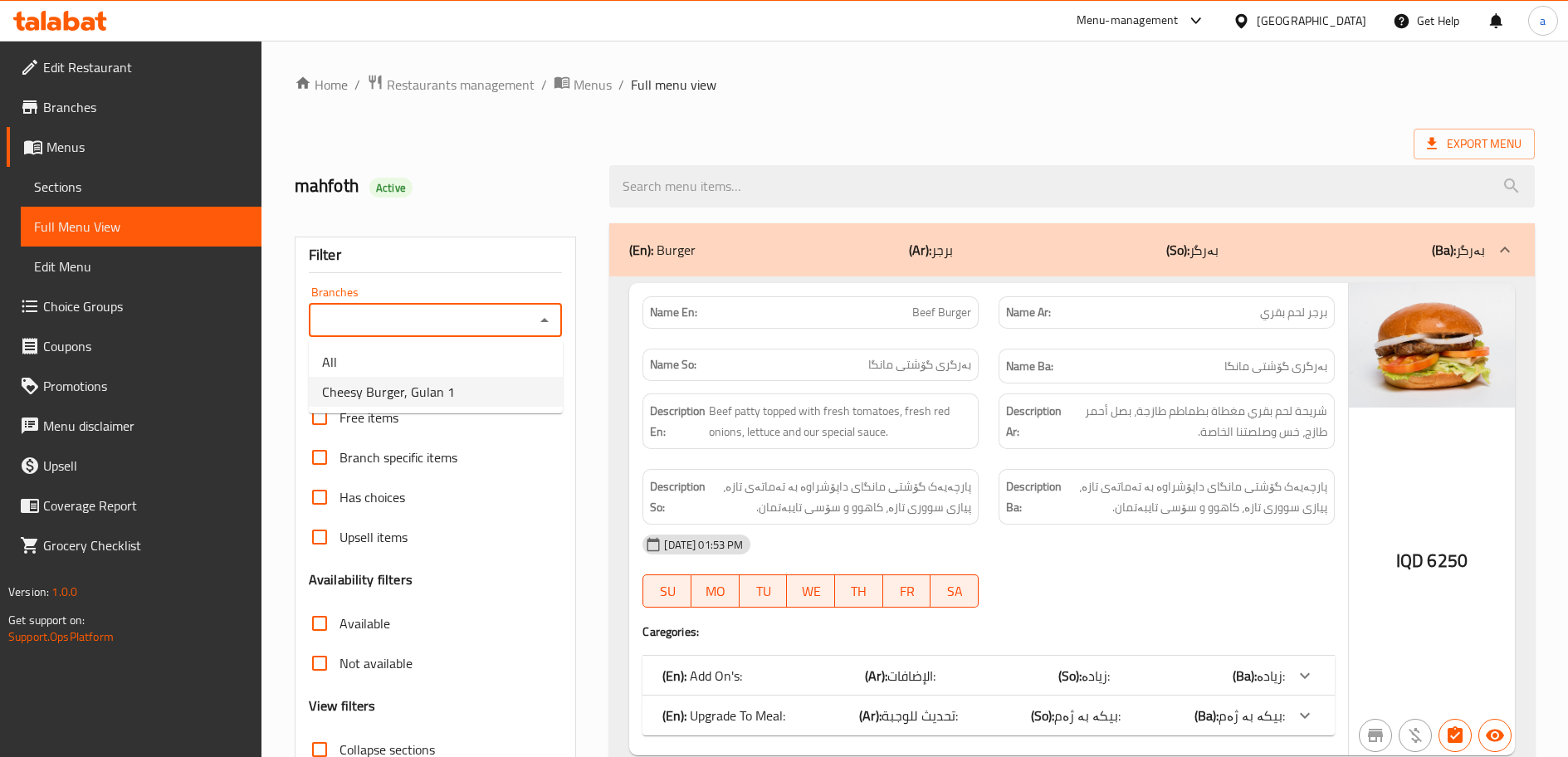
click at [502, 398] on li "Cheesy Burger, Gulan 1" at bounding box center [435, 391] width 254 height 30
type input "Cheesy Burger, Gulan 1"
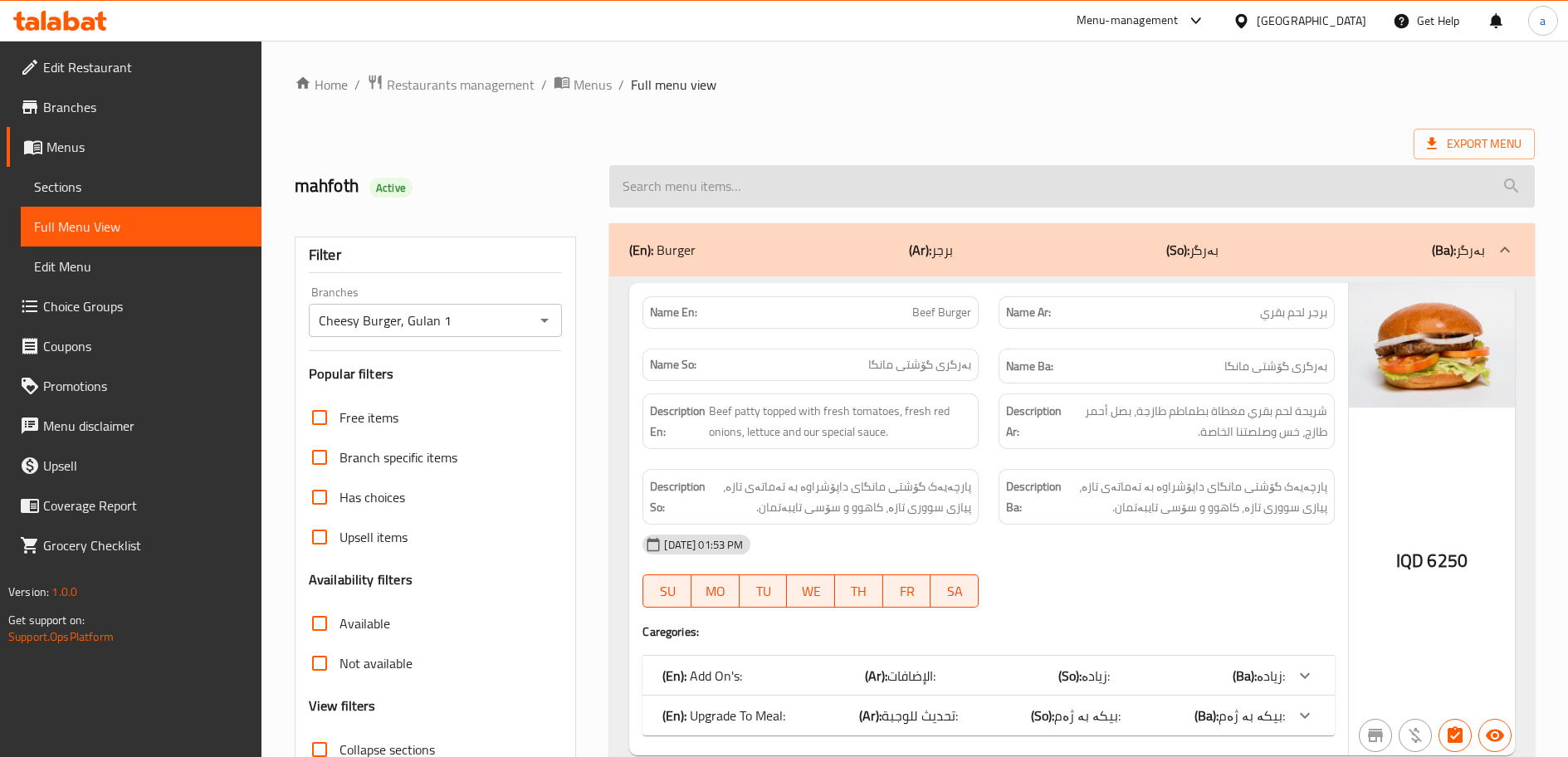
click at [725, 198] on input "search" at bounding box center [1071, 186] width 925 height 42
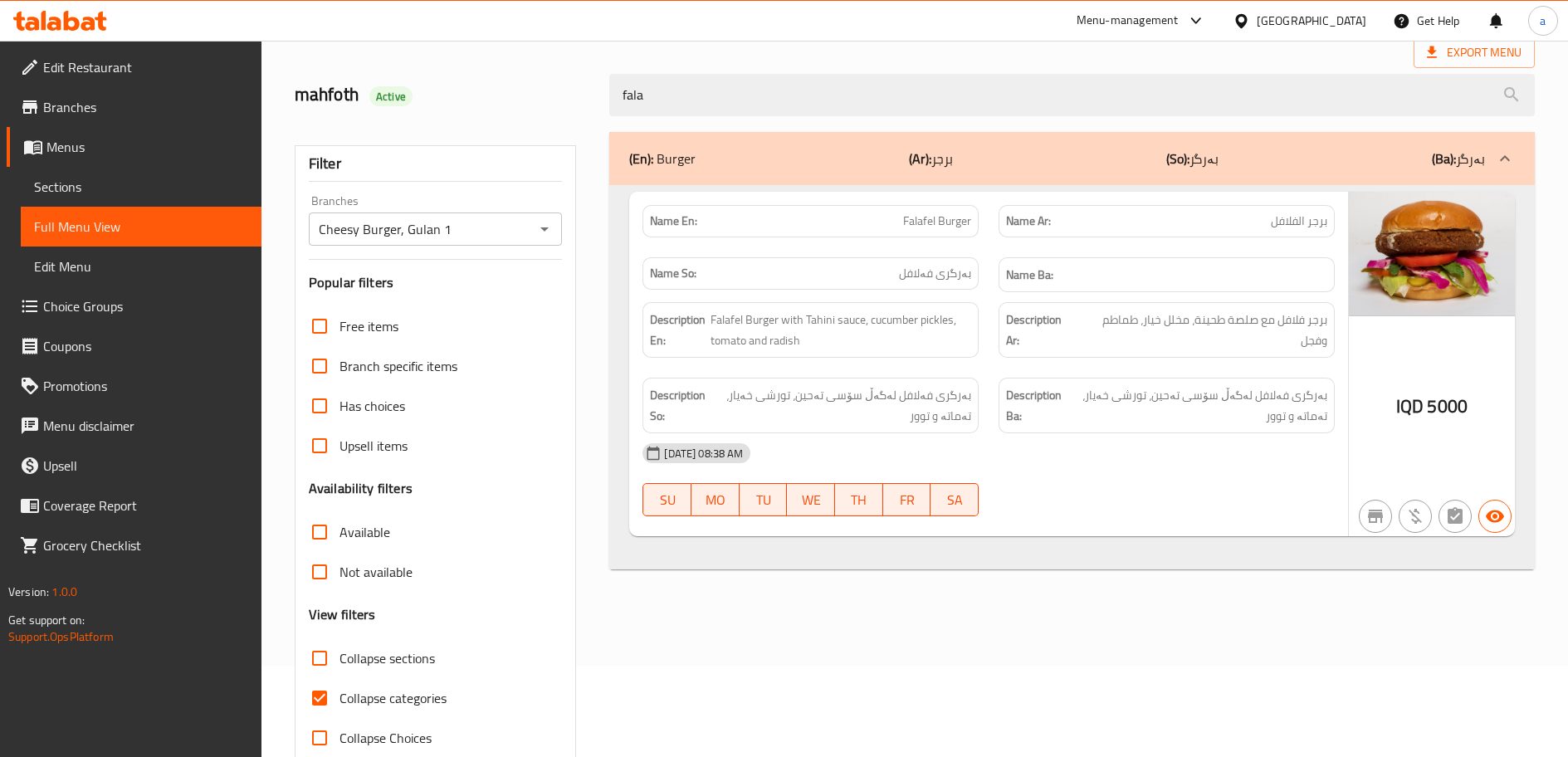
scroll to position [127, 0]
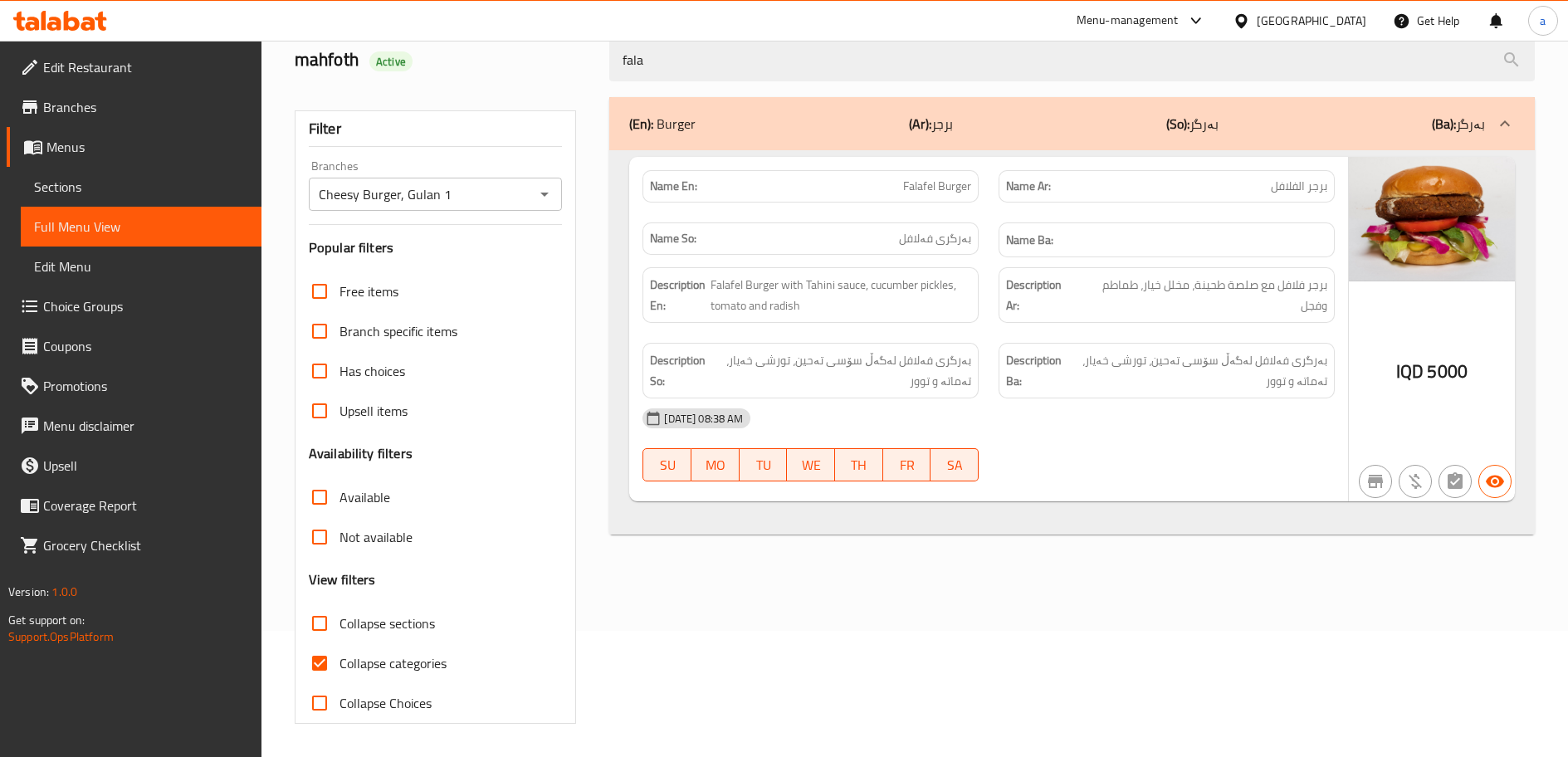
type input "fala"
click at [434, 656] on span "Collapse categories" at bounding box center [393, 663] width 107 height 20
click at [339, 656] on input "Collapse categories" at bounding box center [319, 664] width 40 height 40
checkbox input "false"
drag, startPoint x: 942, startPoint y: 359, endPoint x: 975, endPoint y: 355, distance: 33.2
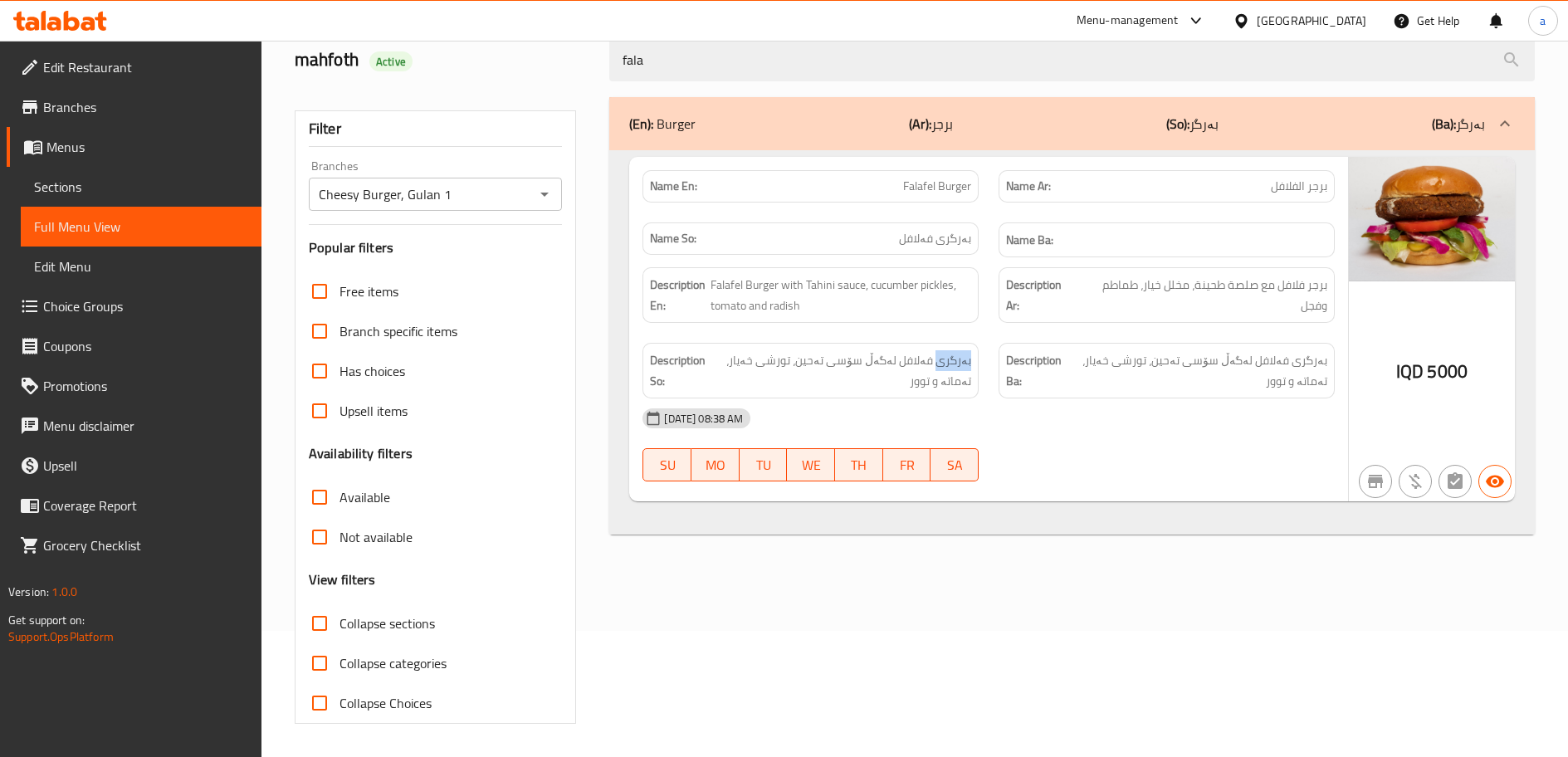
click at [975, 355] on div "Description So: بەرگری فەلافل لەگەڵ سۆسی تەحین، تورشی خەیار، تەماتە و توور" at bounding box center [810, 370] width 337 height 56
drag, startPoint x: 908, startPoint y: 355, endPoint x: 936, endPoint y: 350, distance: 28.4
click at [935, 350] on span "بەرگری فەلافل لەگەڵ سۆسی تەحین، تورشی خەیار، تەماتە و توور" at bounding box center [843, 370] width 257 height 40
click at [901, 352] on span "بەرگری فەلافل لەگەڵ سۆسی تەحین، تورشی خەیار، تەماتە و توور" at bounding box center [843, 370] width 257 height 40
drag, startPoint x: 848, startPoint y: 359, endPoint x: 866, endPoint y: 350, distance: 20.1
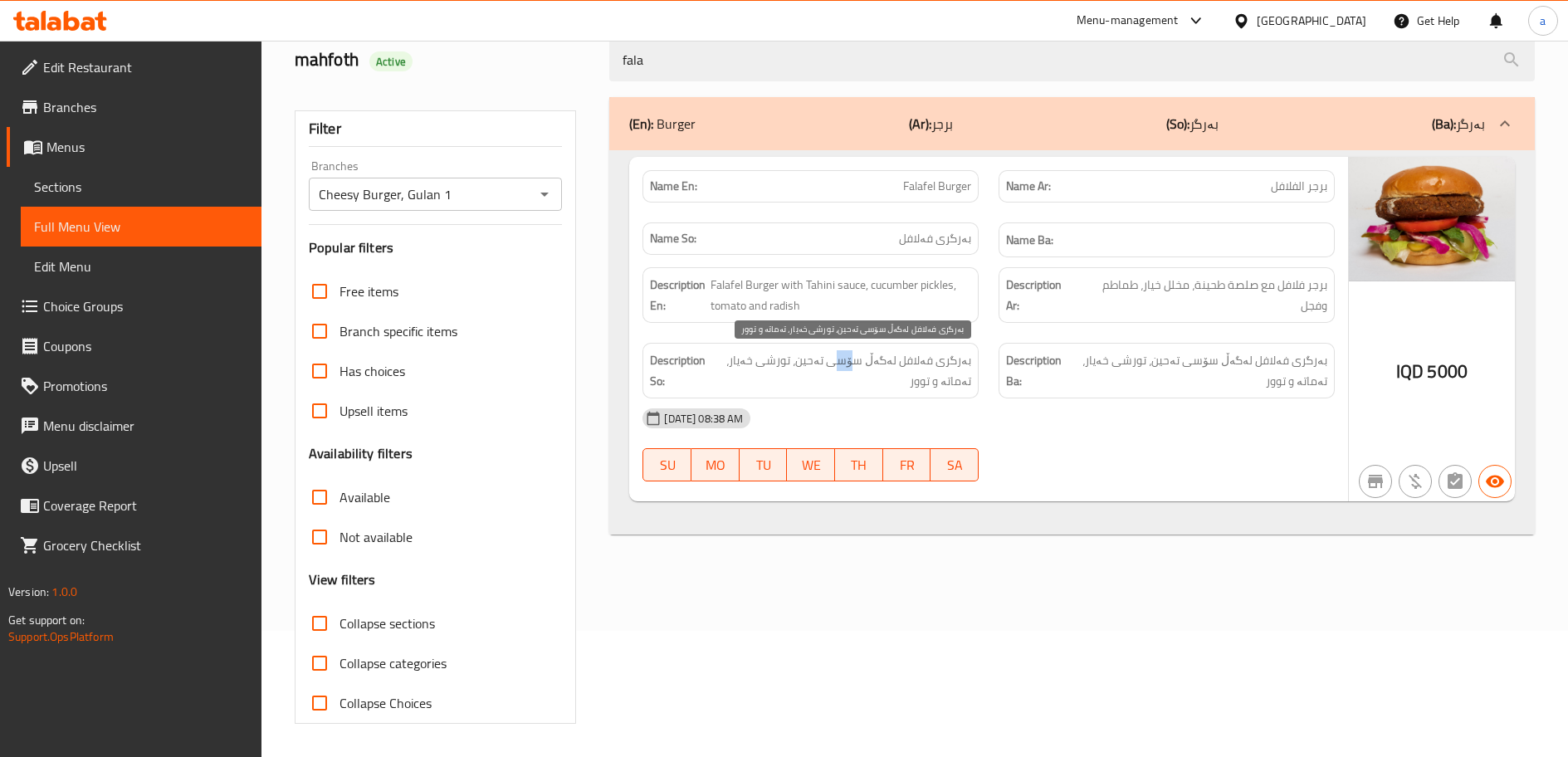
click at [866, 350] on span "بەرگری فەلافل لەگەڵ سۆسی تەحین، تورشی خەیار، تەماتە و توور" at bounding box center [843, 370] width 257 height 40
drag, startPoint x: 808, startPoint y: 360, endPoint x: 824, endPoint y: 357, distance: 16.3
click at [824, 357] on span "بەرگری فەلافل لەگەڵ سۆسی تەحین، تورشی خەیار، تەماتە و توور" at bounding box center [843, 370] width 257 height 40
drag, startPoint x: 778, startPoint y: 365, endPoint x: 799, endPoint y: 361, distance: 21.4
click at [799, 361] on span "بەرگری فەلافل لەگەڵ سۆسی تەحین، تورشی خەیار، تەماتە و توور" at bounding box center [843, 370] width 257 height 40
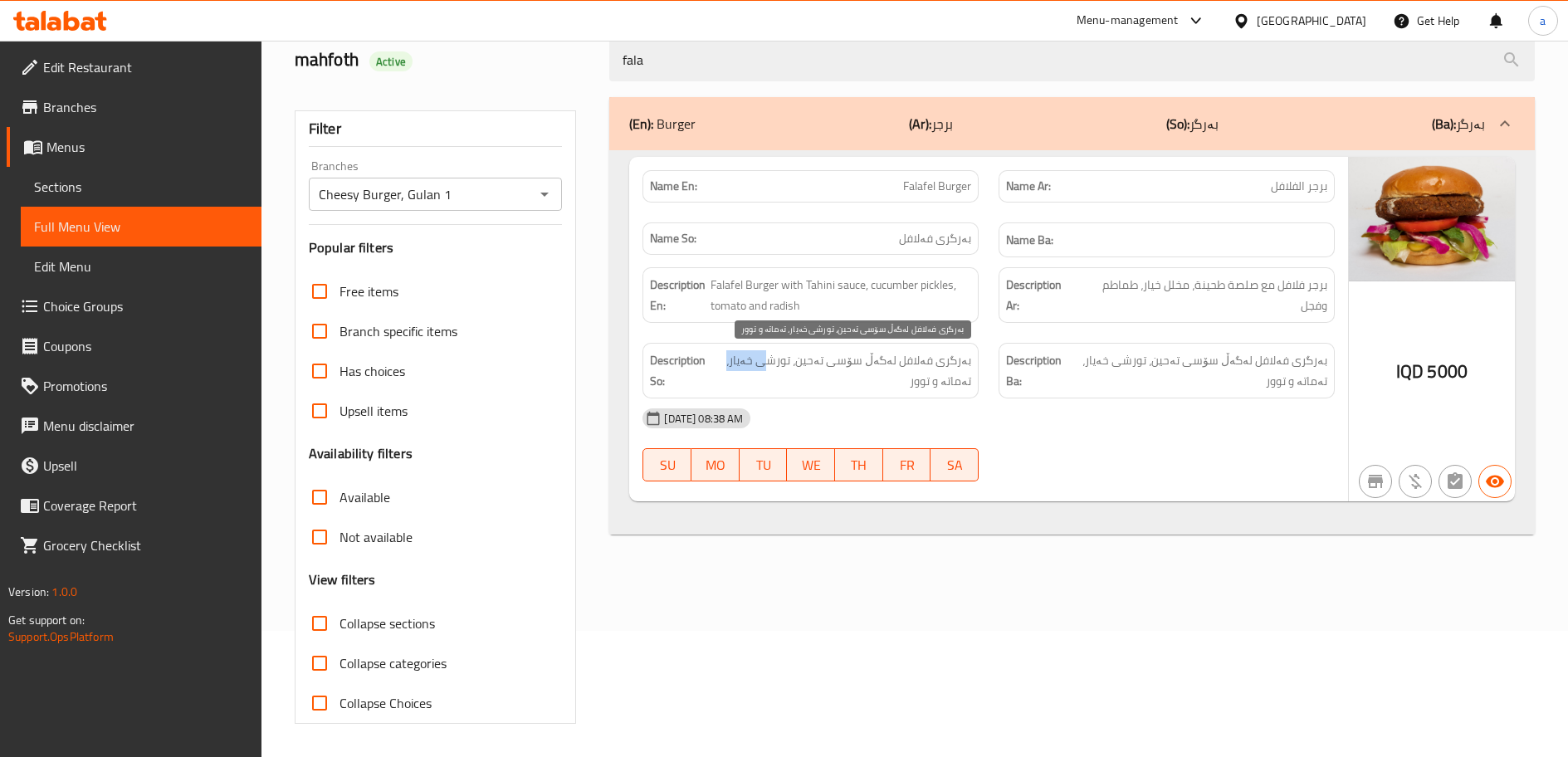
drag, startPoint x: 739, startPoint y: 356, endPoint x: 777, endPoint y: 355, distance: 38.0
click at [777, 355] on span "بەرگری فەلافل لەگەڵ سۆسی تەحین، تورشی خەیار، تەماتە و توور" at bounding box center [843, 370] width 257 height 40
drag, startPoint x: 914, startPoint y: 382, endPoint x: 941, endPoint y: 380, distance: 27.1
click at [940, 380] on span "بەرگری فەلافل لەگەڵ سۆسی تەحین، تورشی خەیار، تەماتە و توور" at bounding box center [843, 370] width 257 height 40
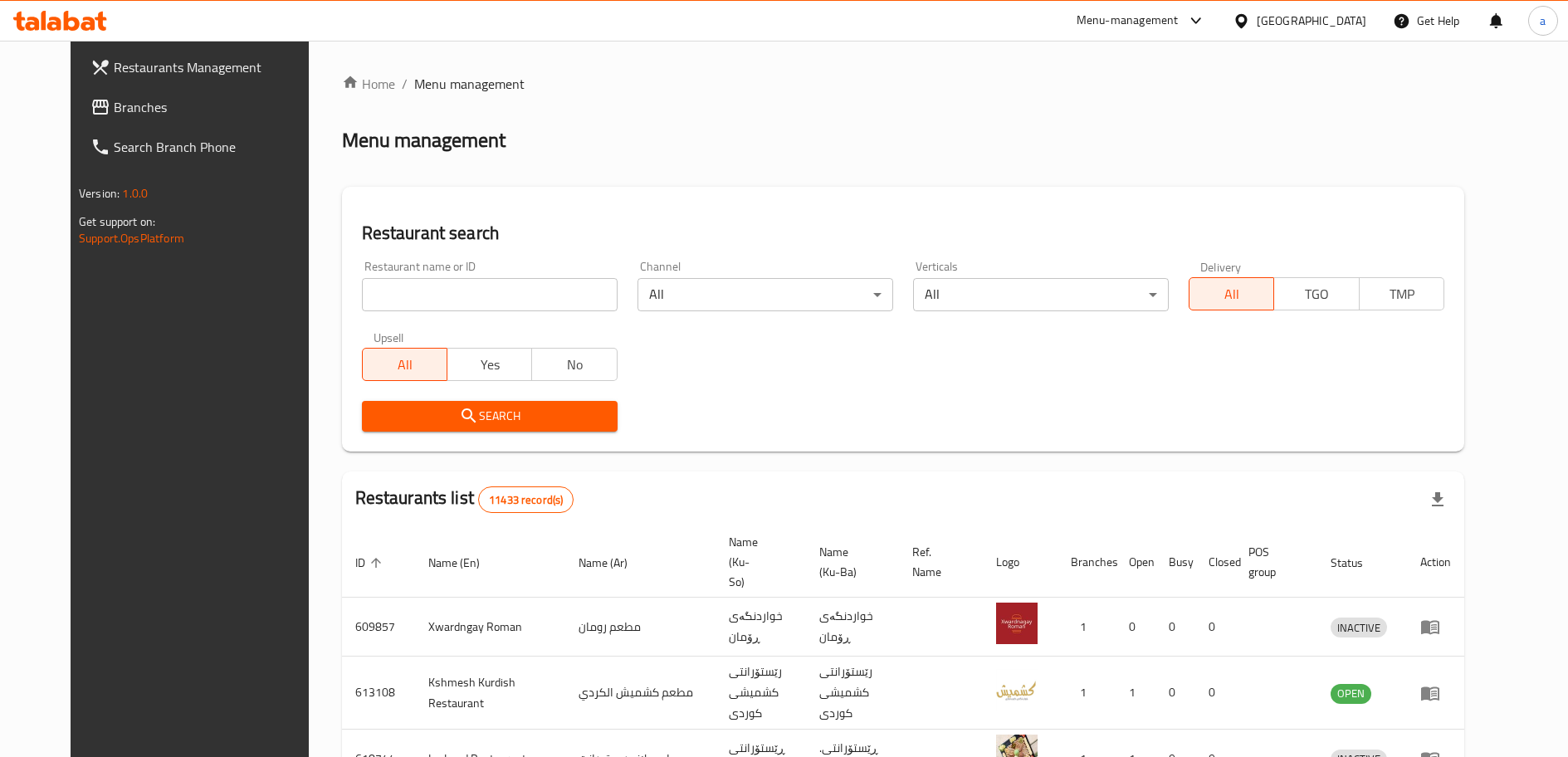
click at [232, 120] on link "Branches" at bounding box center [204, 107] width 255 height 40
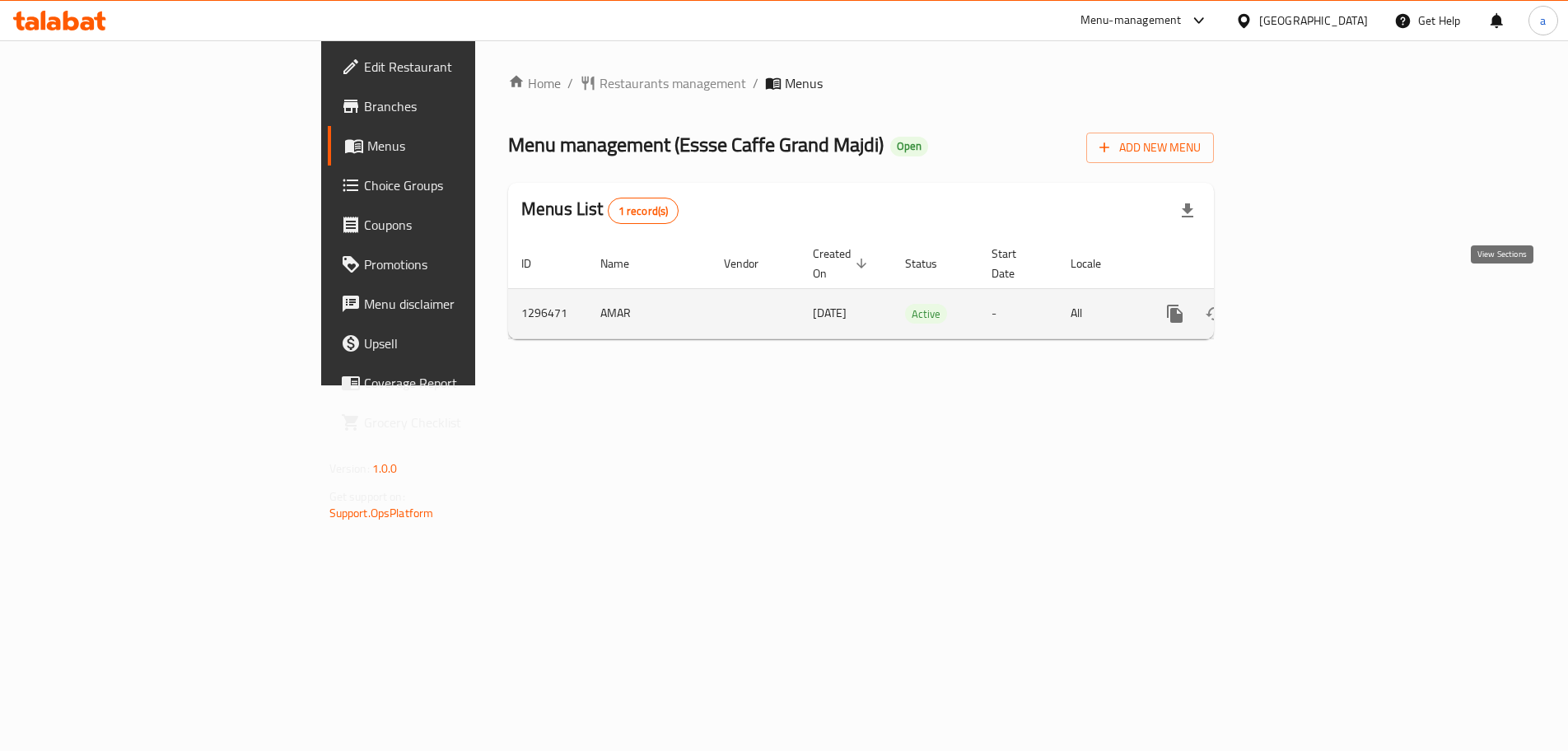
click at [1313, 297] on link "enhanced table" at bounding box center [1294, 314] width 40 height 40
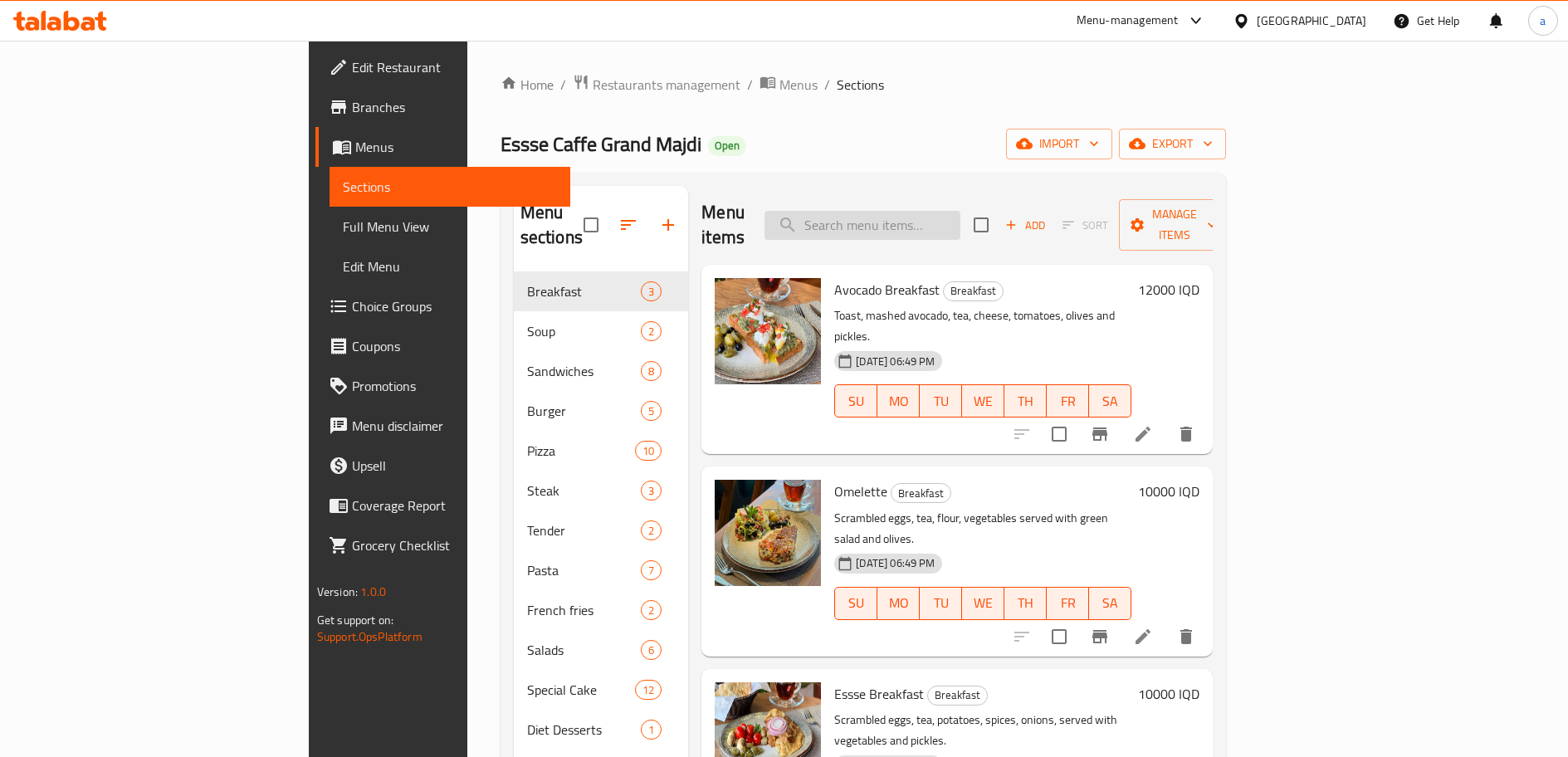
click at [910, 212] on input "search" at bounding box center [862, 225] width 196 height 29
drag, startPoint x: 910, startPoint y: 212, endPoint x: 941, endPoint y: 202, distance: 32.6
click at [941, 211] on input "search" at bounding box center [862, 225] width 196 height 29
paste input "Vanilla Donut"
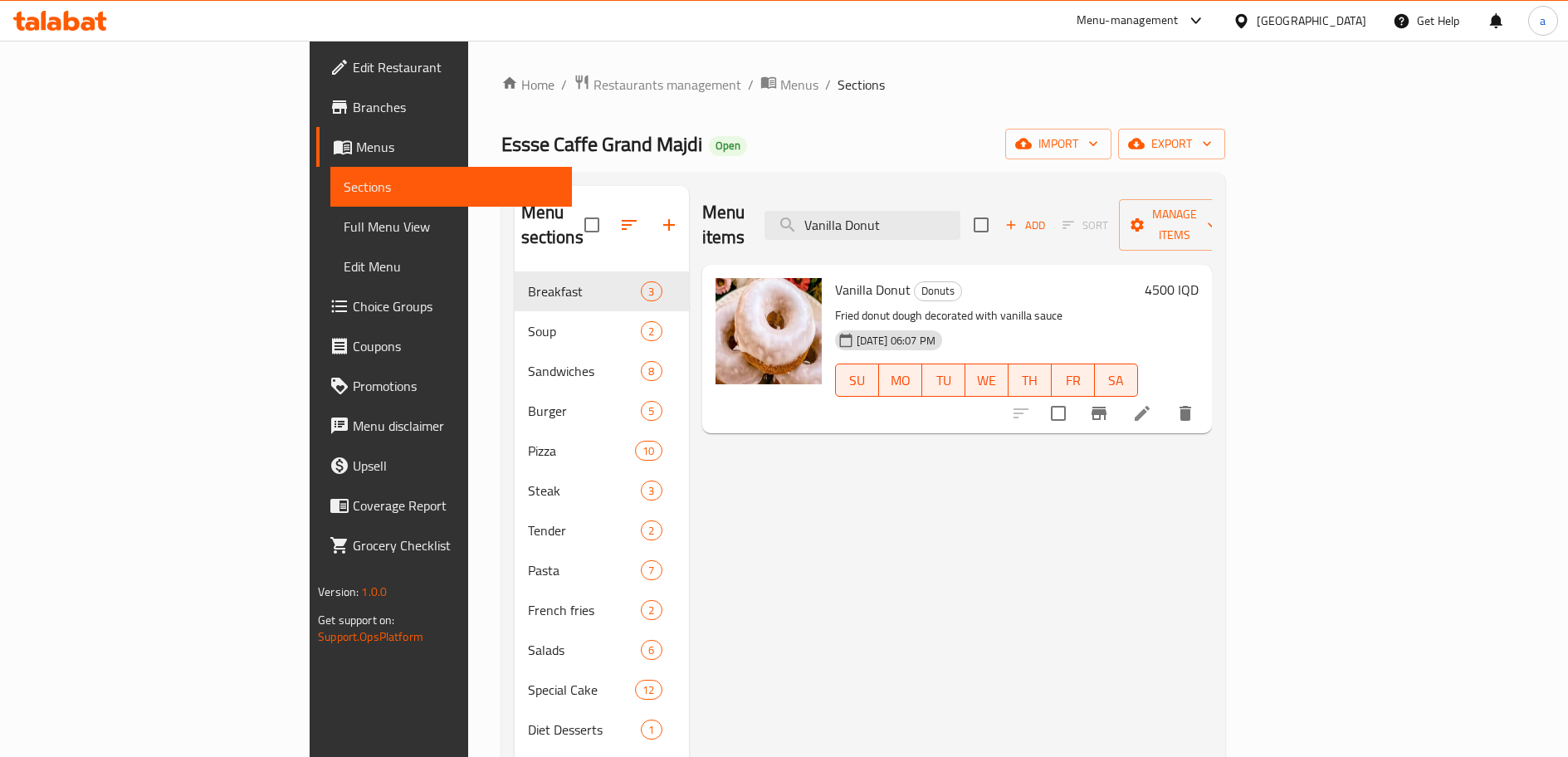
type input "Vanilla Donut"
click at [343, 235] on span "Full Menu View" at bounding box center [450, 226] width 214 height 20
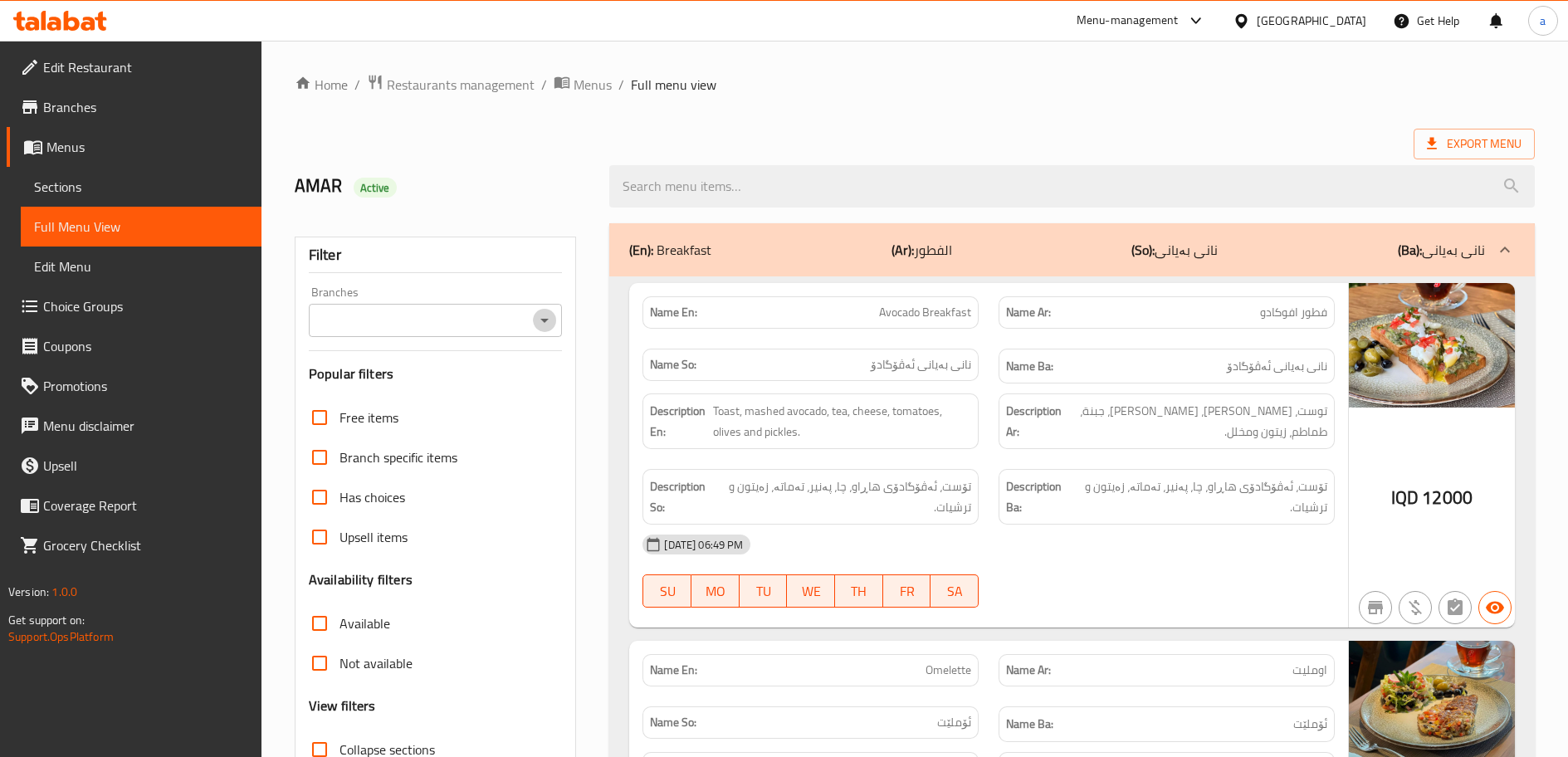
click at [539, 312] on icon "Open" at bounding box center [544, 320] width 20 height 20
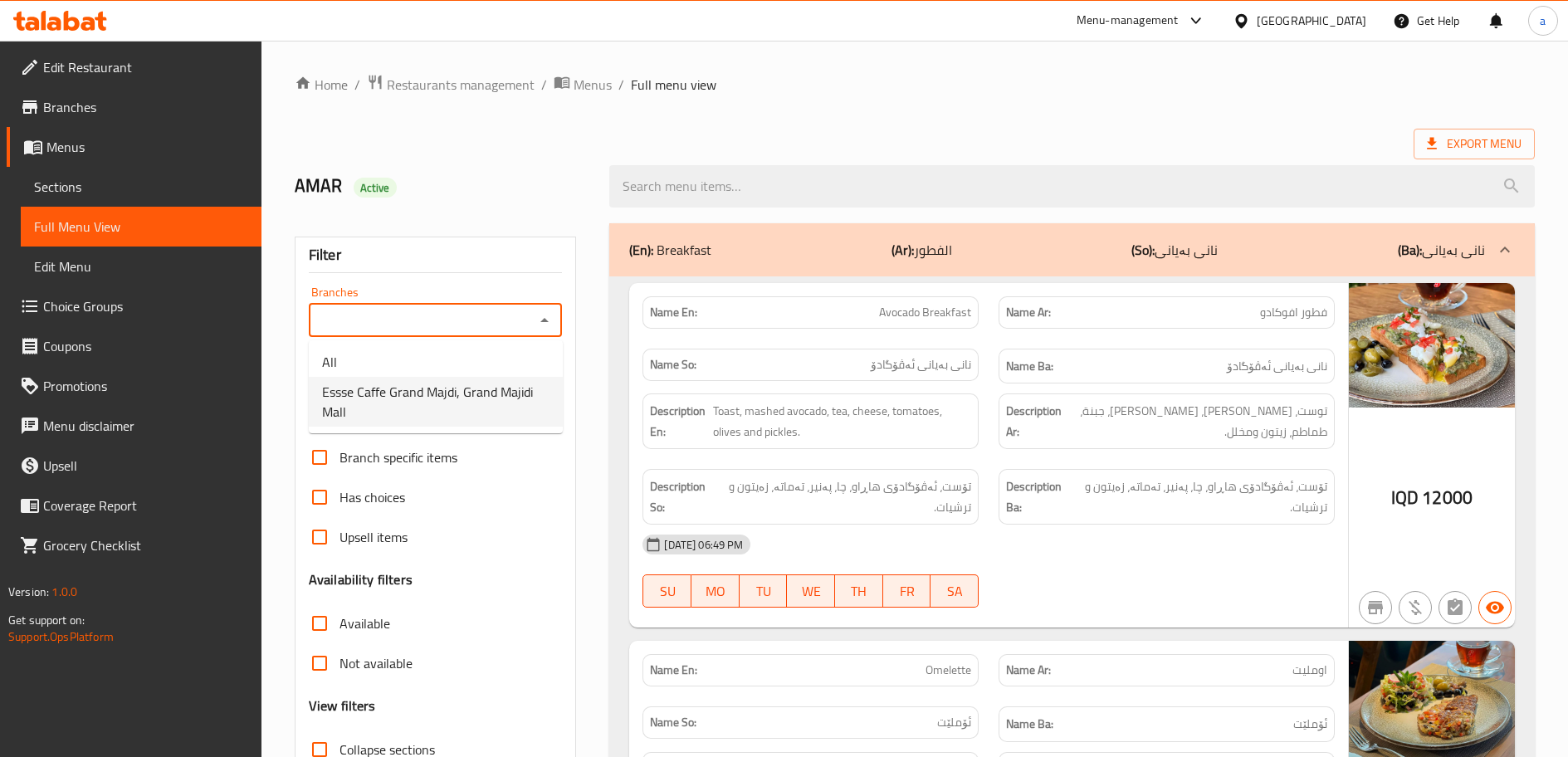
click at [497, 395] on span "Essse Caffe Grand Majdi, Grand Majidi Mall" at bounding box center [435, 402] width 227 height 40
type input "Essse Caffe Grand Majdi, Grand Majidi Mall"
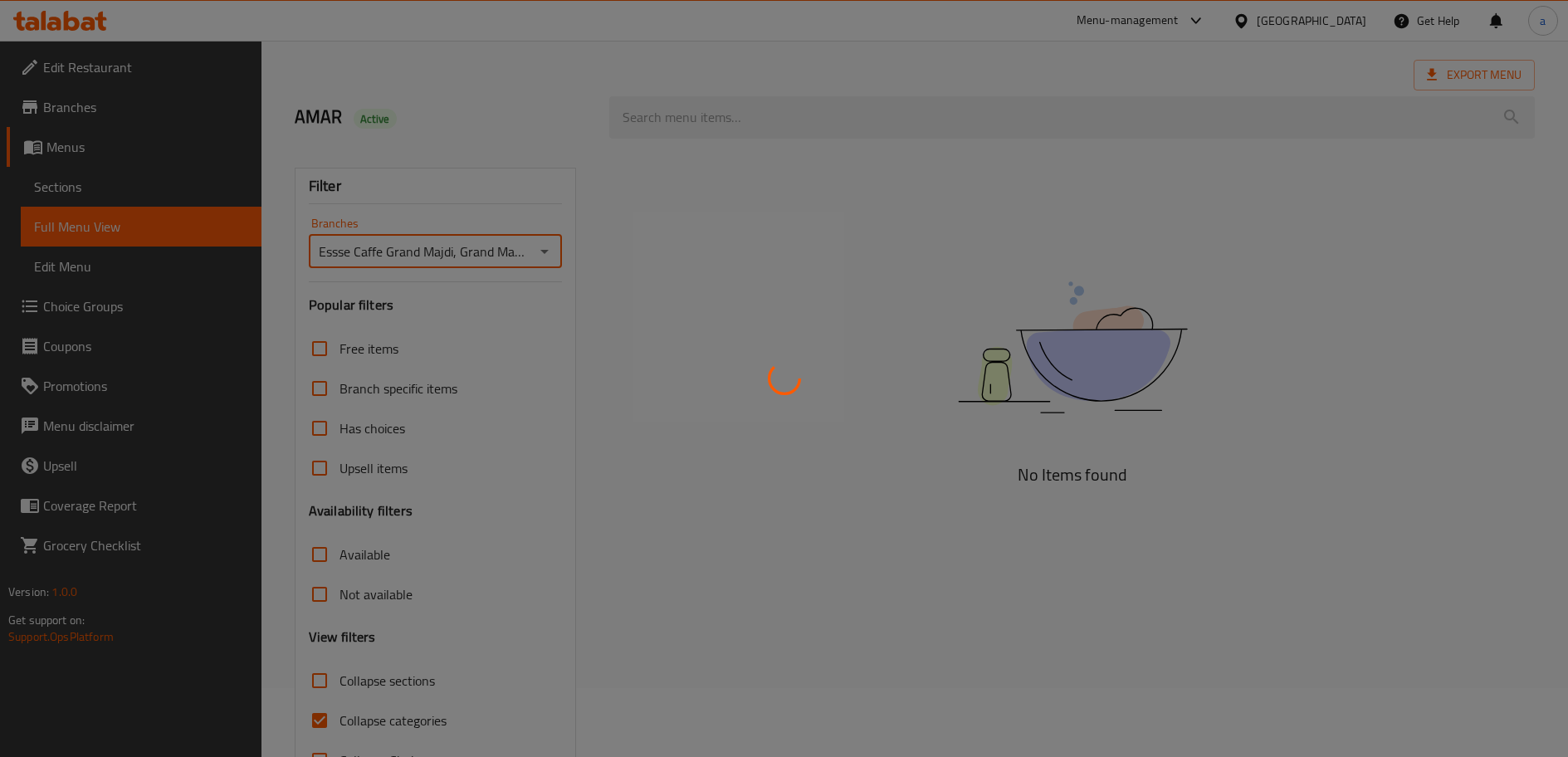
scroll to position [127, 0]
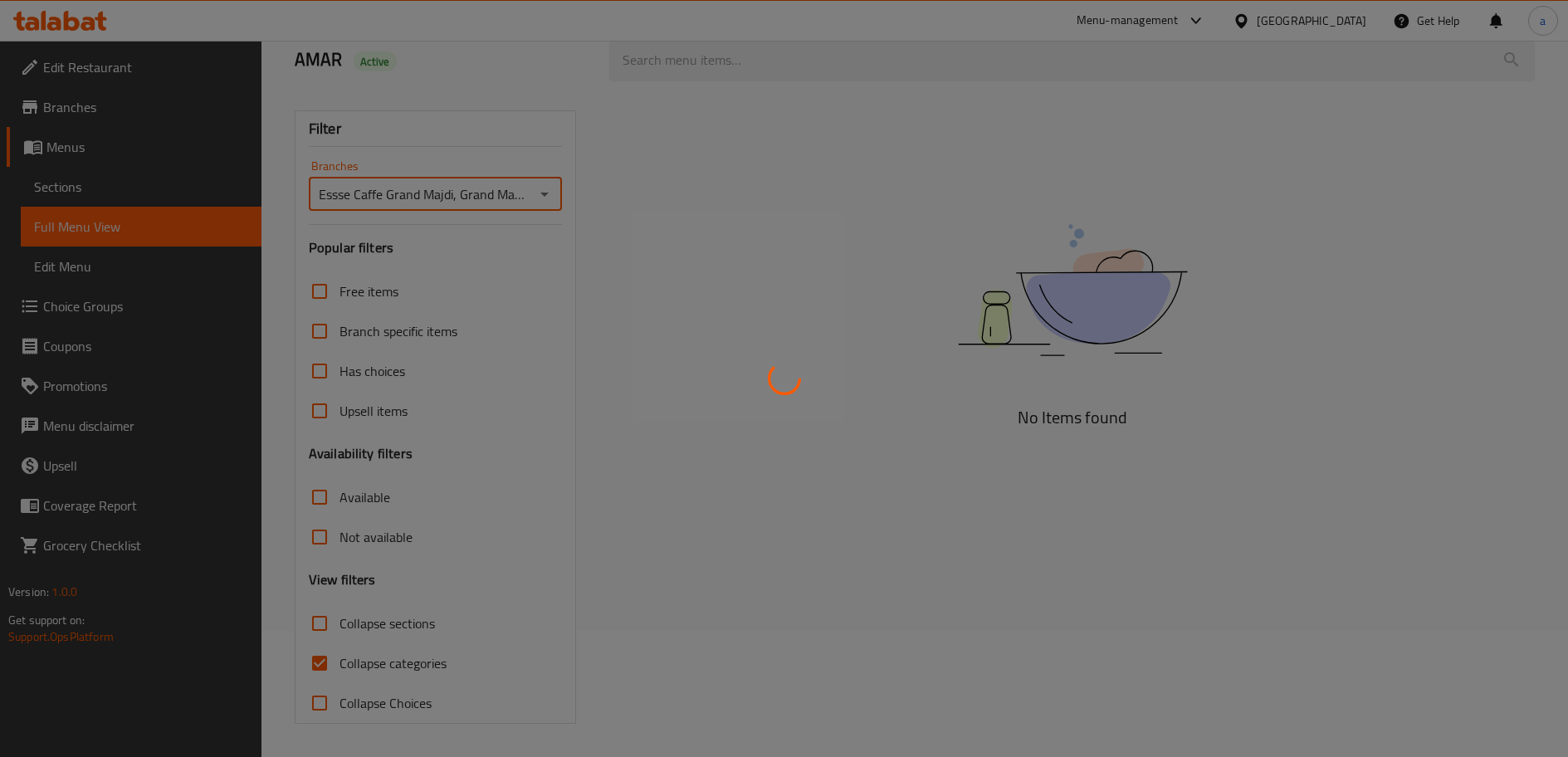
click at [312, 660] on div at bounding box center [784, 378] width 1568 height 757
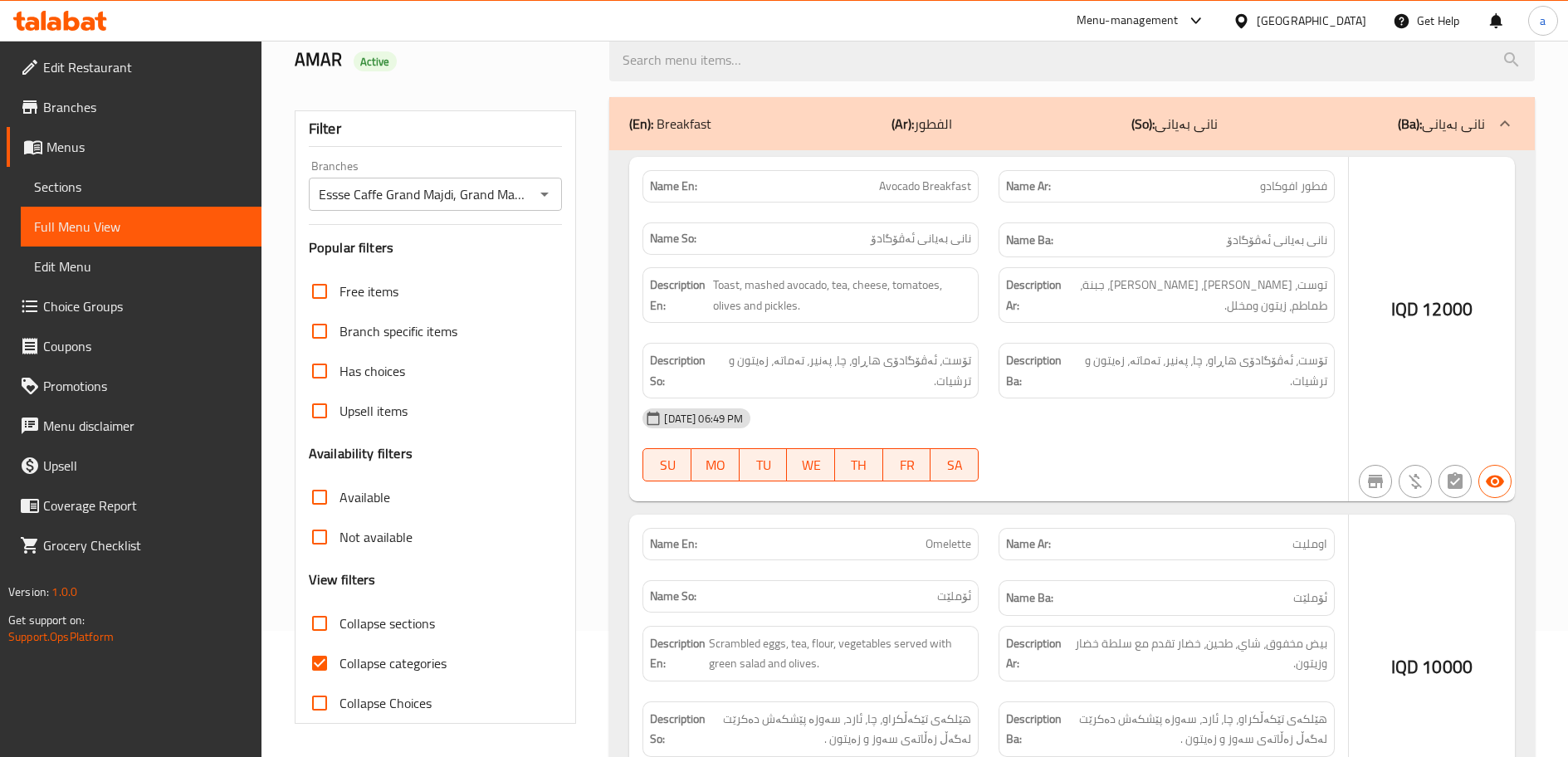
click at [323, 627] on div at bounding box center [784, 378] width 1568 height 757
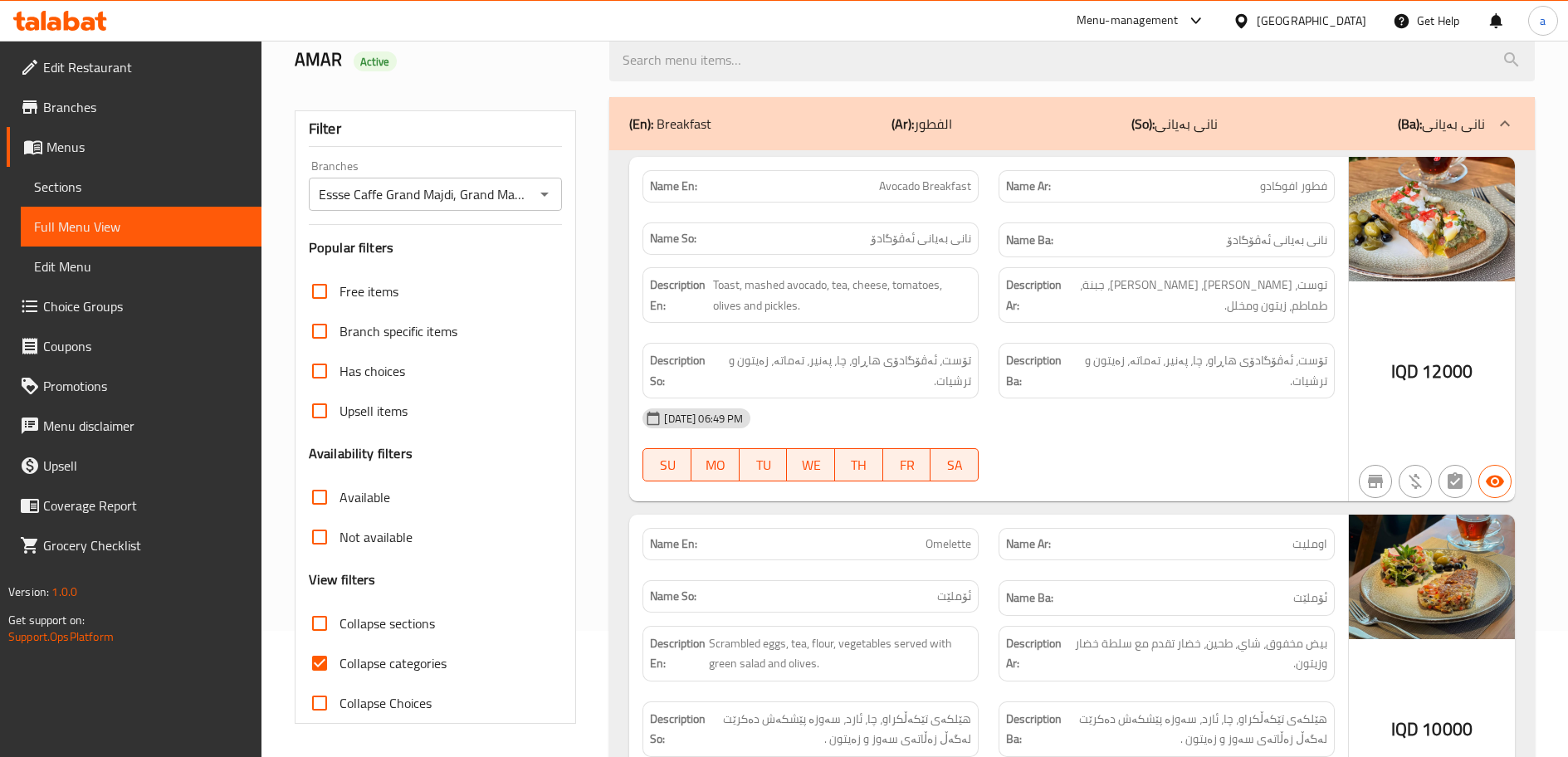
click at [317, 617] on input "Collapse sections" at bounding box center [319, 624] width 40 height 40
checkbox input "true"
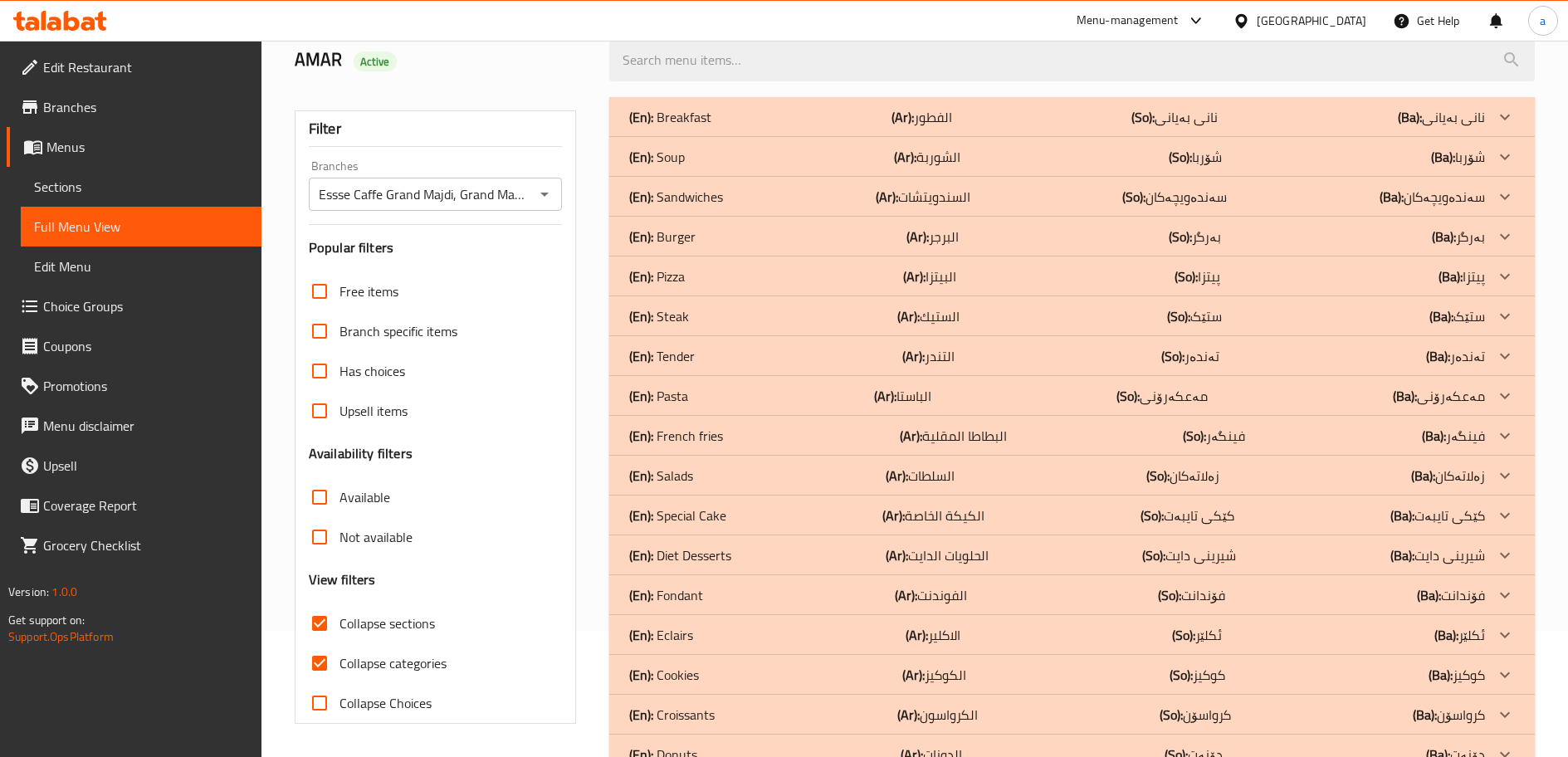
click at [324, 652] on input "Collapse categories" at bounding box center [319, 664] width 40 height 40
checkbox input "false"
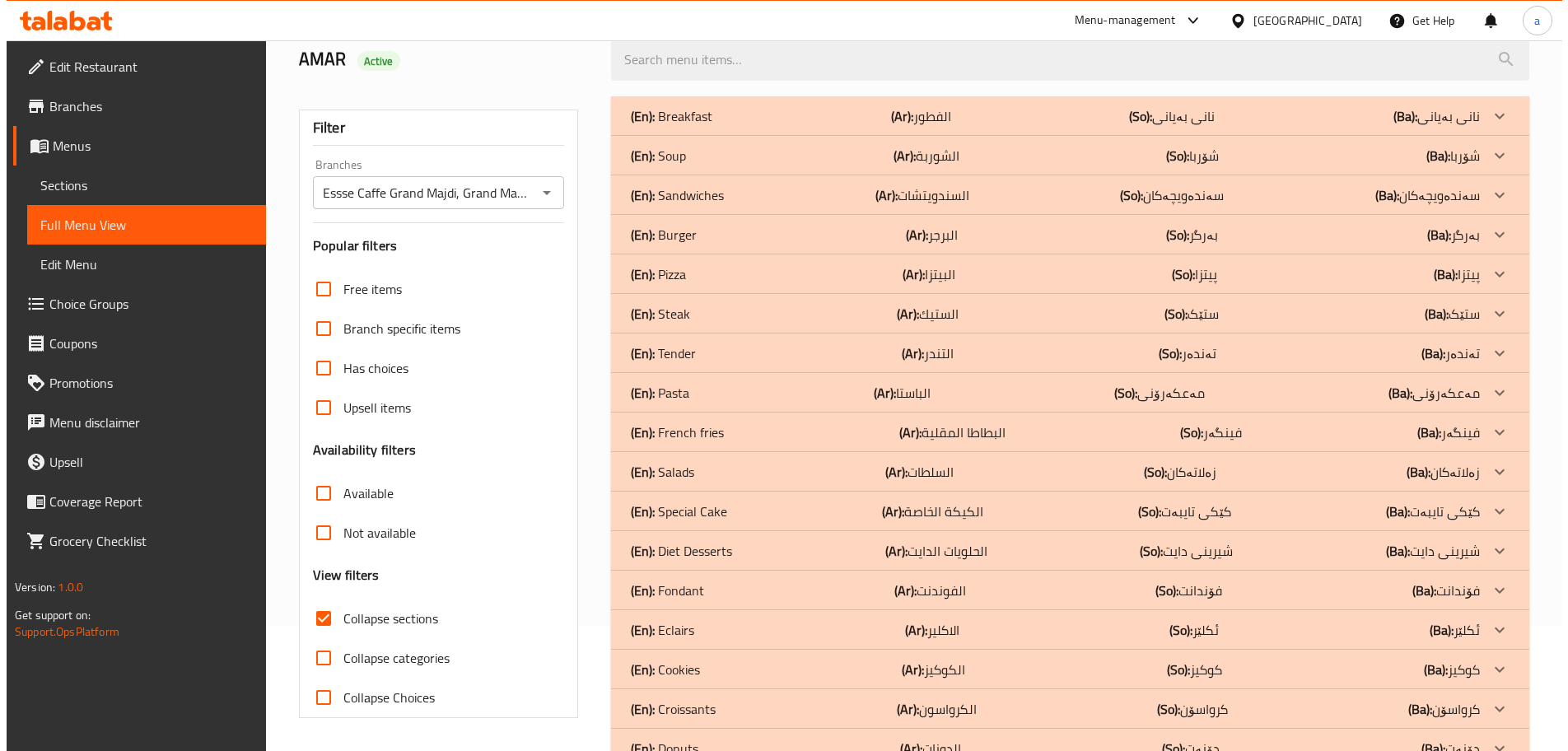
scroll to position [0, 0]
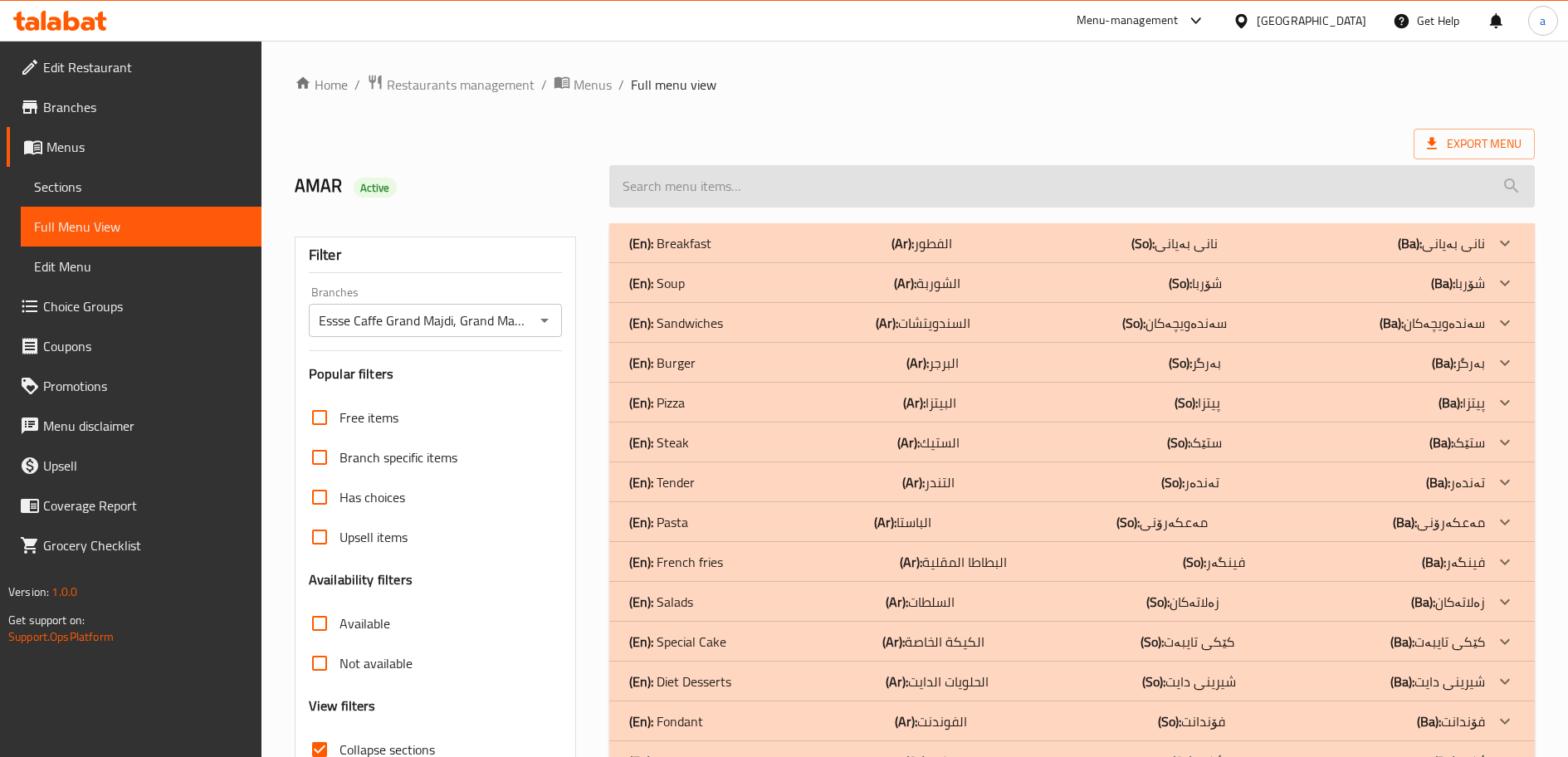
click at [891, 177] on input "search" at bounding box center [1071, 186] width 925 height 42
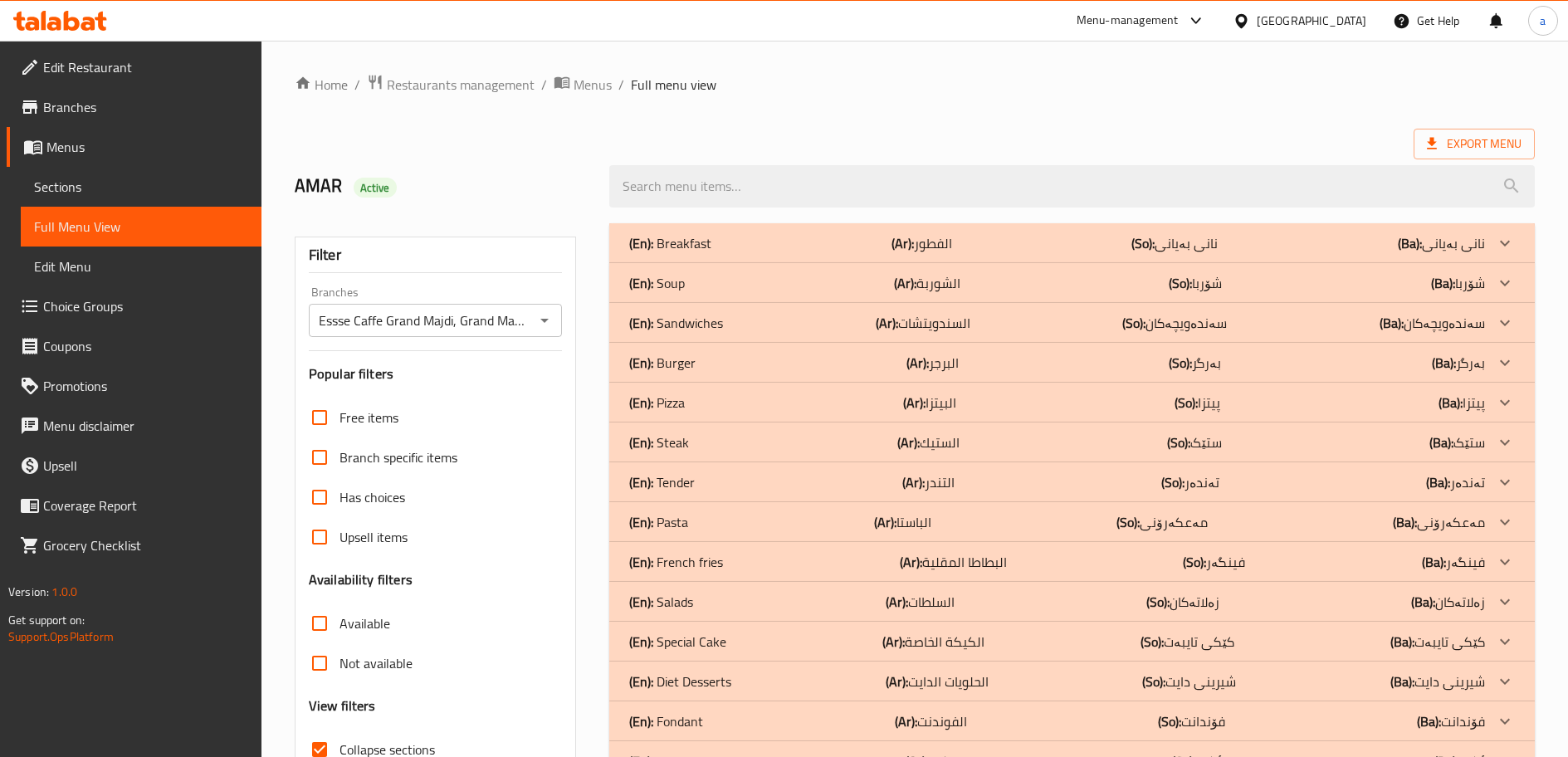
paste input "Vanilla Donut"
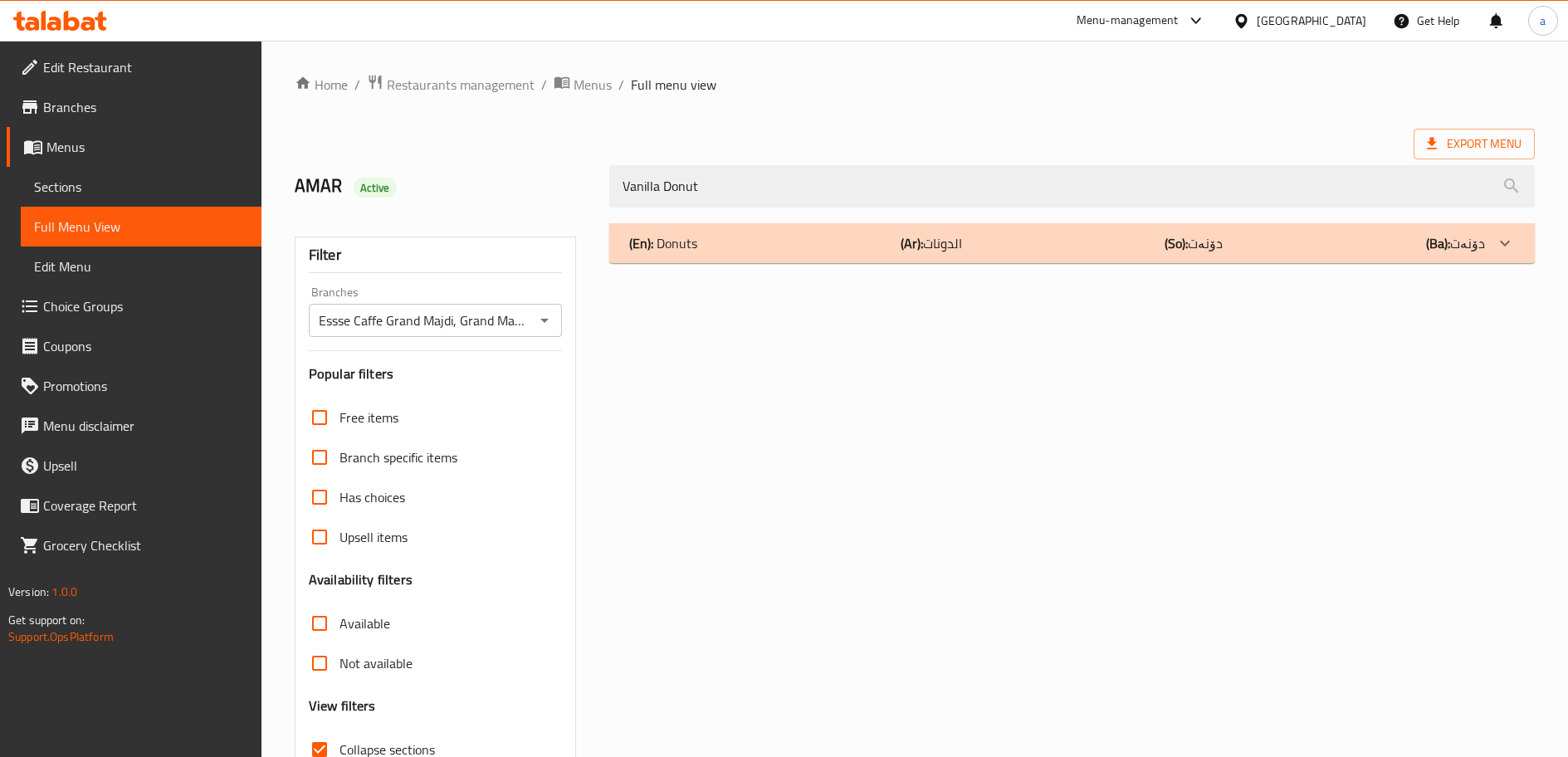
click at [825, 247] on div "(En): Donuts (Ar): الدونات (So): دۆنەت (Ba): دۆنەت" at bounding box center [1057, 243] width 855 height 20
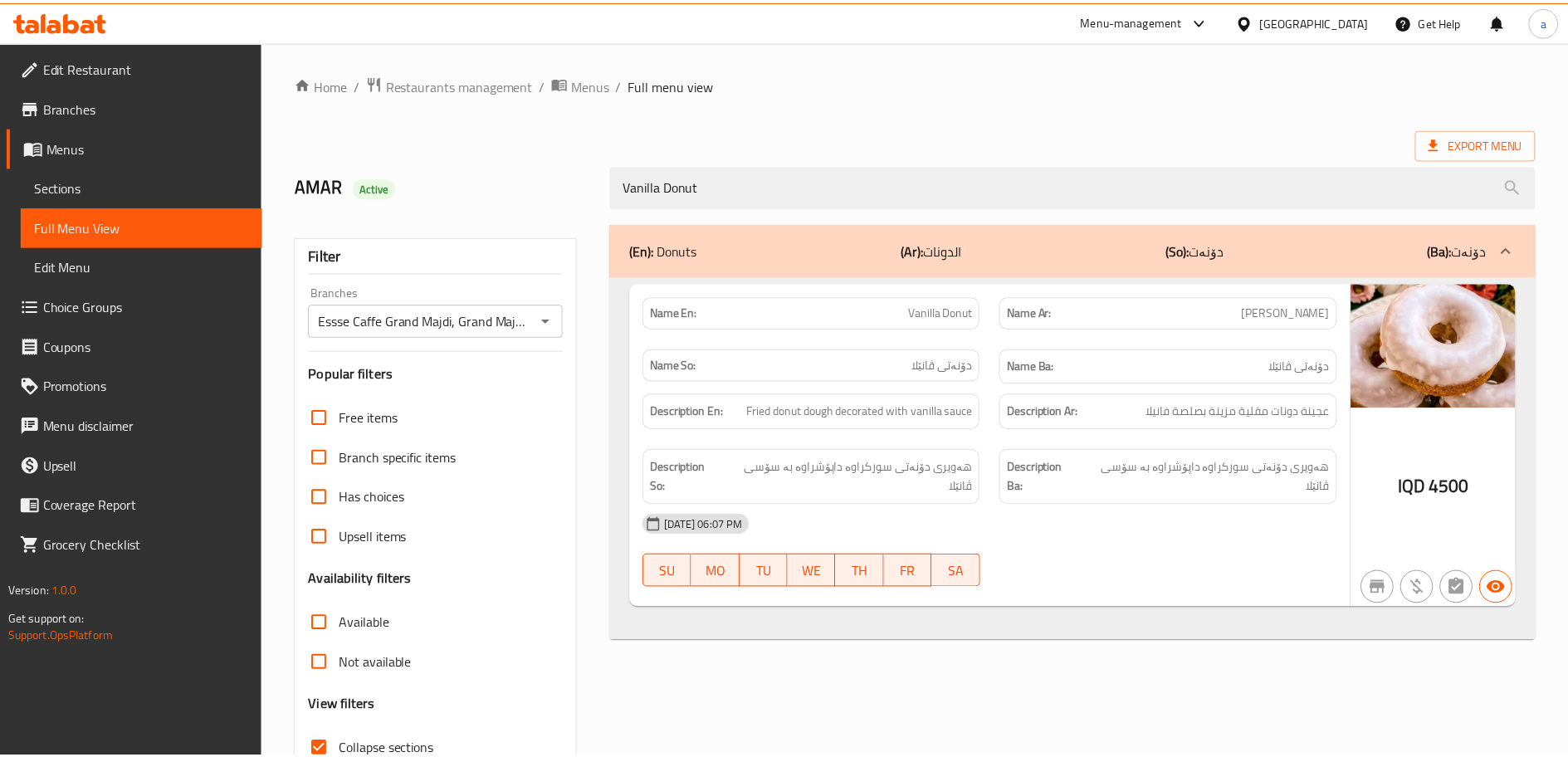
scroll to position [127, 0]
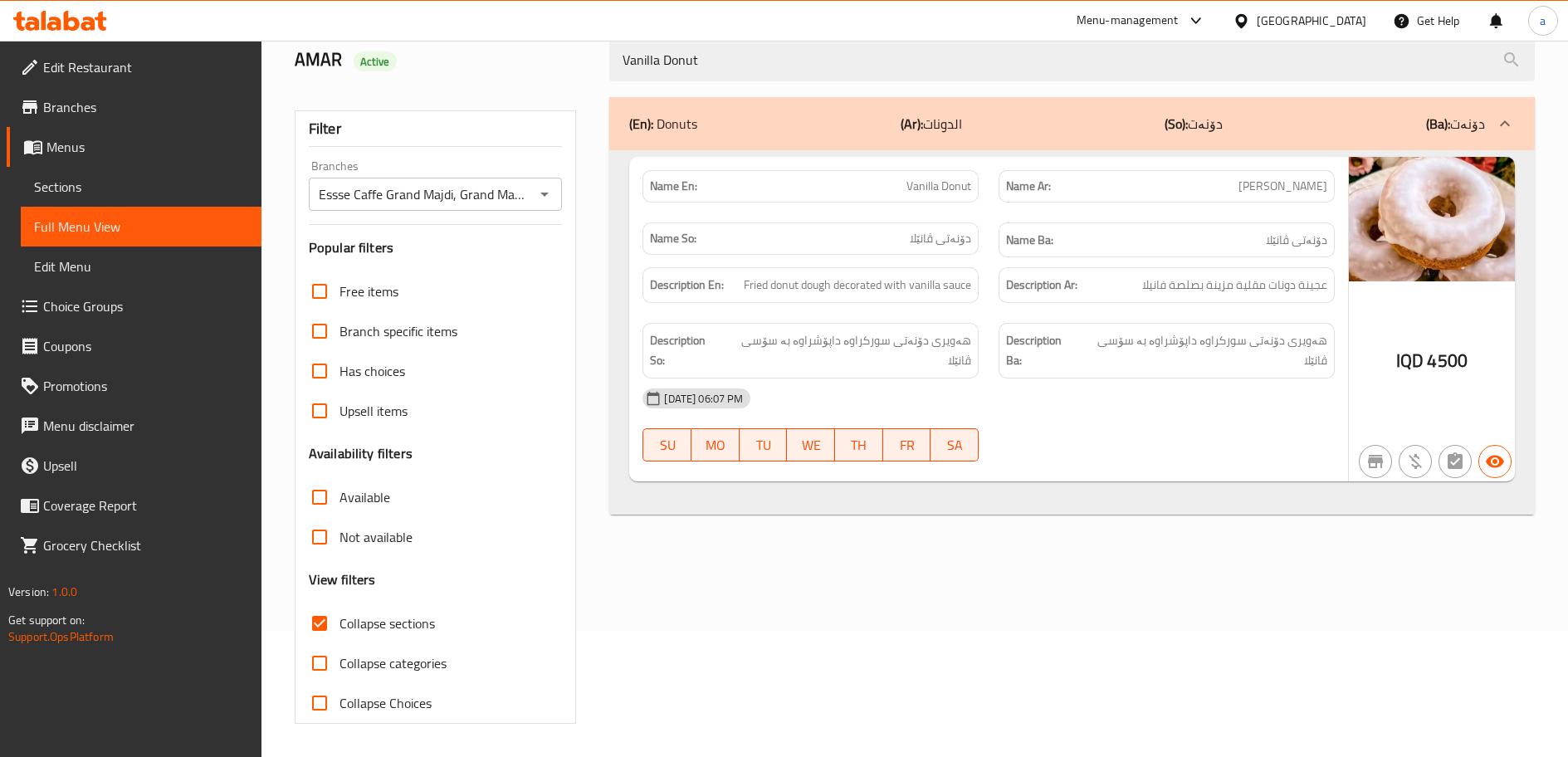
drag, startPoint x: 762, startPoint y: 65, endPoint x: 568, endPoint y: 63, distance: 194.0
click at [569, 63] on div "AMAR Active Vanilla Donut" at bounding box center [915, 59] width 1260 height 74
paste input "Chocolate"
type input "Chocolate Donut"
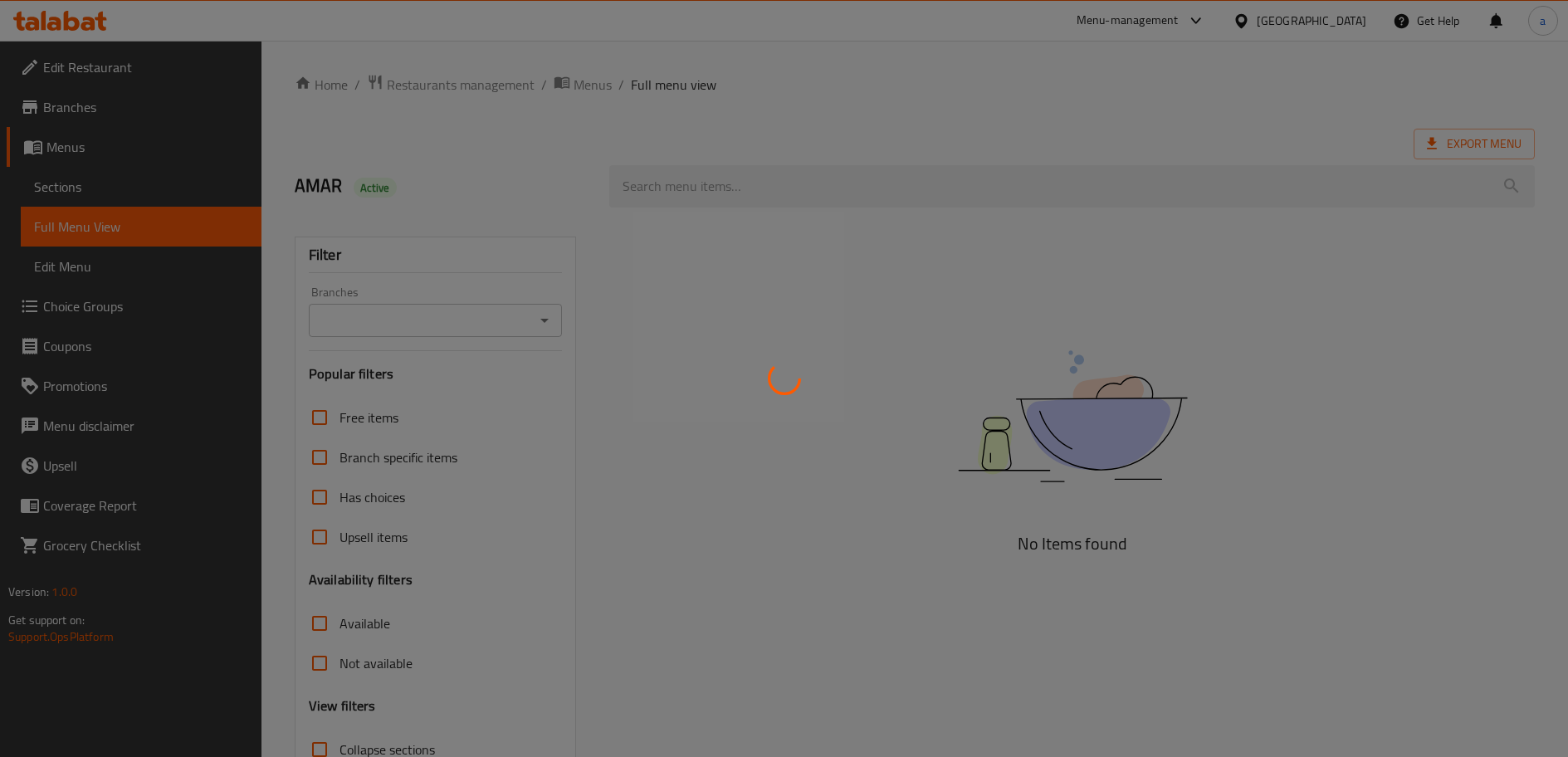
click at [550, 318] on div at bounding box center [784, 378] width 1568 height 757
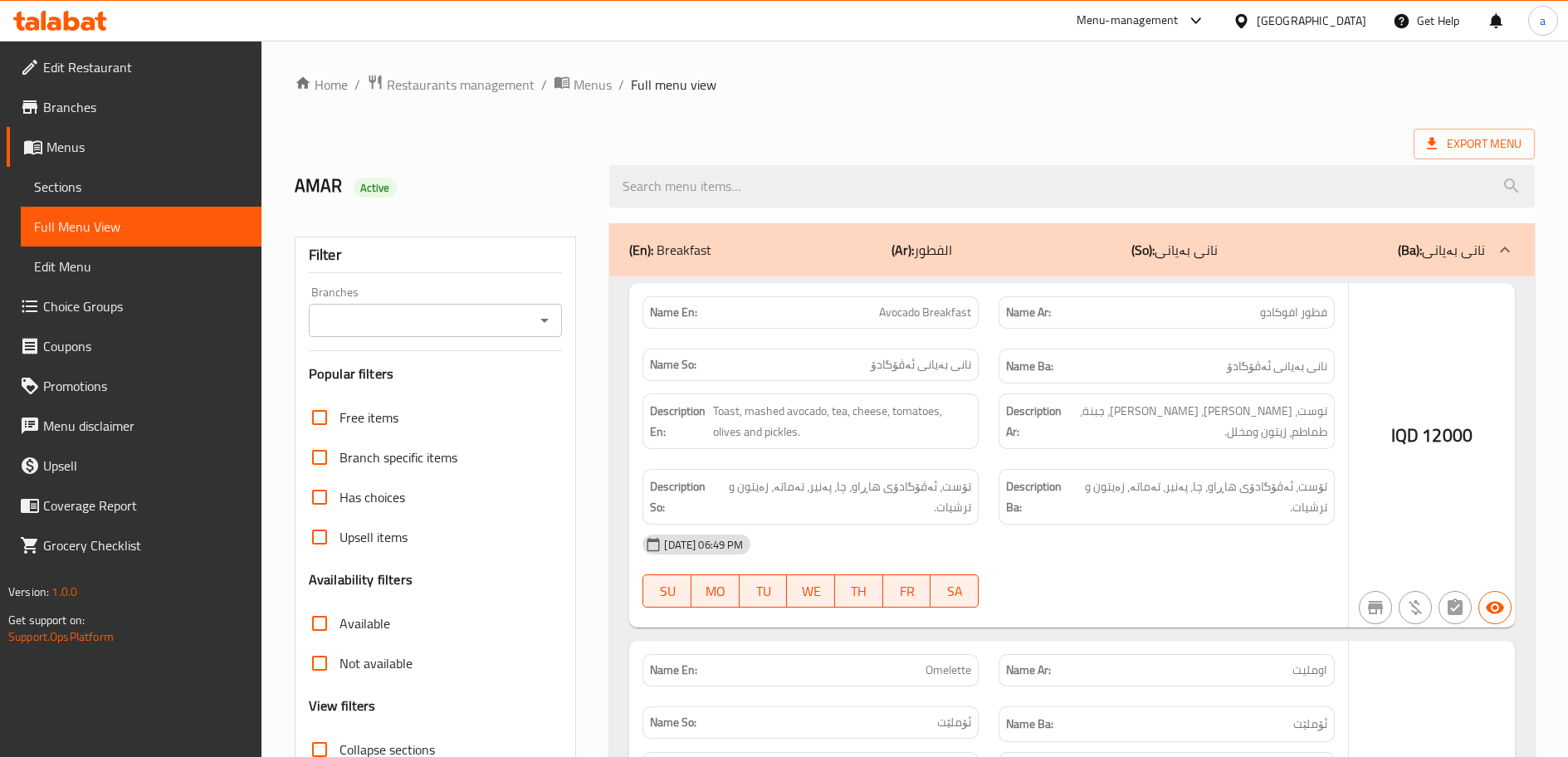
click at [547, 318] on div at bounding box center [784, 378] width 1568 height 757
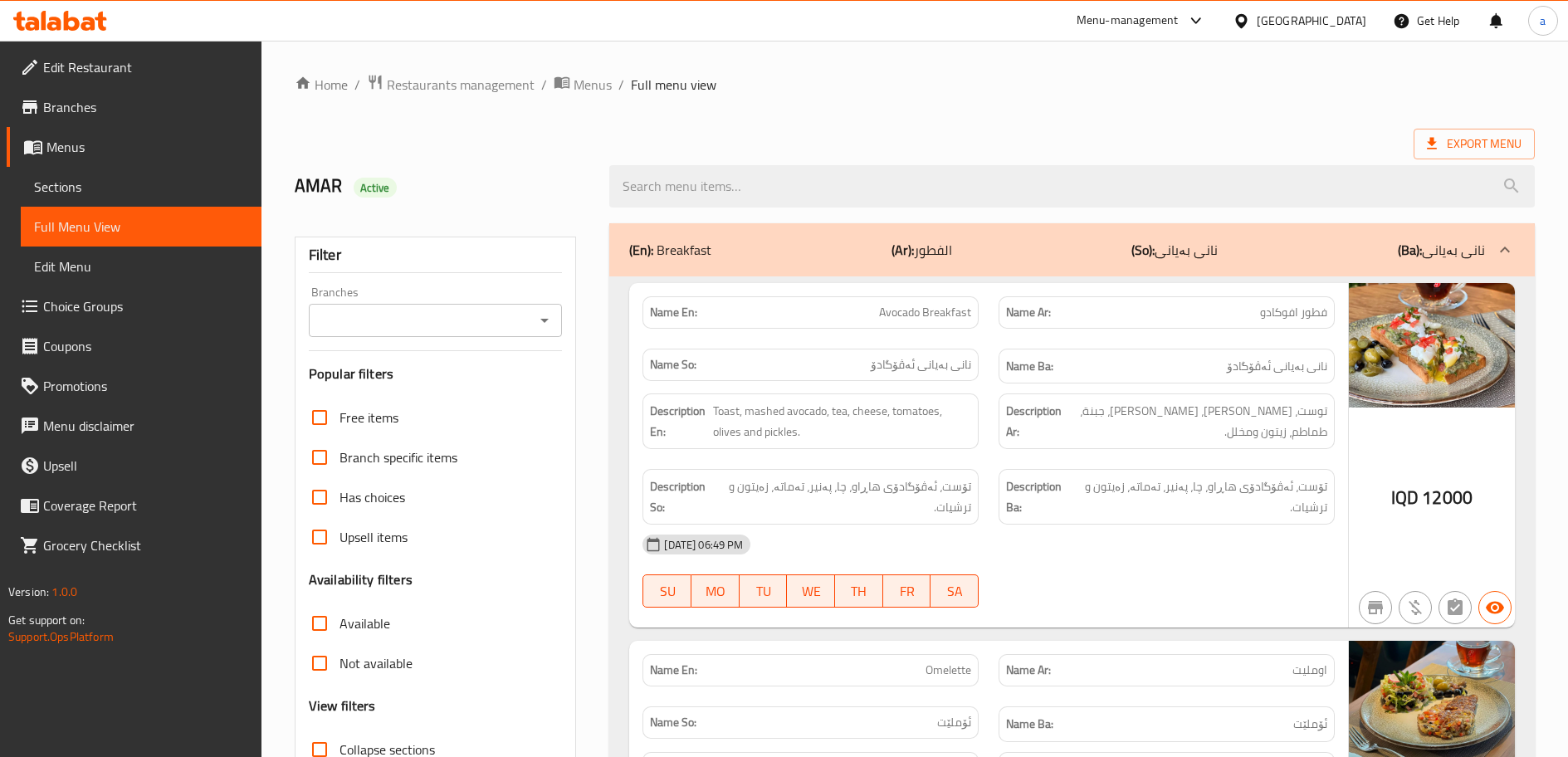
click at [540, 322] on icon "Open" at bounding box center [544, 320] width 20 height 20
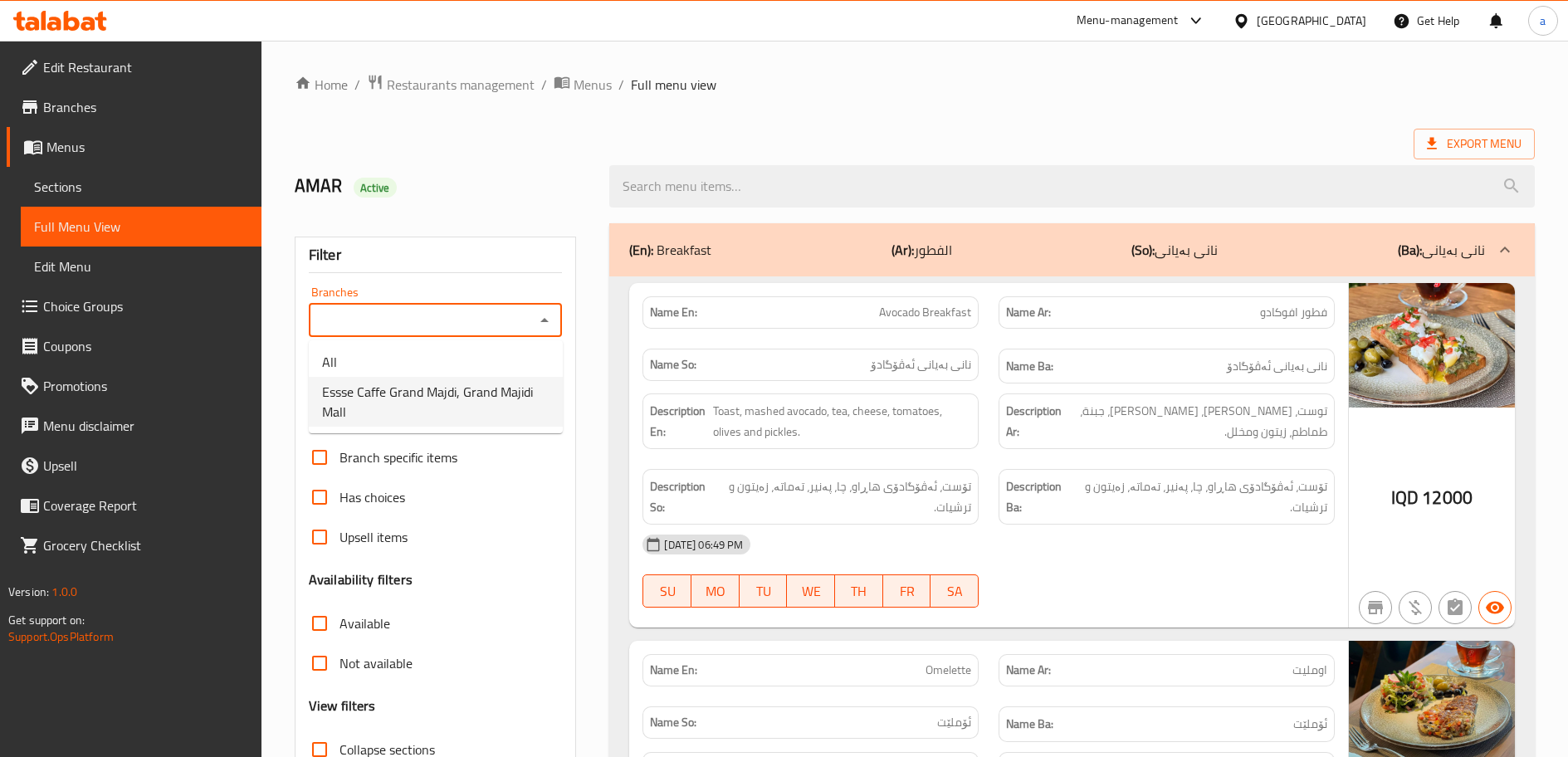
click at [494, 393] on span "Essse Caffe Grand Majdi, Grand Majidi Mall" at bounding box center [435, 402] width 227 height 40
type input "Essse Caffe Grand Majdi, Grand Majidi Mall"
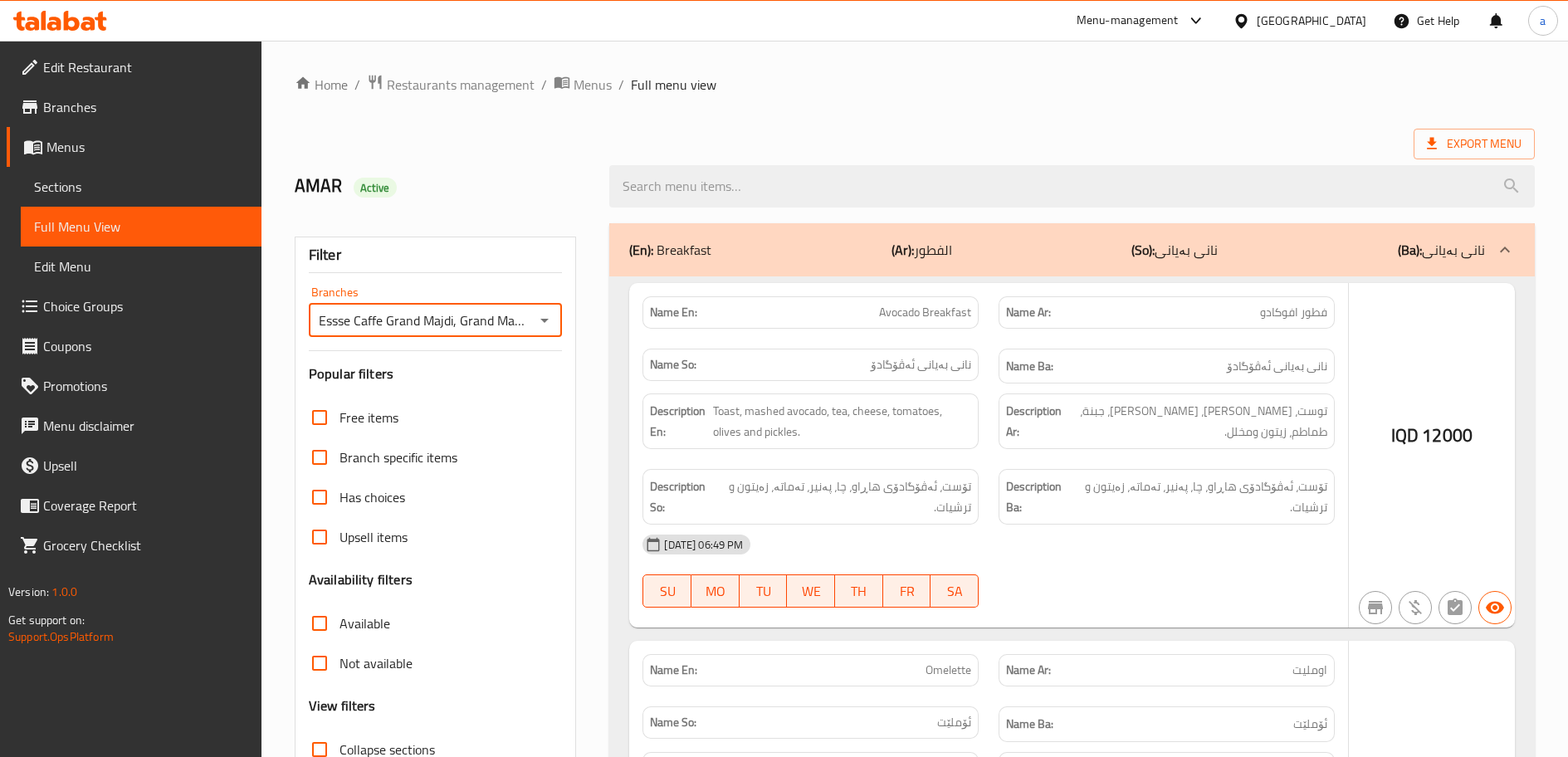
click at [798, 187] on div at bounding box center [784, 378] width 1568 height 757
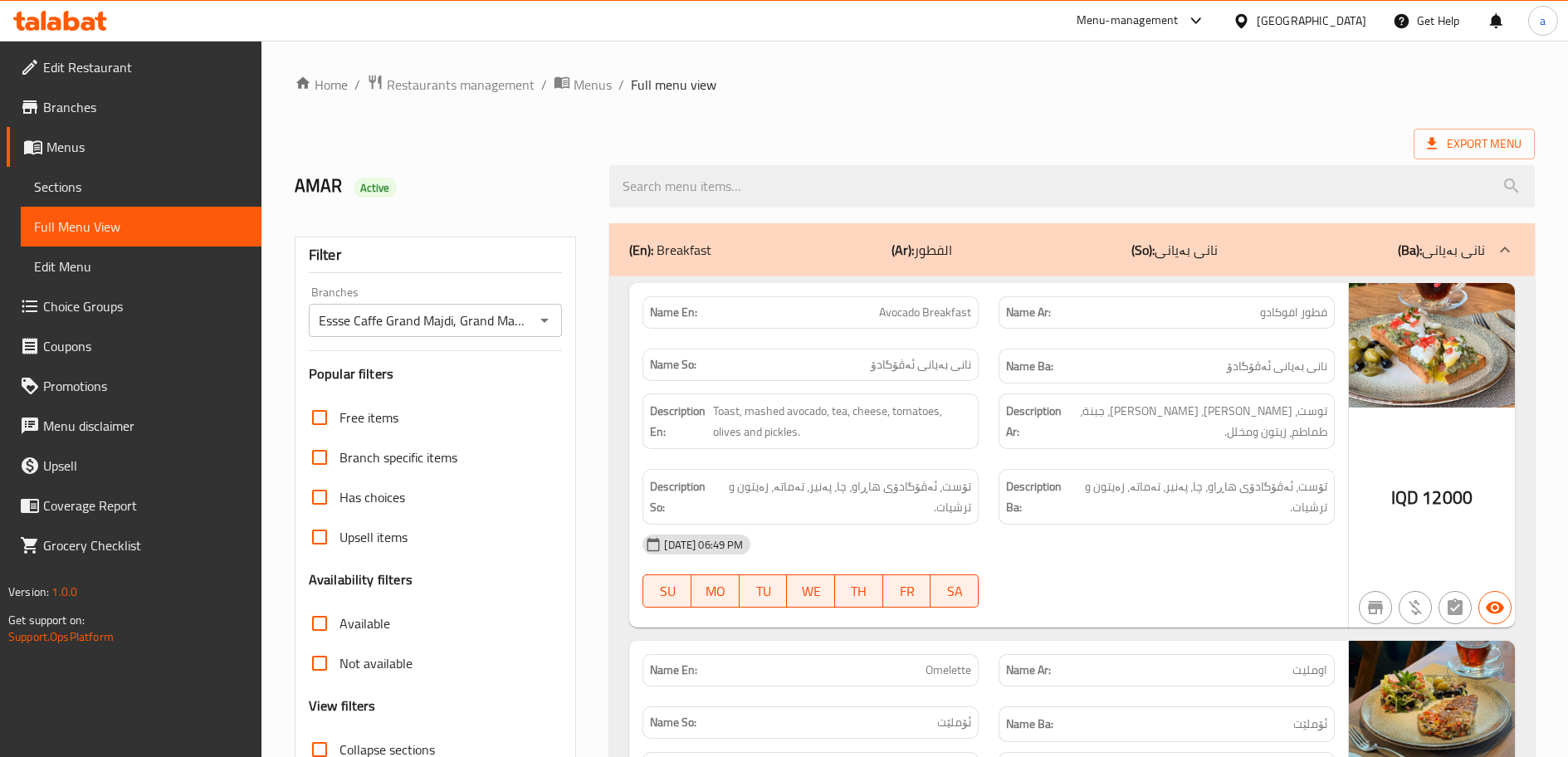
click at [798, 187] on input "search" at bounding box center [1071, 186] width 925 height 42
paste input "Chocolate Donut"
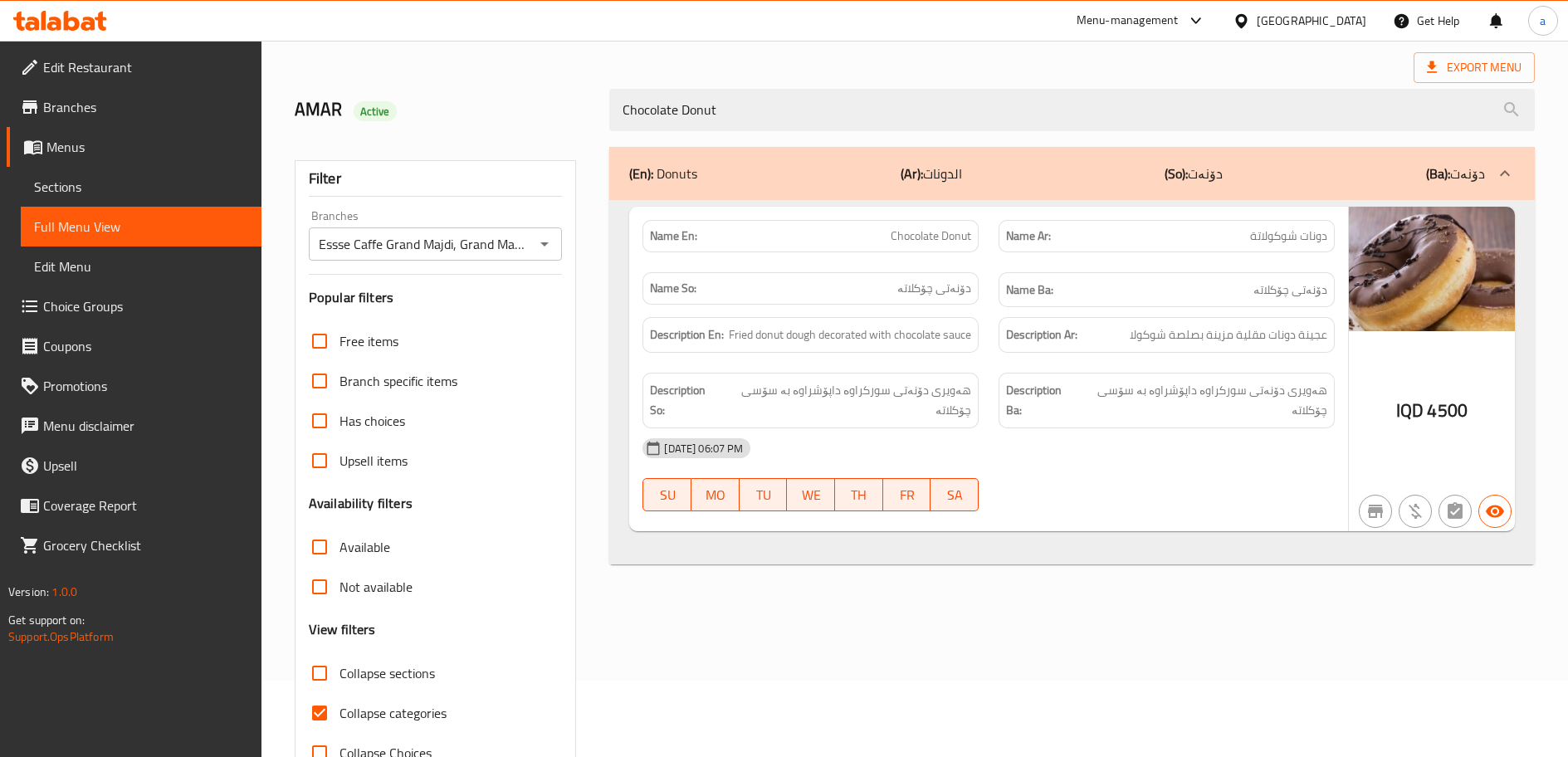
scroll to position [127, 0]
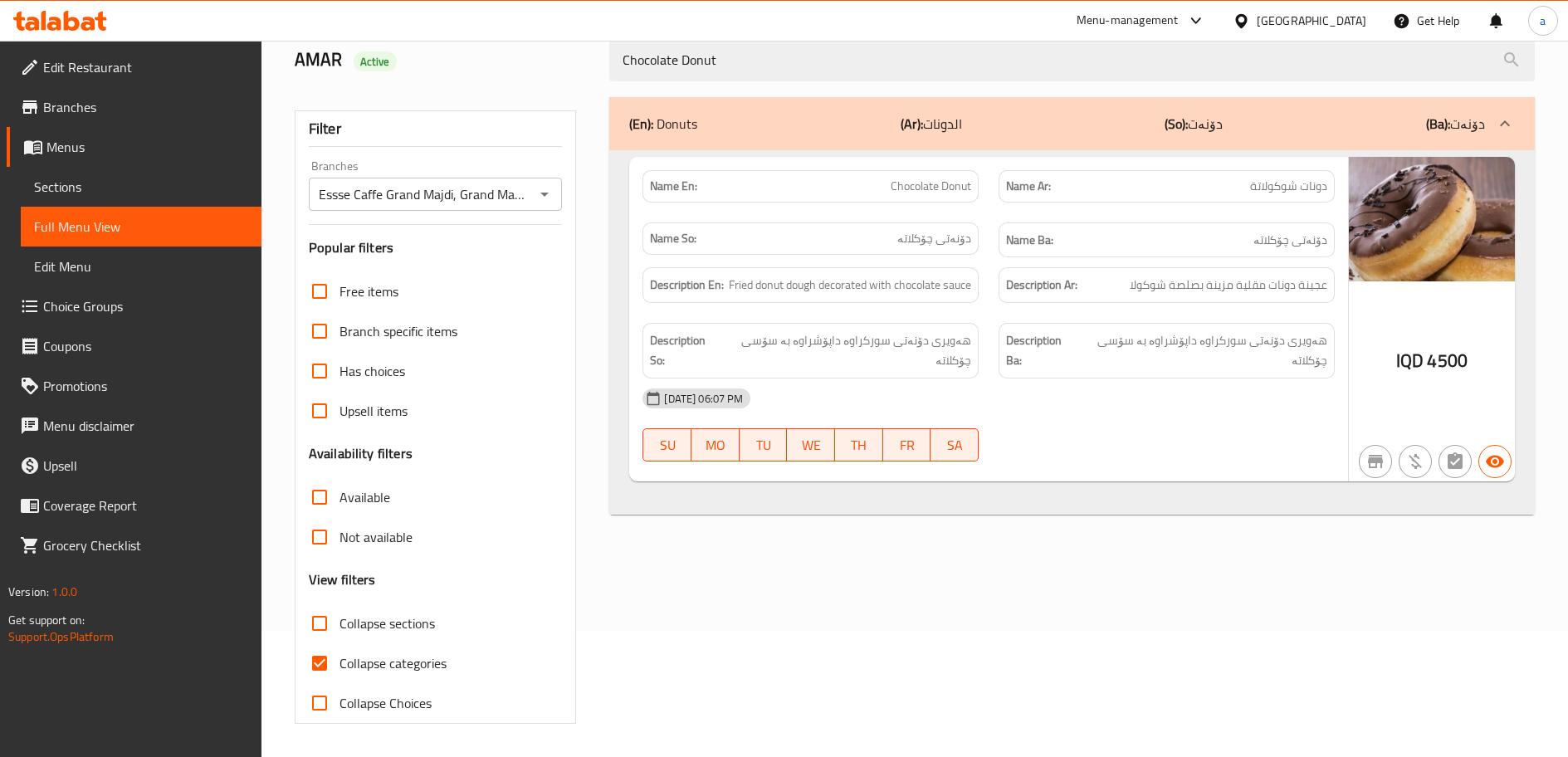
type input "Chocolate Donut"
click at [318, 649] on input "Collapse categories" at bounding box center [319, 664] width 40 height 40
checkbox input "false"
